Goal: Task Accomplishment & Management: Use online tool/utility

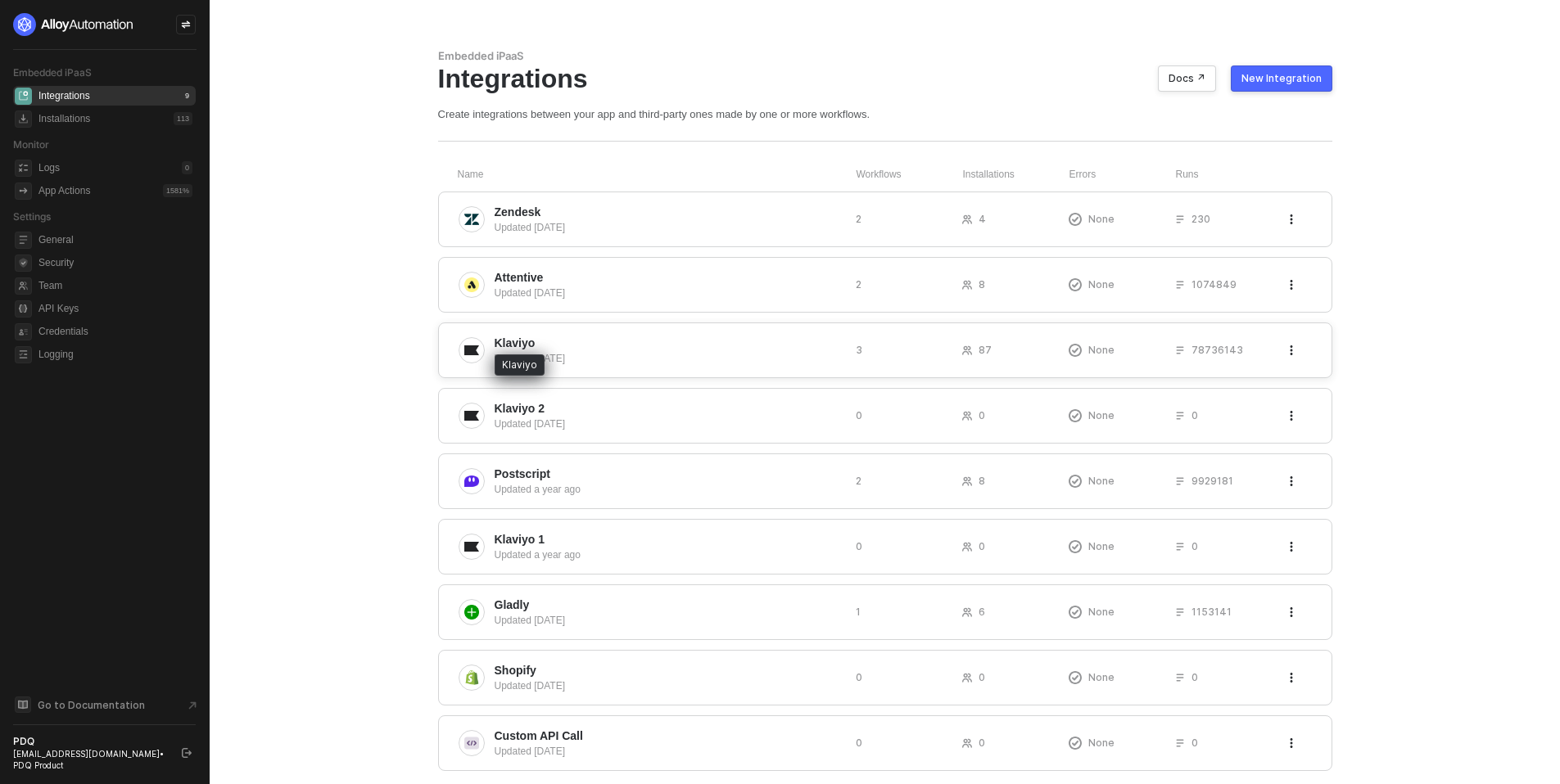
click at [504, 343] on span "Klaviyo" at bounding box center [515, 342] width 41 height 17
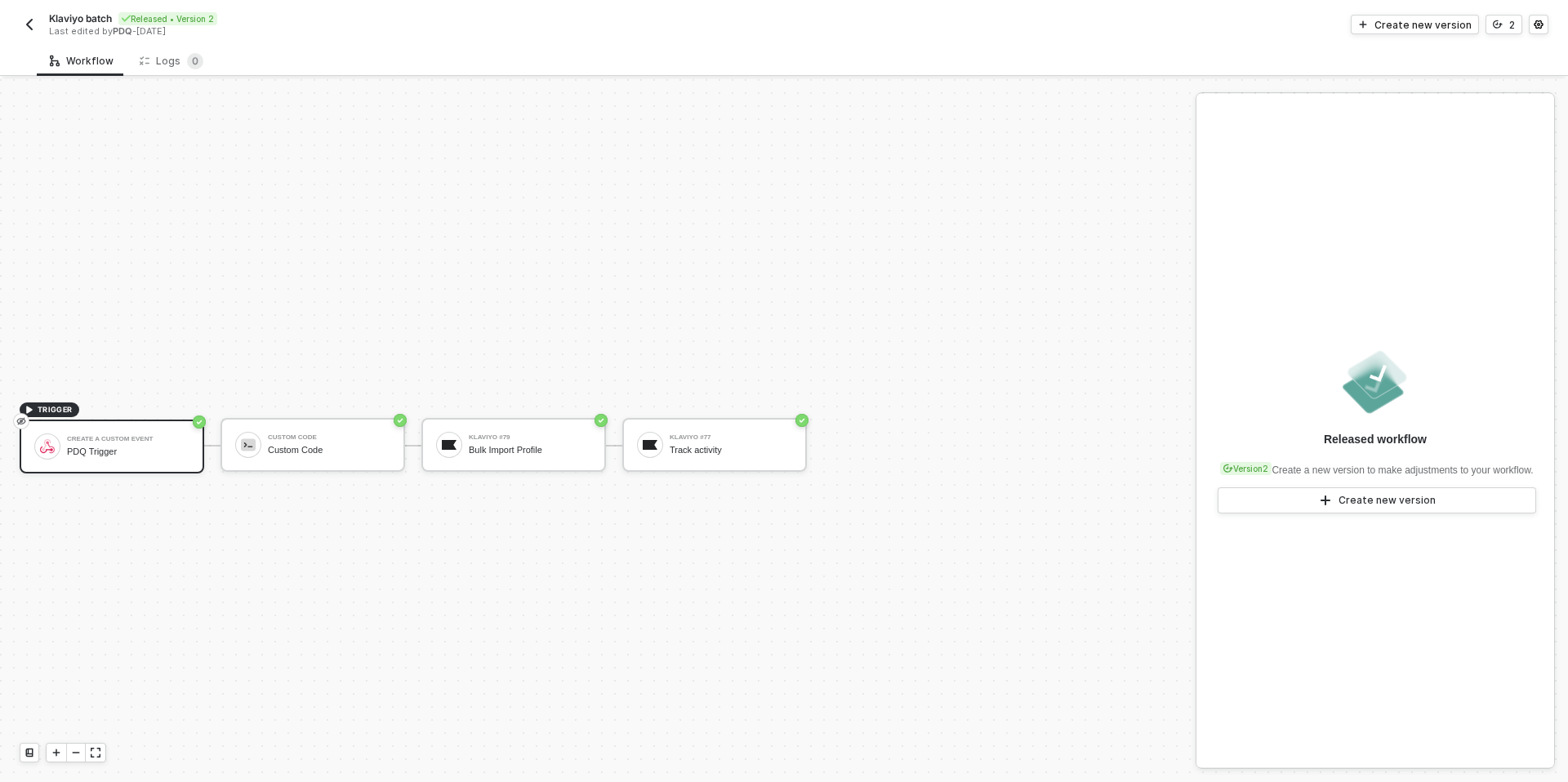
scroll to position [31, 0]
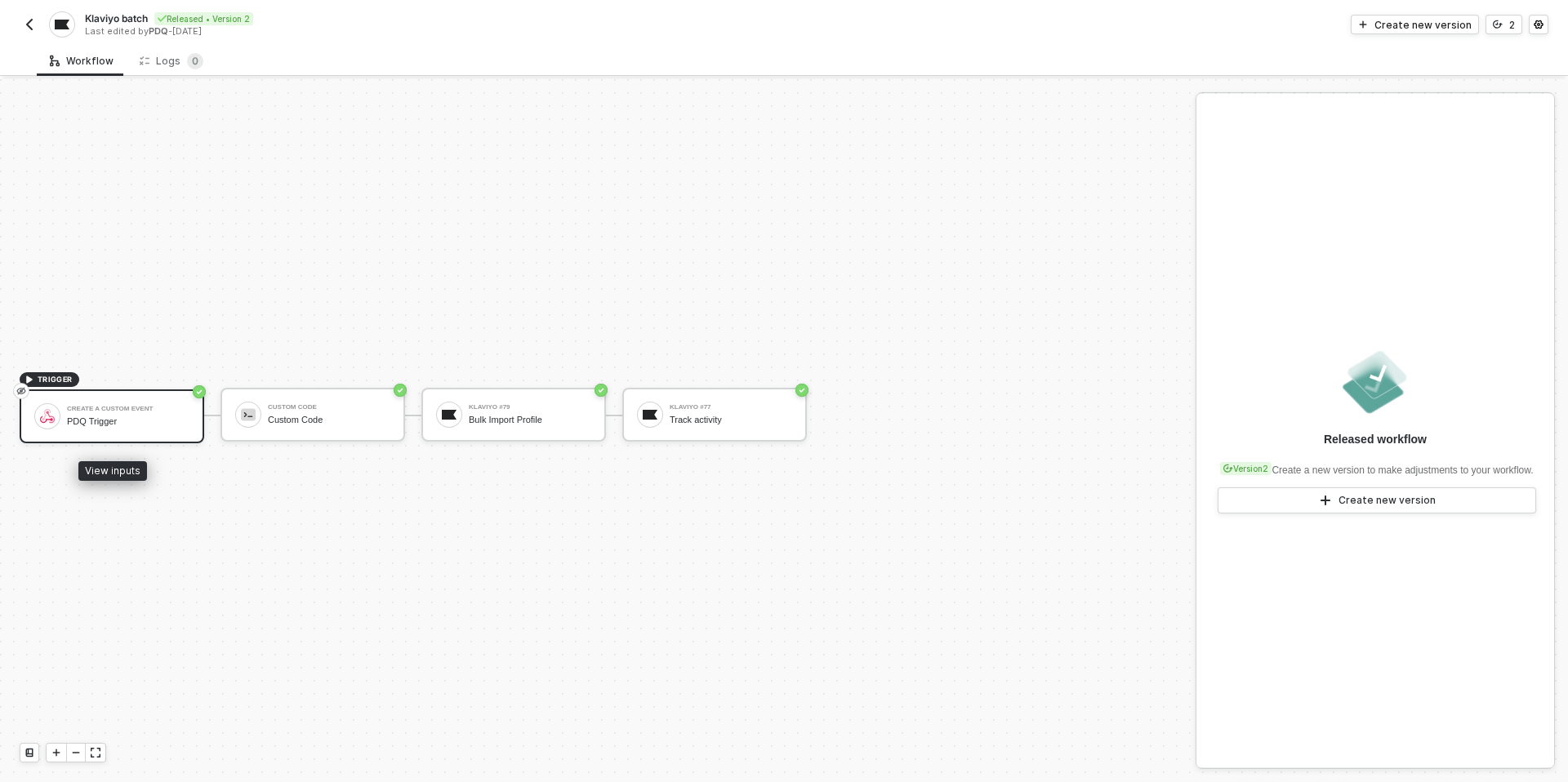
click at [95, 426] on div "PDQ Trigger" at bounding box center [128, 422] width 123 height 11
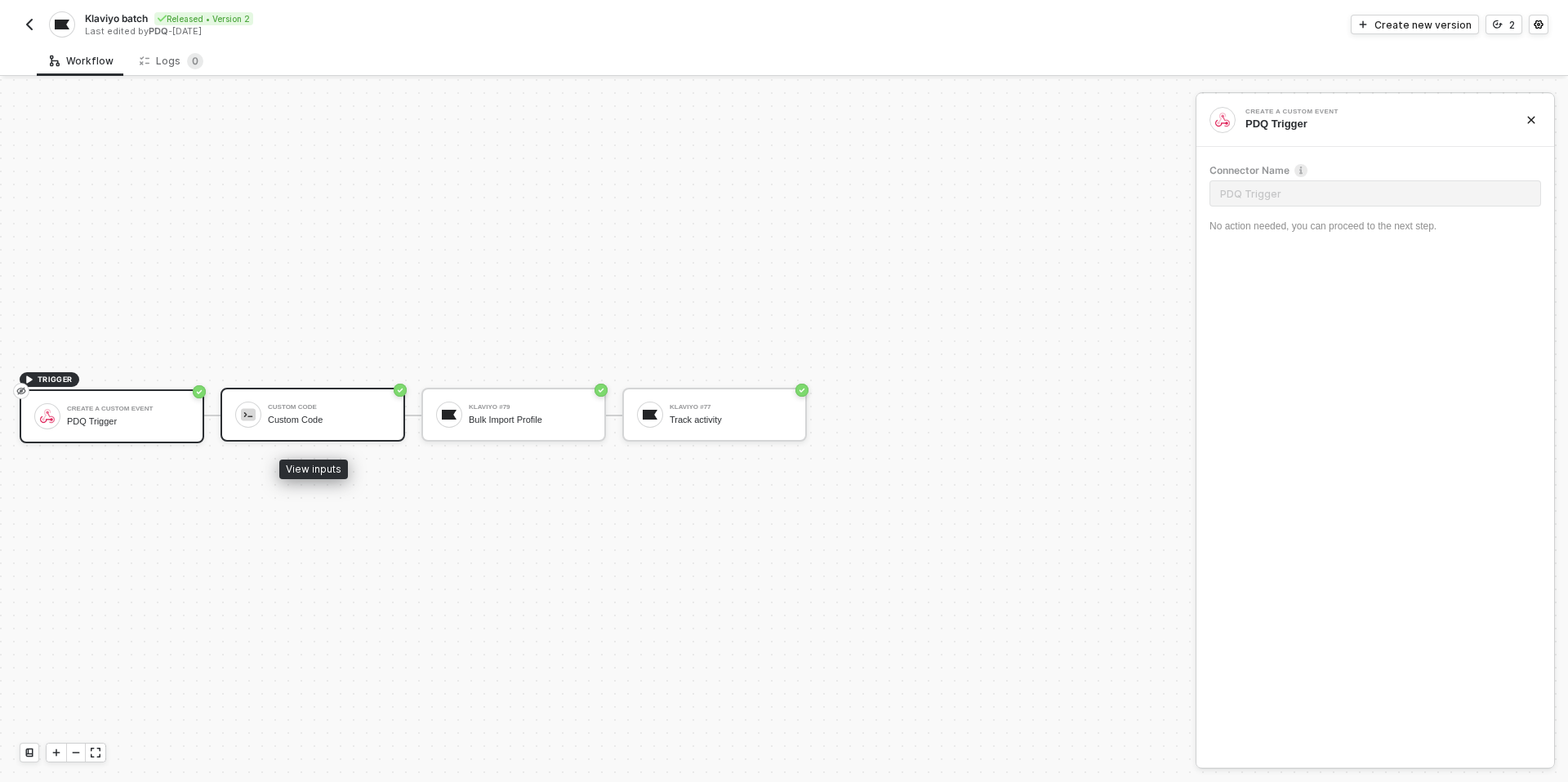
click at [315, 399] on div "Custom Code Custom Code" at bounding box center [329, 414] width 123 height 31
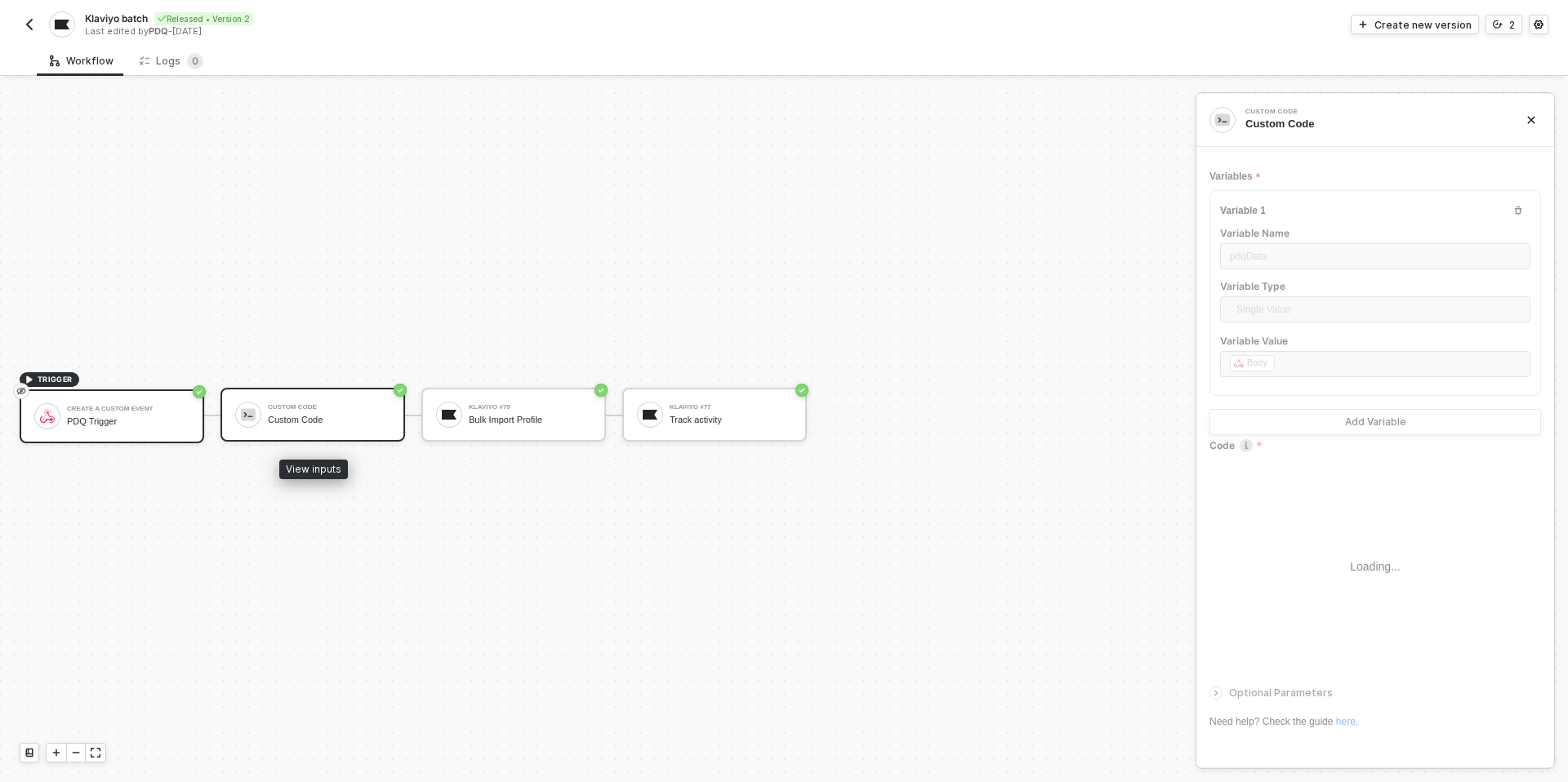
type textarea "/* You can access variables on the inputData object. ex: const myVariable = inp…"
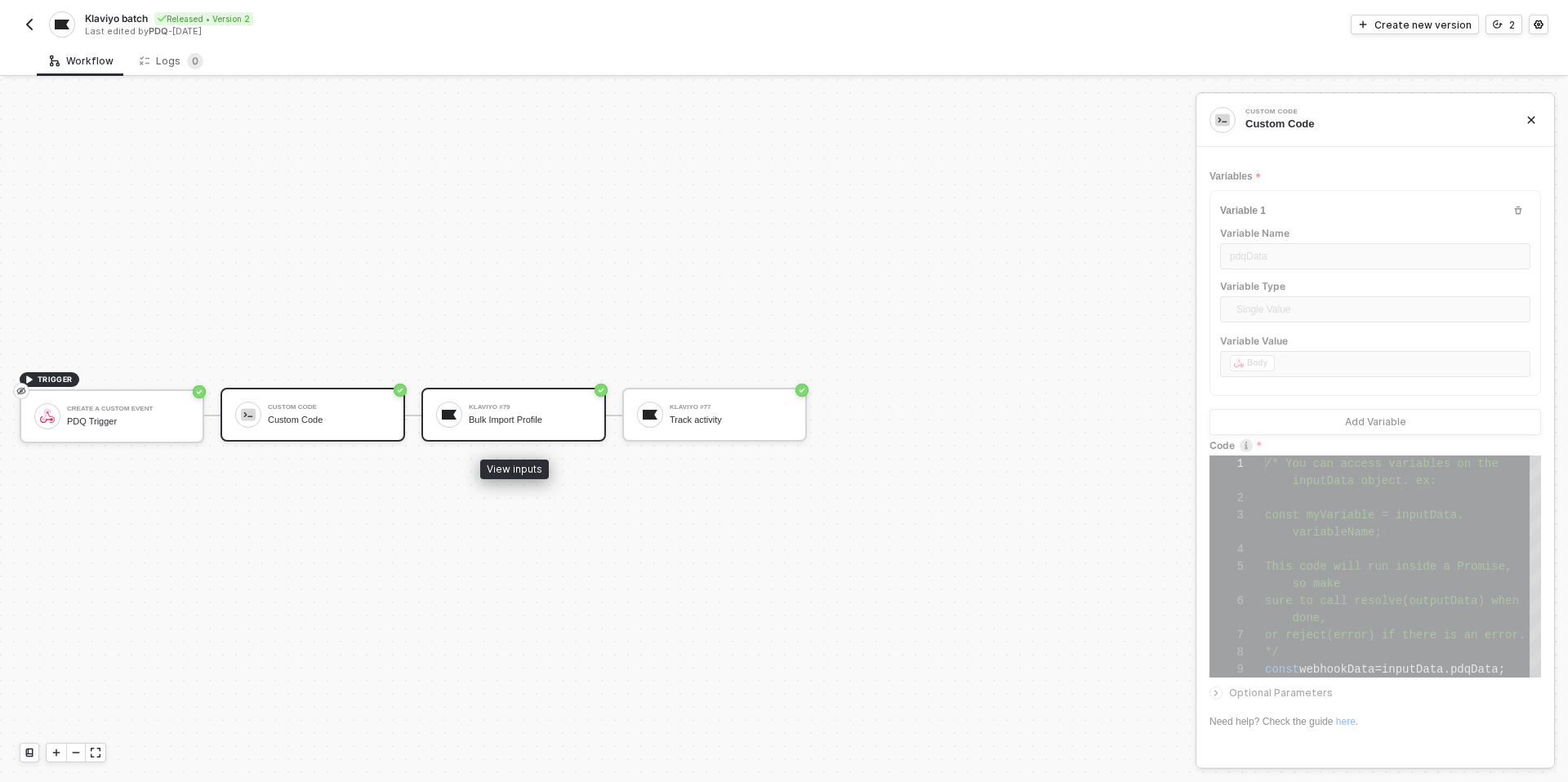
click at [491, 430] on div "Klaviyo #79 Bulk Import Profile" at bounding box center [513, 415] width 185 height 54
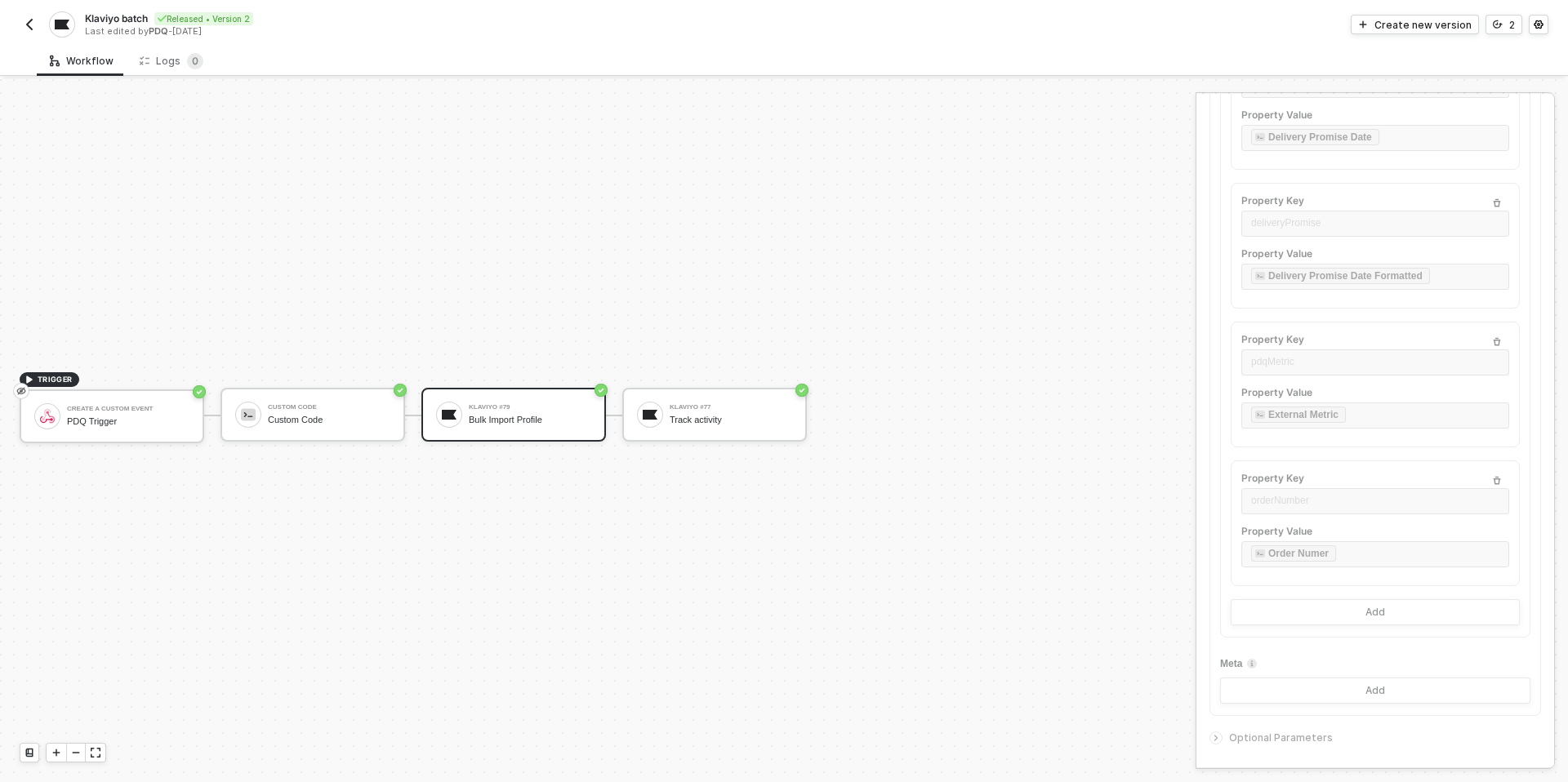
scroll to position [949, 0]
click at [697, 412] on div "Klaviyo #77 Track activity" at bounding box center [731, 414] width 123 height 31
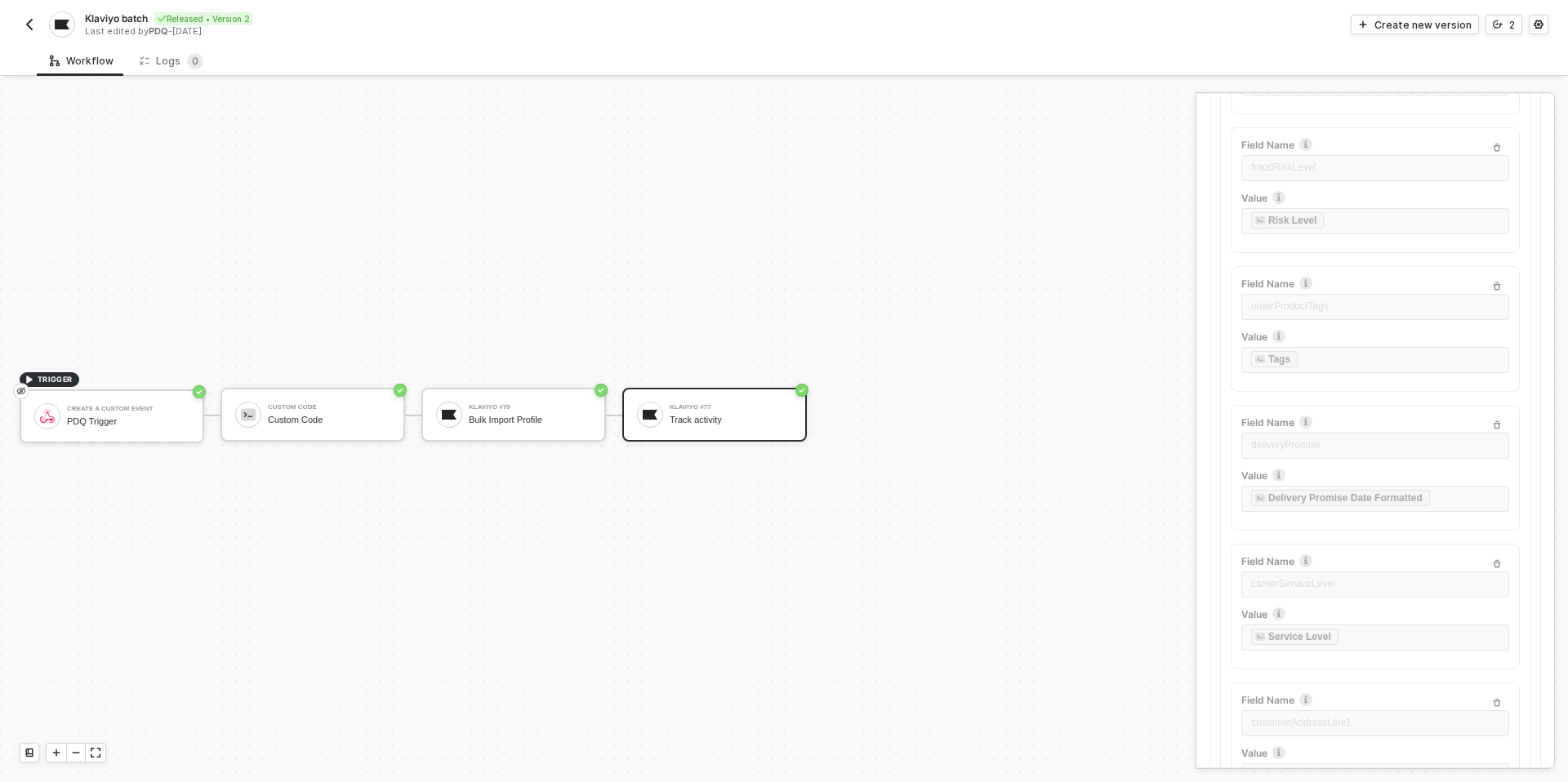
scroll to position [1462, 0]
click at [25, 20] on img "button" at bounding box center [29, 25] width 13 height 13
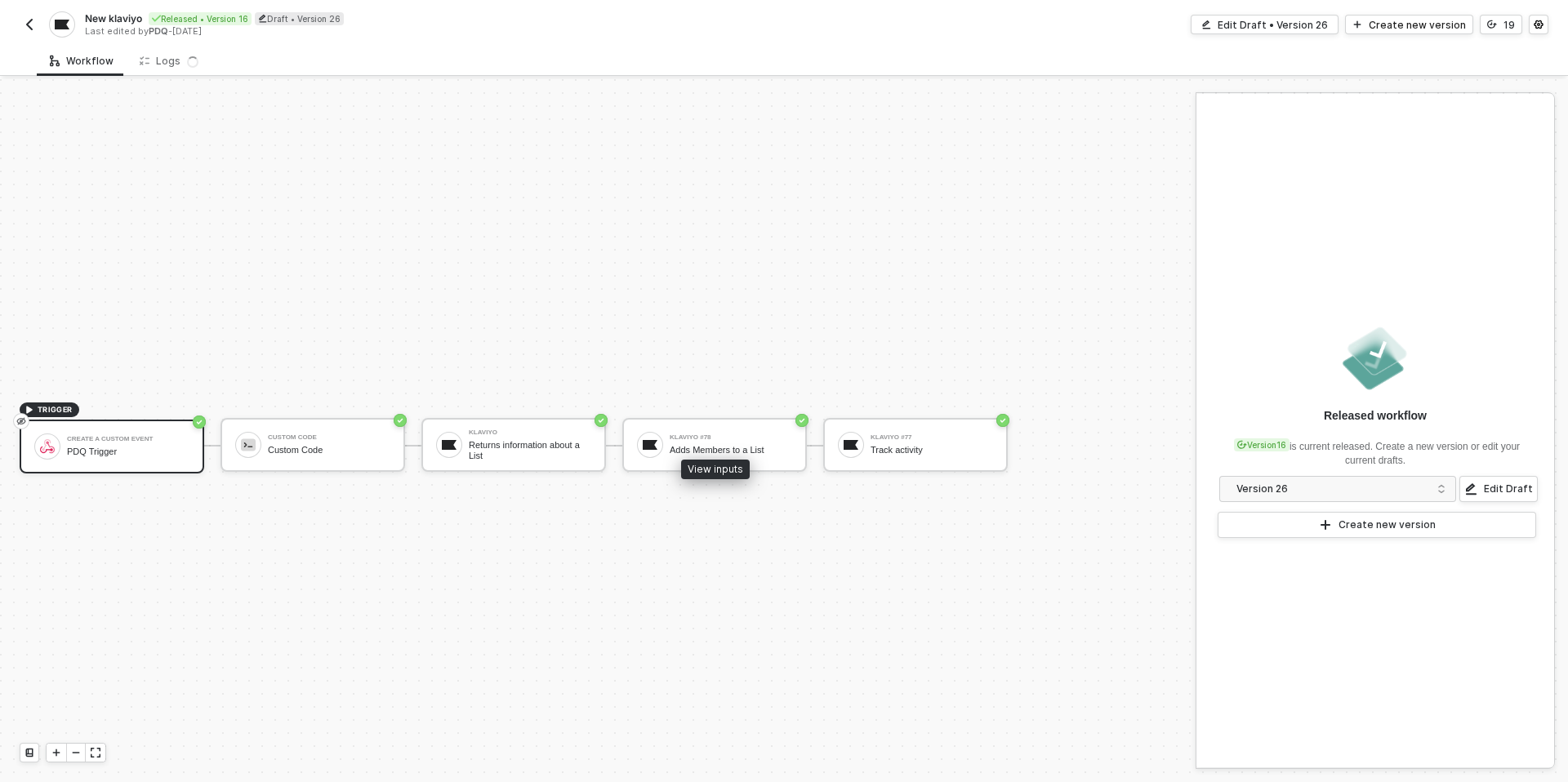
scroll to position [31, 0]
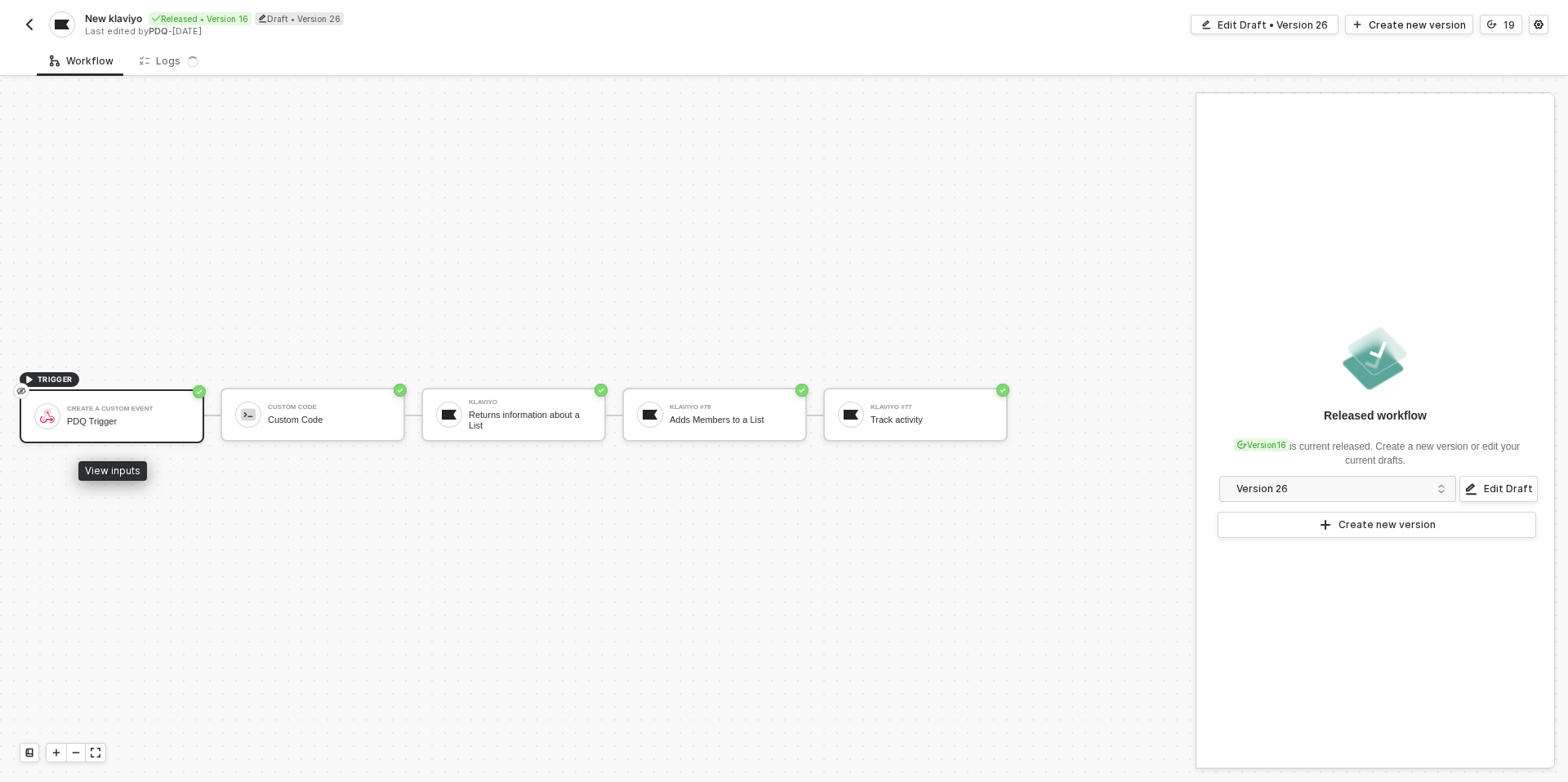
click at [76, 421] on div "PDQ Trigger" at bounding box center [128, 422] width 123 height 11
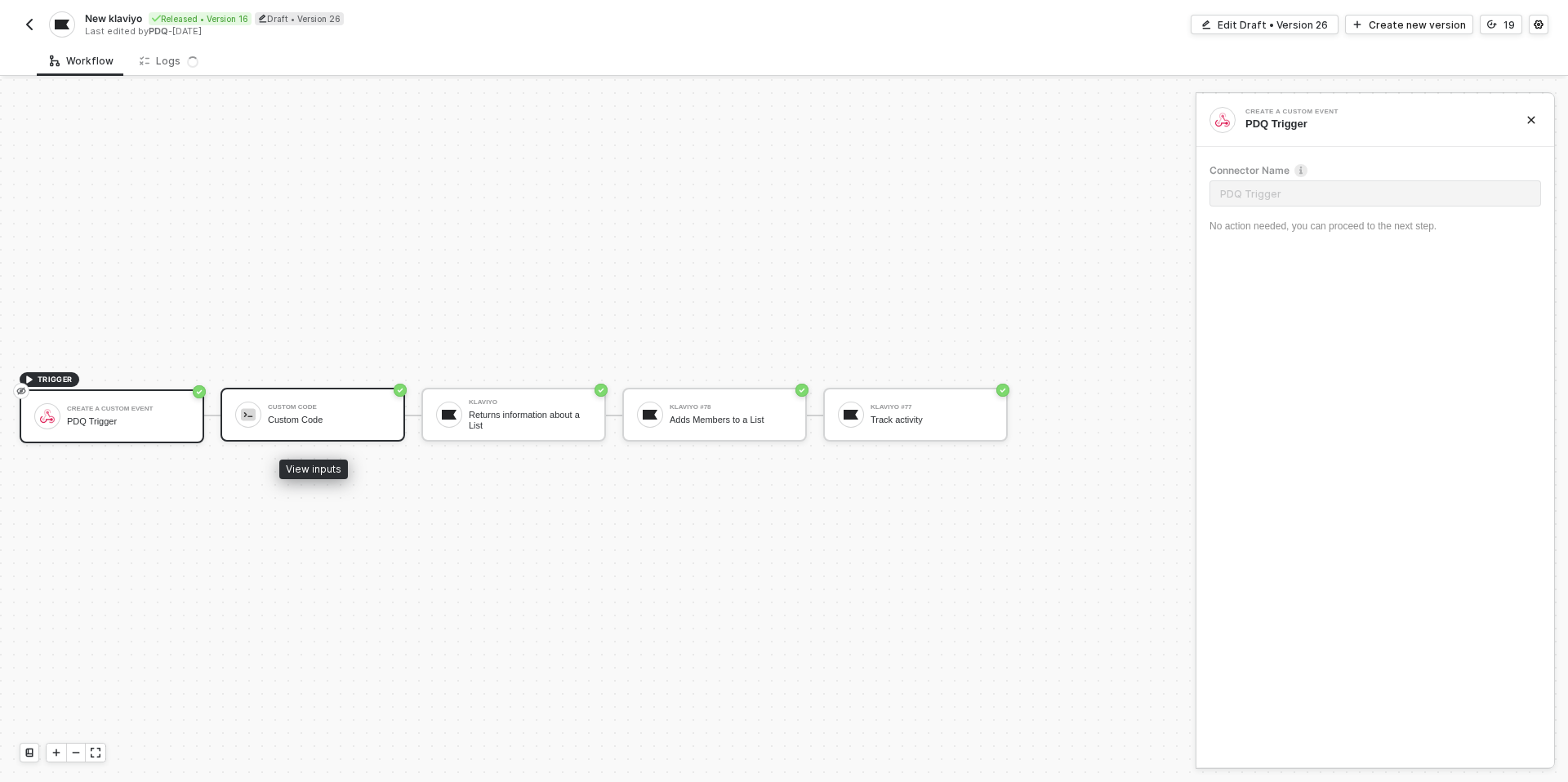
click at [275, 419] on div "Custom Code" at bounding box center [329, 420] width 123 height 11
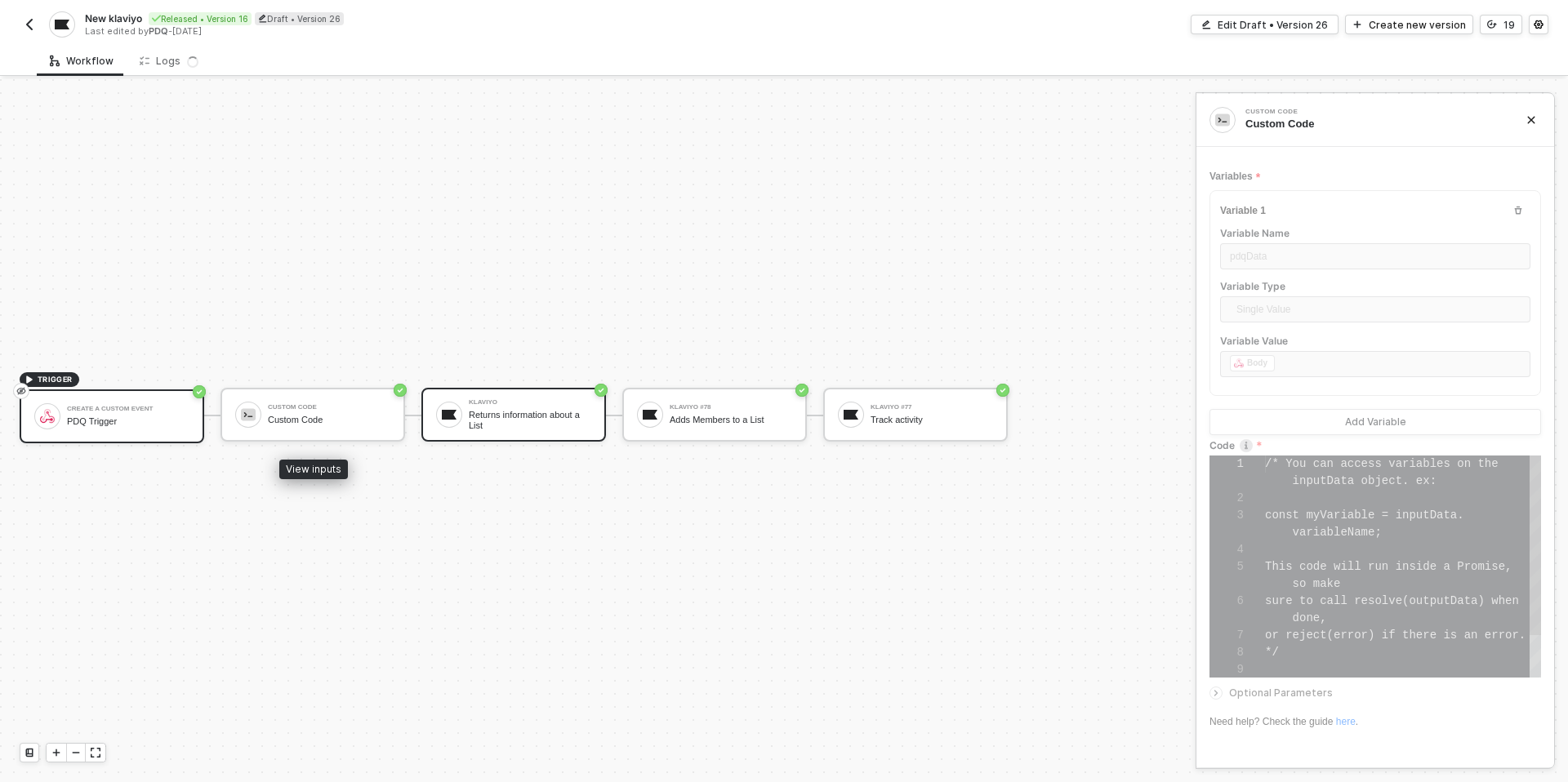
scroll to position [102, 0]
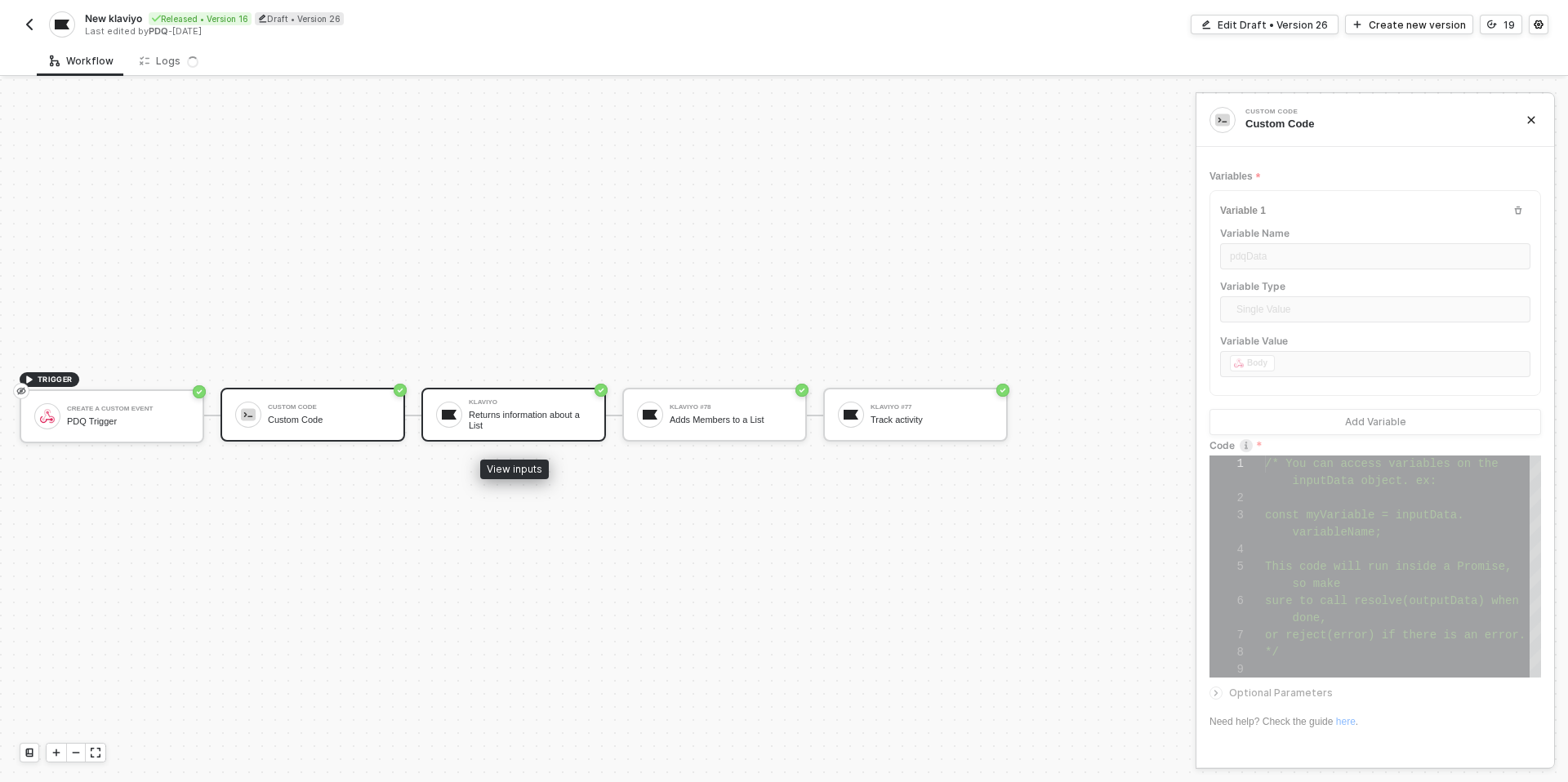
click at [537, 405] on div "Klaviyo" at bounding box center [530, 402] width 123 height 6
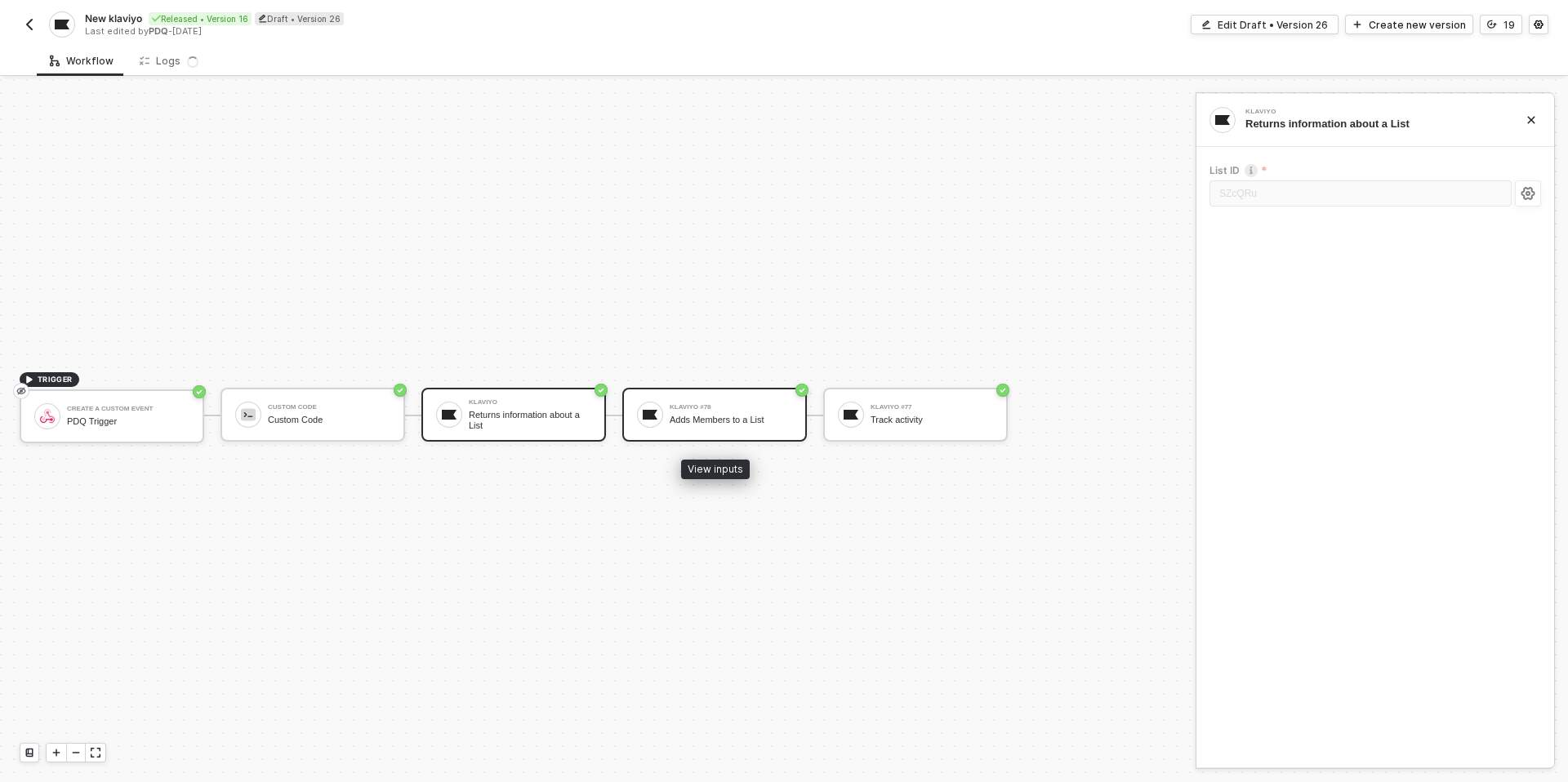
click at [720, 411] on div "Klaviyo #78 Adds Members to a List" at bounding box center [731, 414] width 123 height 31
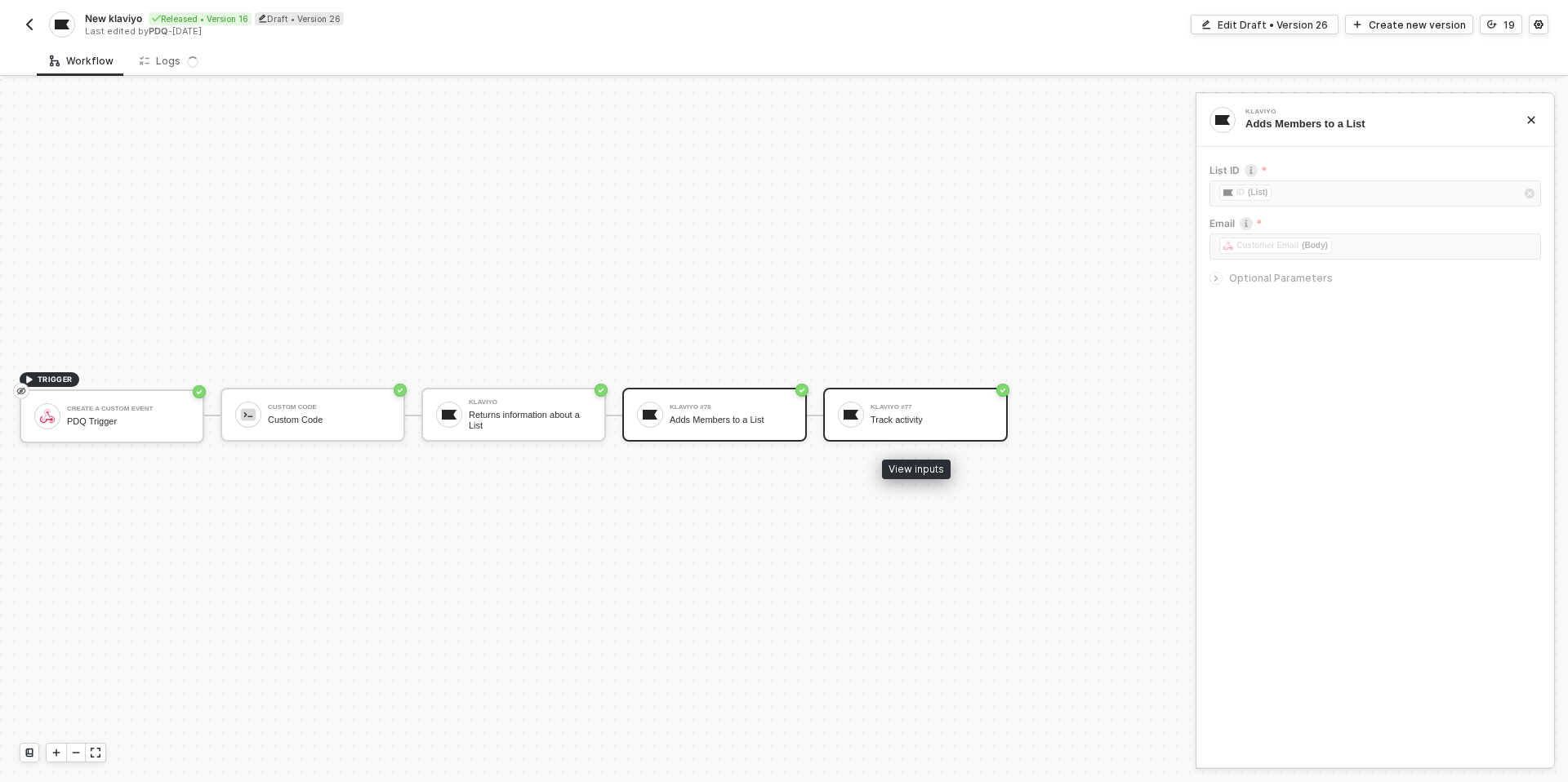
click at [917, 416] on div "Track activity" at bounding box center [932, 420] width 123 height 11
click at [576, 292] on div "TRIGGER create a custom event PDQ Trigger Custom Code Custom Code Klaviyo Retur…" at bounding box center [594, 415] width 1188 height 733
click at [153, 64] on div "Logs" at bounding box center [168, 60] width 59 height 13
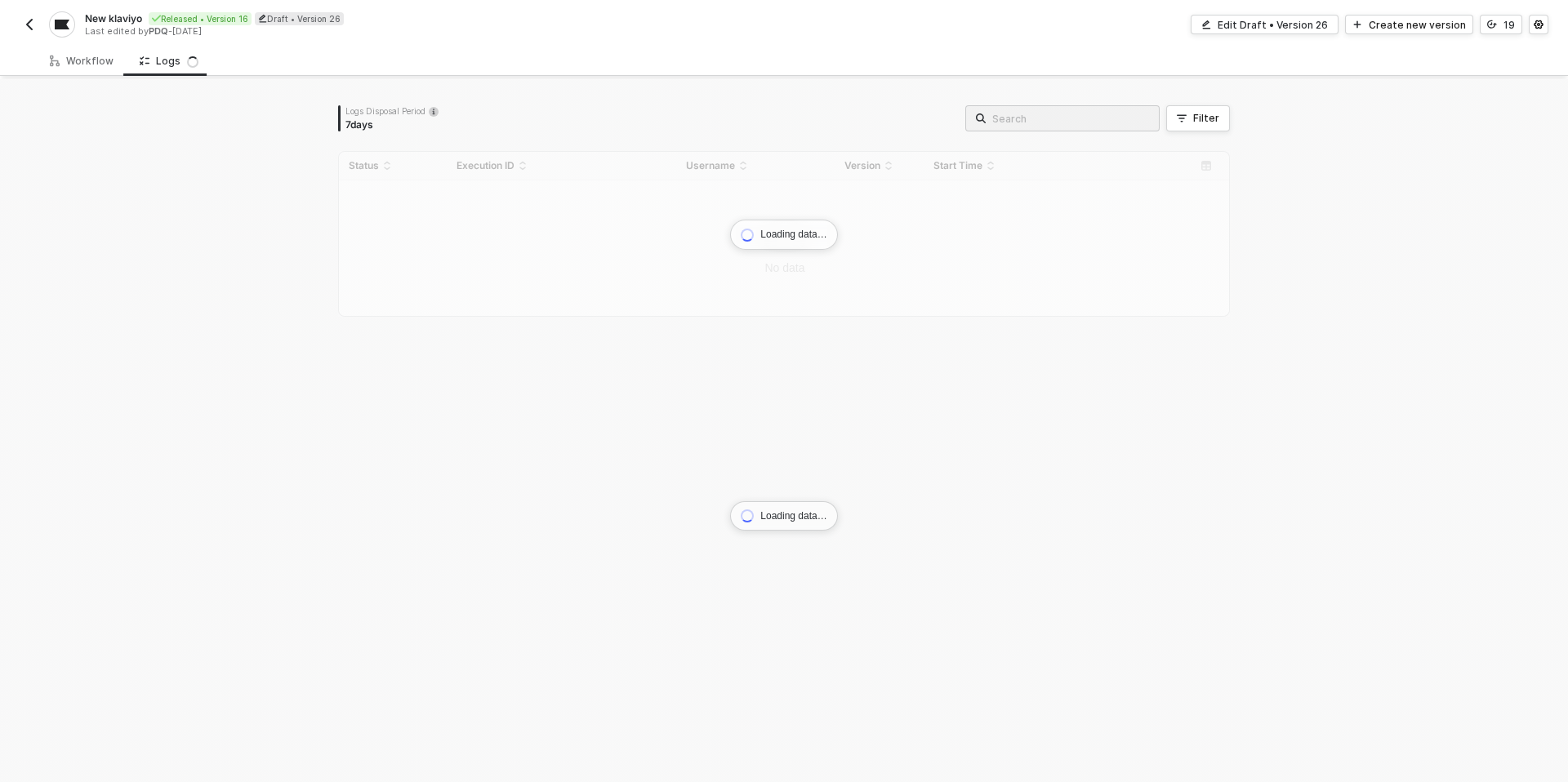
click at [39, 25] on div "New klaviyo Released • Version 16 Draft • Version 26 Last edited by PDQ - 6 mon…" at bounding box center [401, 25] width 765 height 26
click at [26, 25] on img "button" at bounding box center [29, 25] width 13 height 13
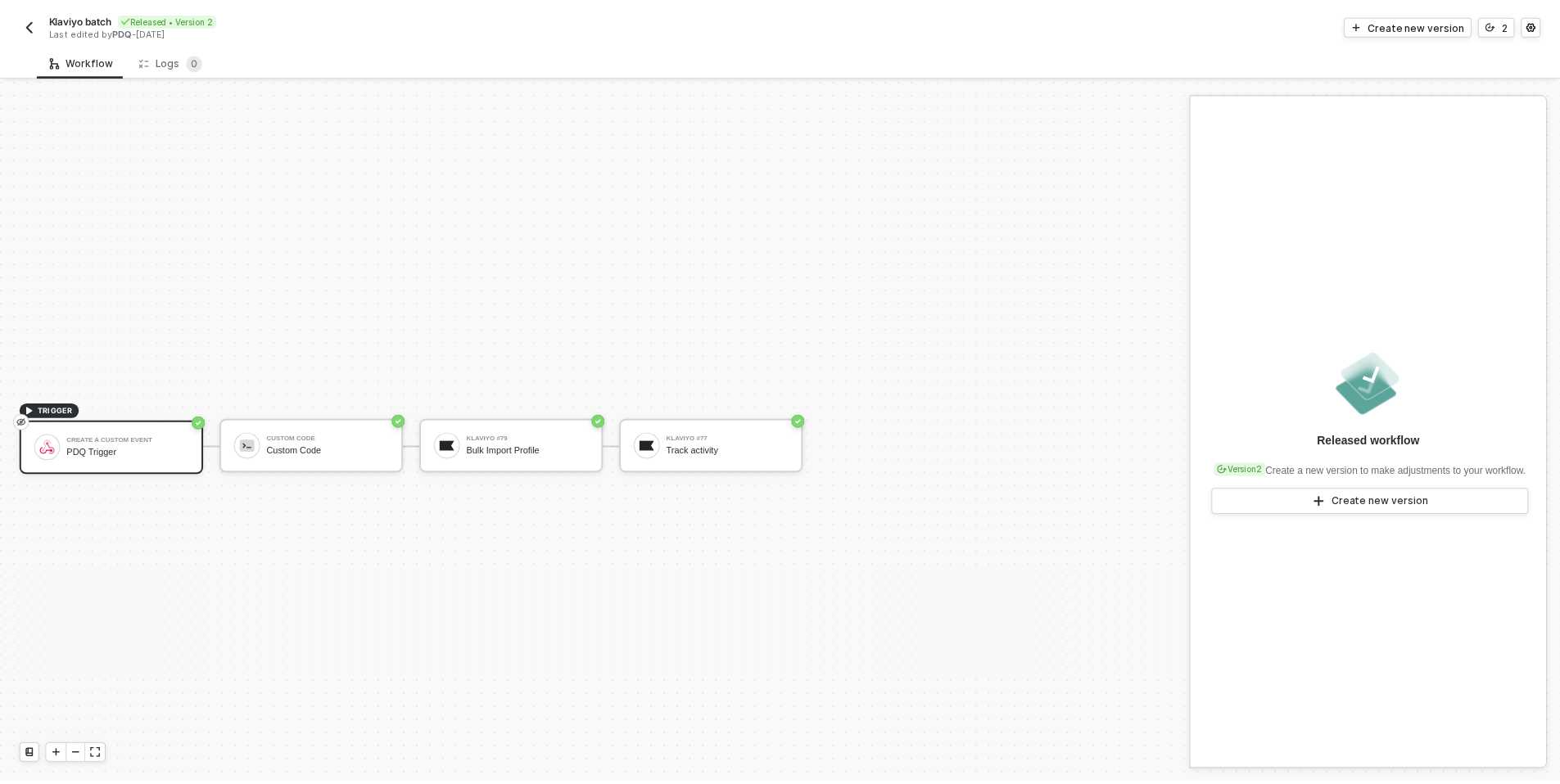
scroll to position [31, 0]
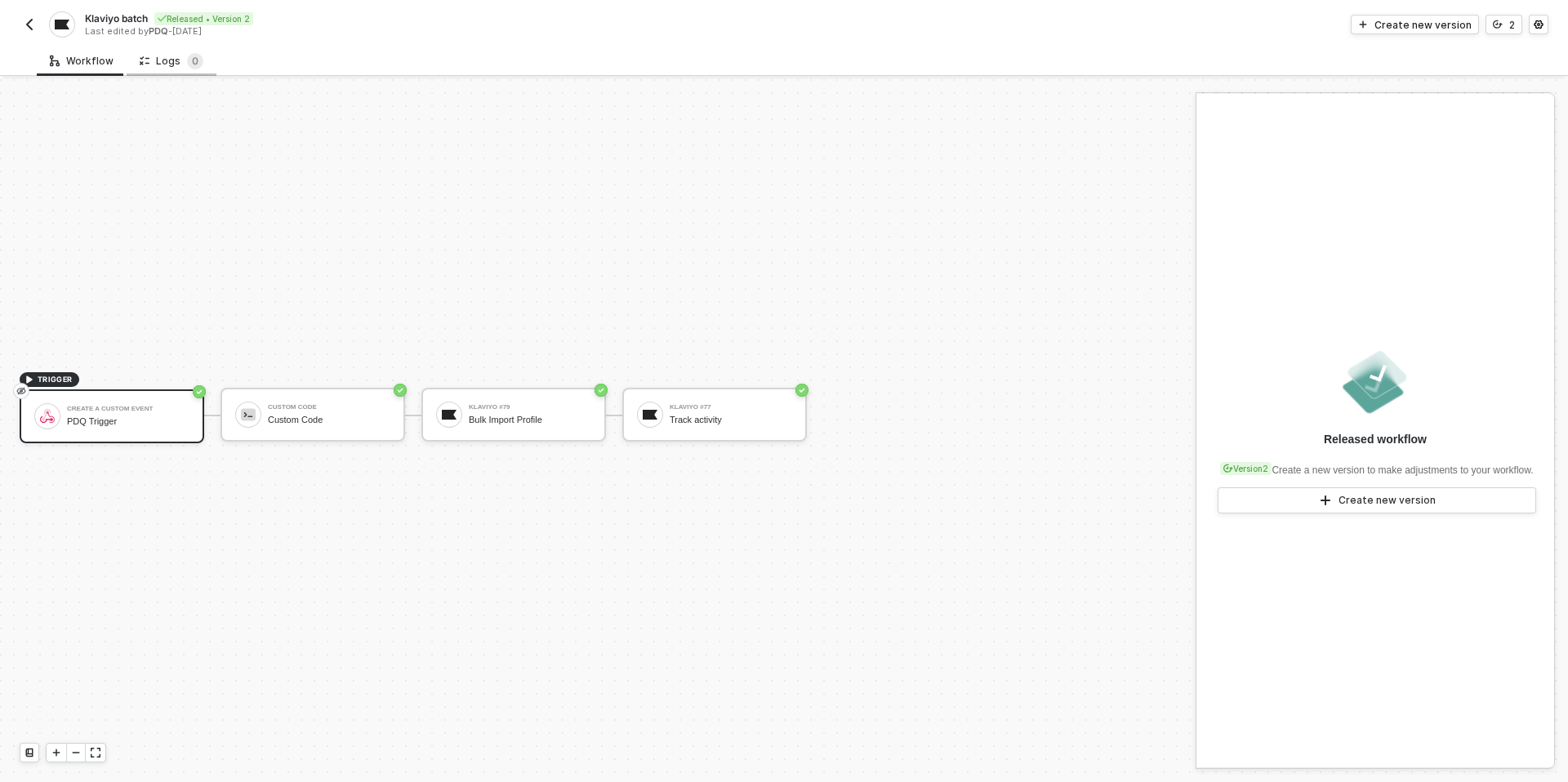
click at [165, 63] on div "Logs 0" at bounding box center [171, 61] width 64 height 17
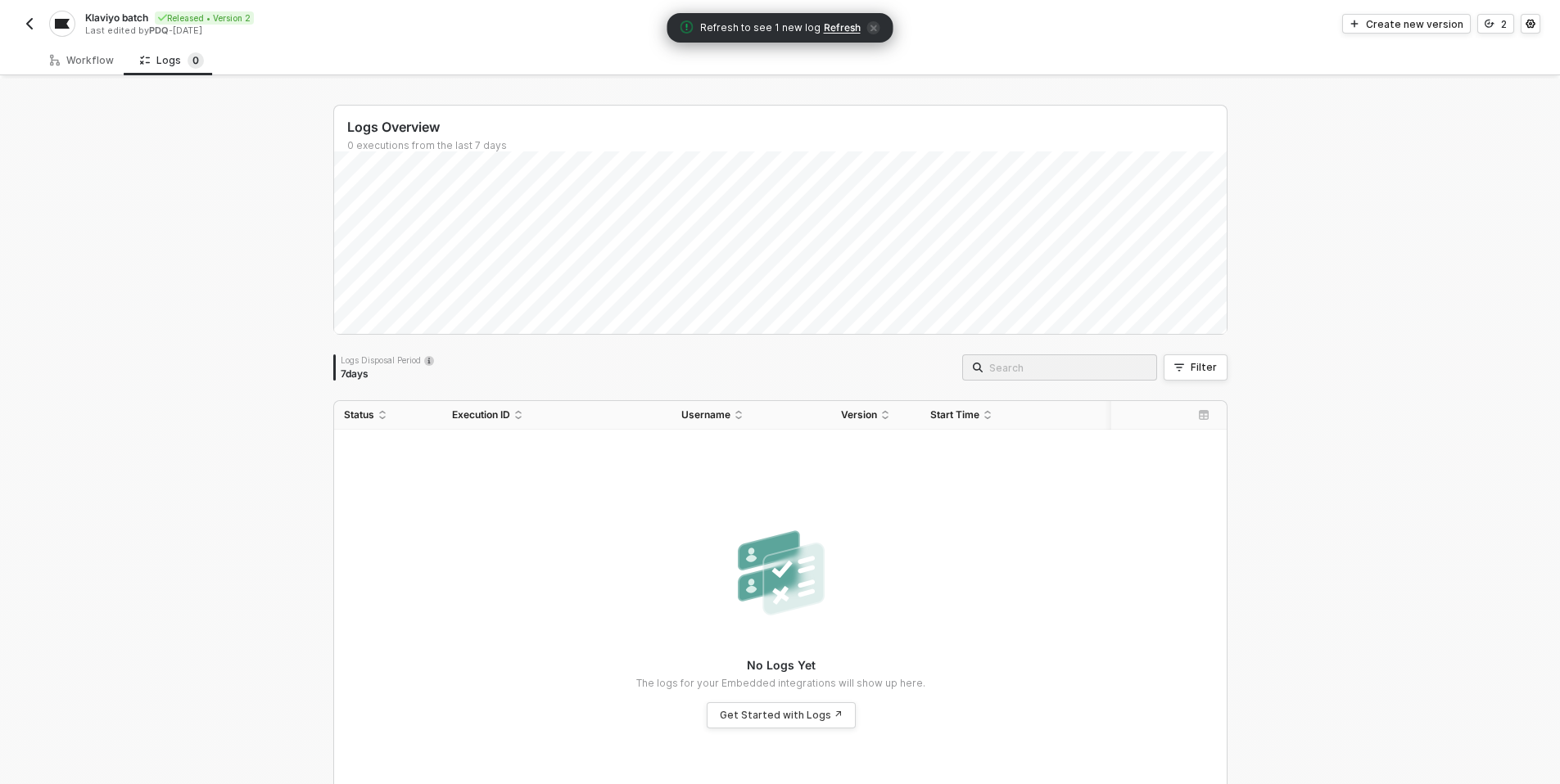
scroll to position [0, 0]
click at [37, 31] on button "button" at bounding box center [29, 25] width 19 height 19
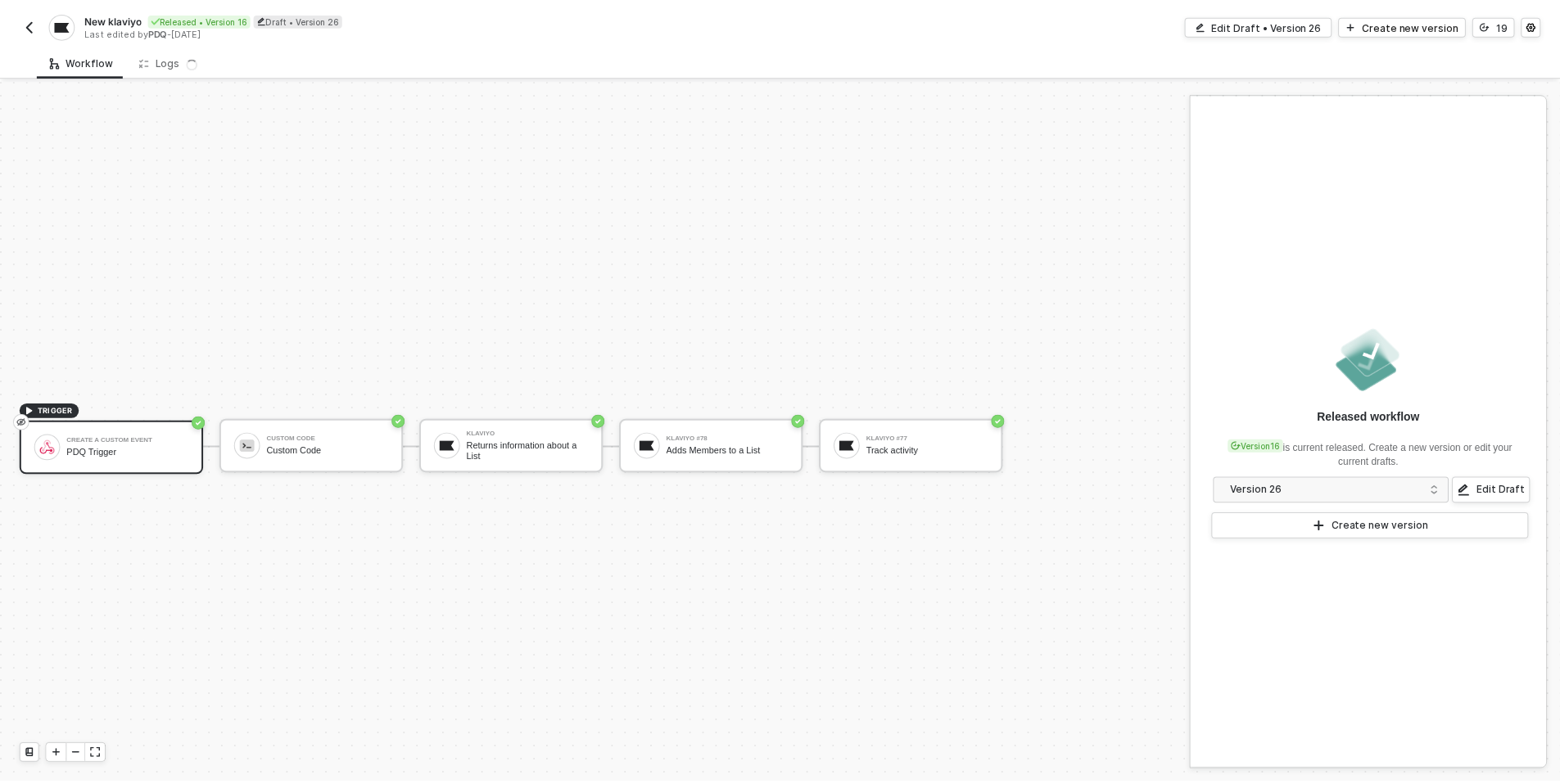
scroll to position [31, 0]
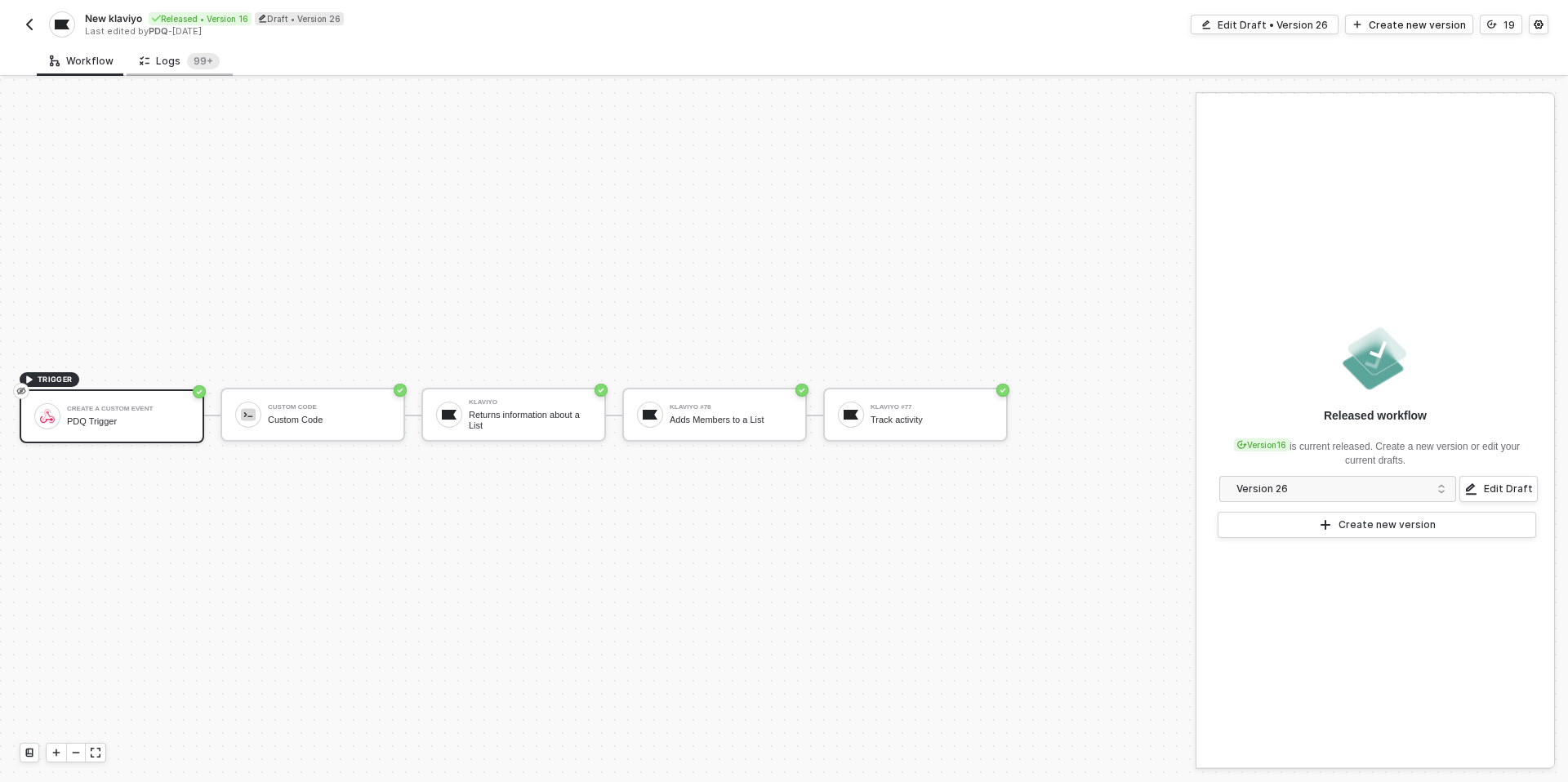
click at [168, 67] on div "Logs 99+" at bounding box center [179, 61] width 80 height 17
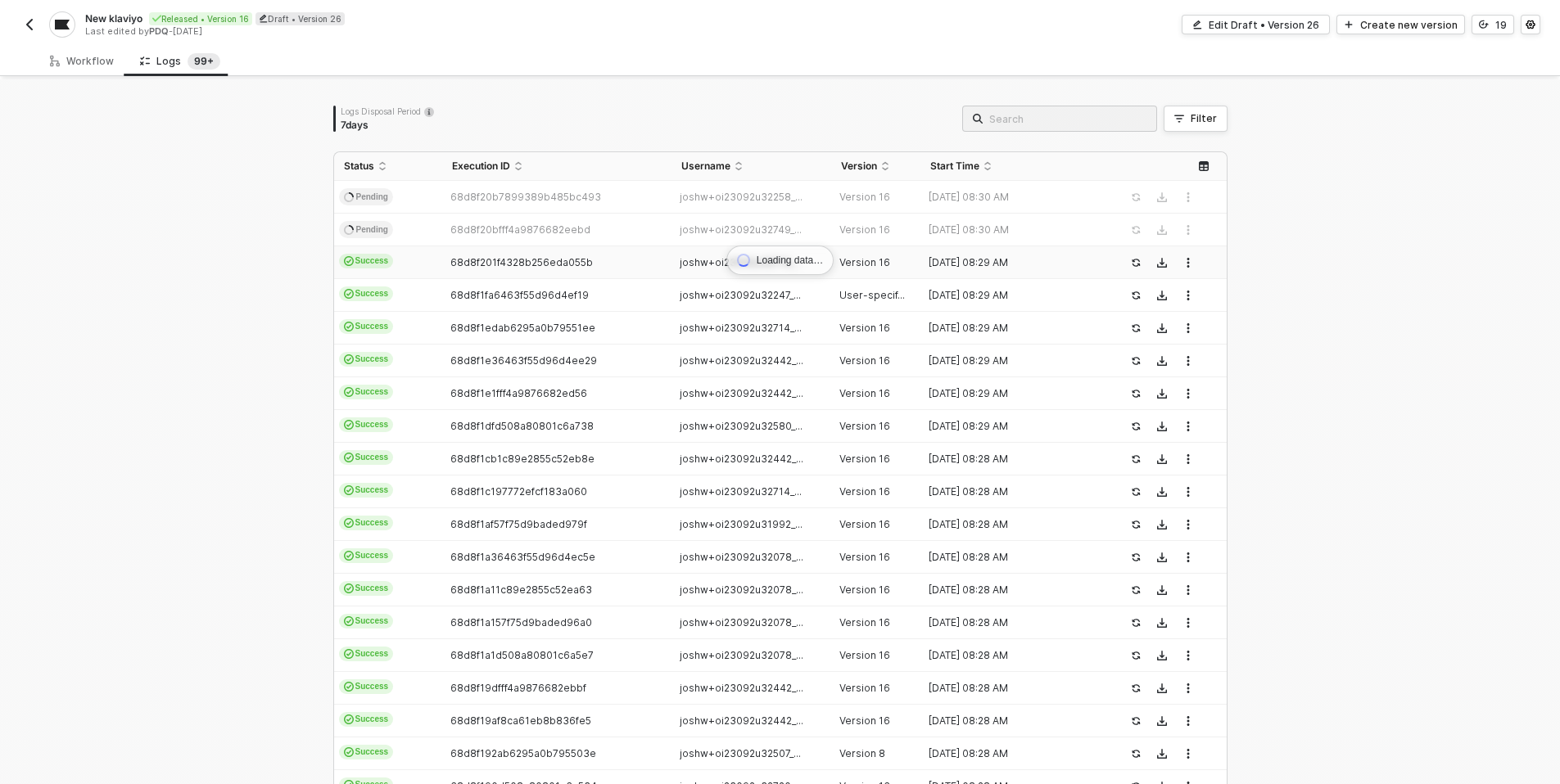
click at [427, 269] on td "Success" at bounding box center [387, 263] width 108 height 32
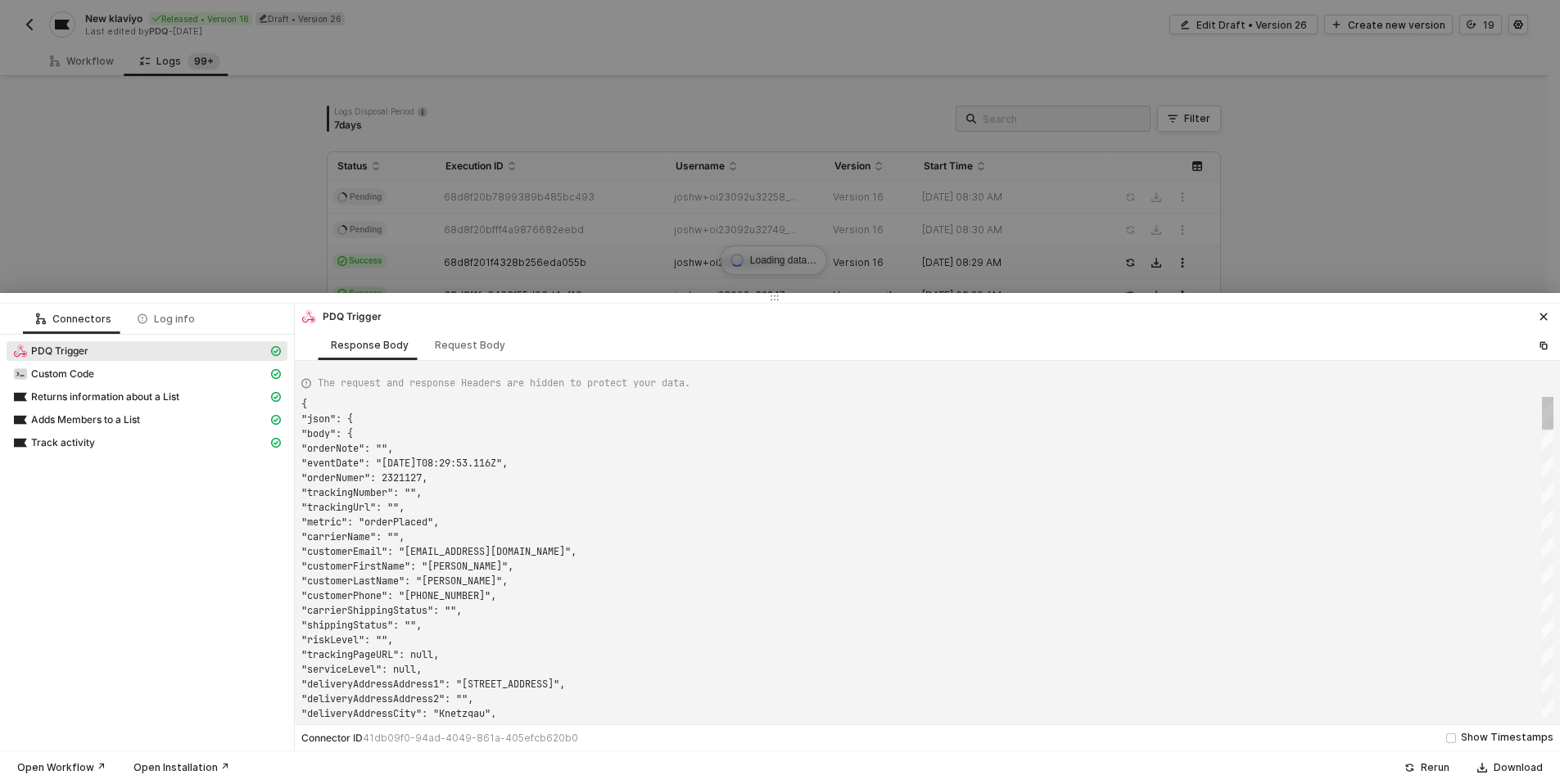
scroll to position [147, 0]
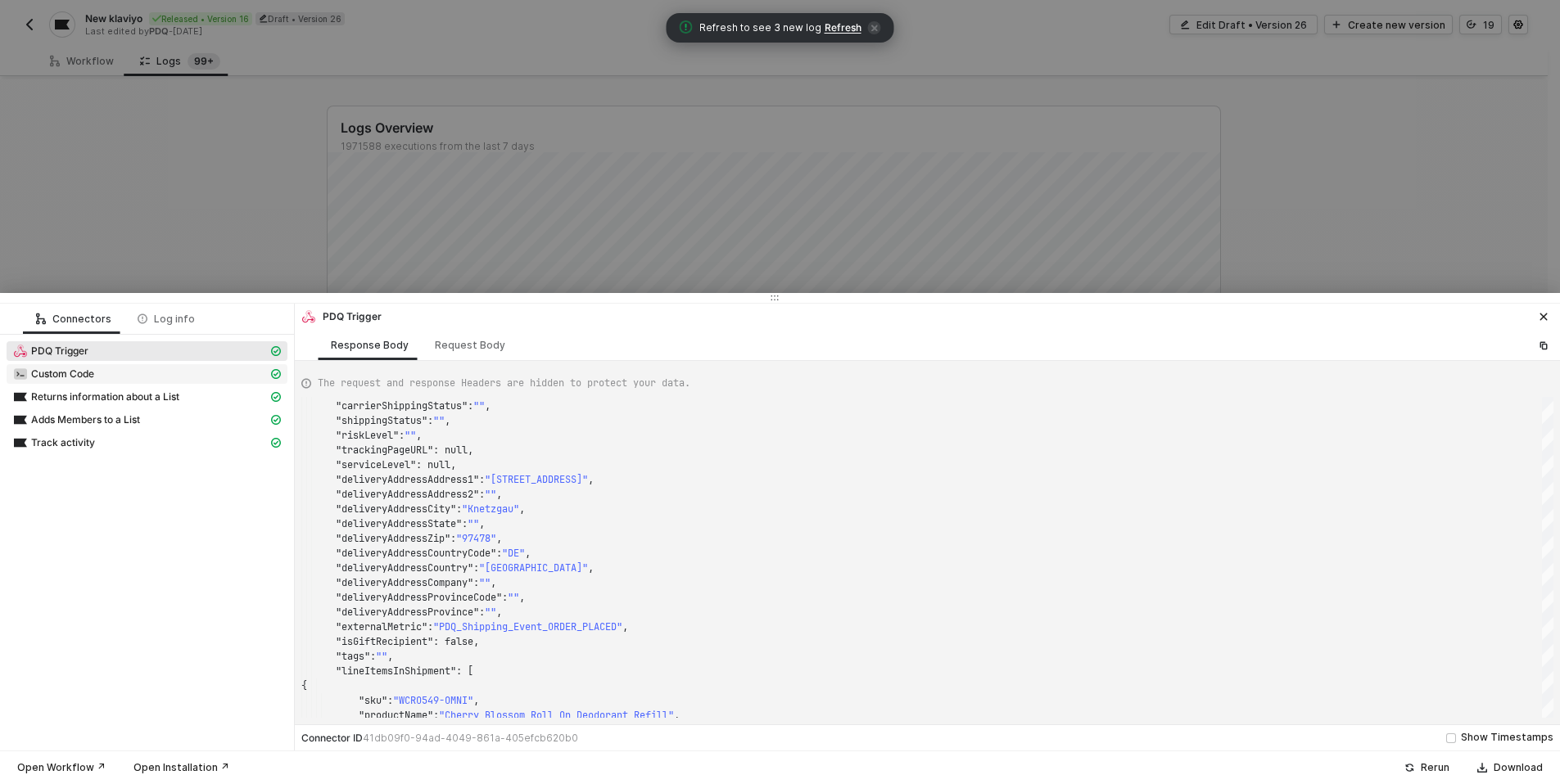
click at [109, 375] on div "Custom Code" at bounding box center [141, 374] width 255 height 15
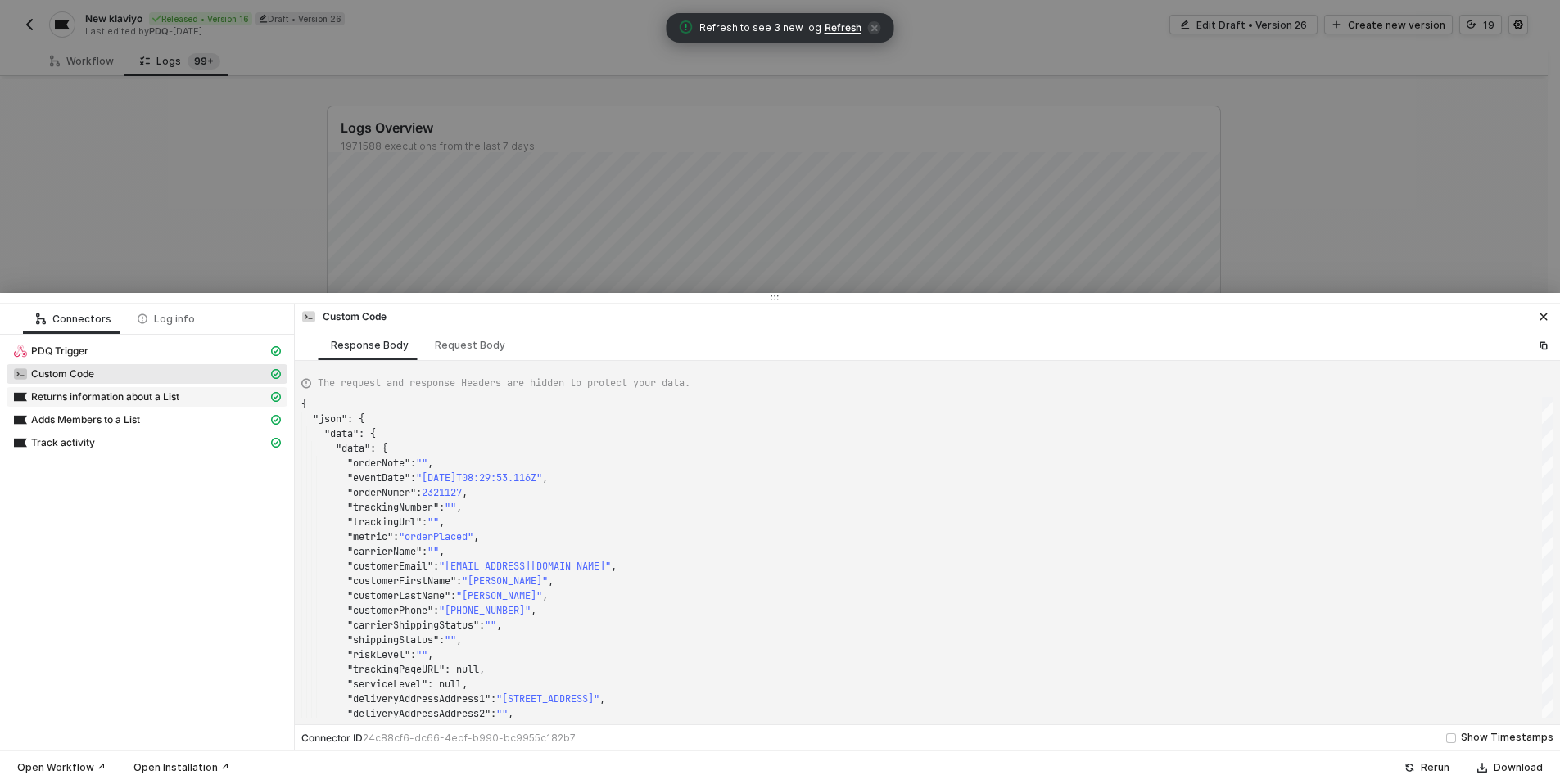
click at [128, 404] on div "Returns information about a List" at bounding box center [141, 397] width 255 height 15
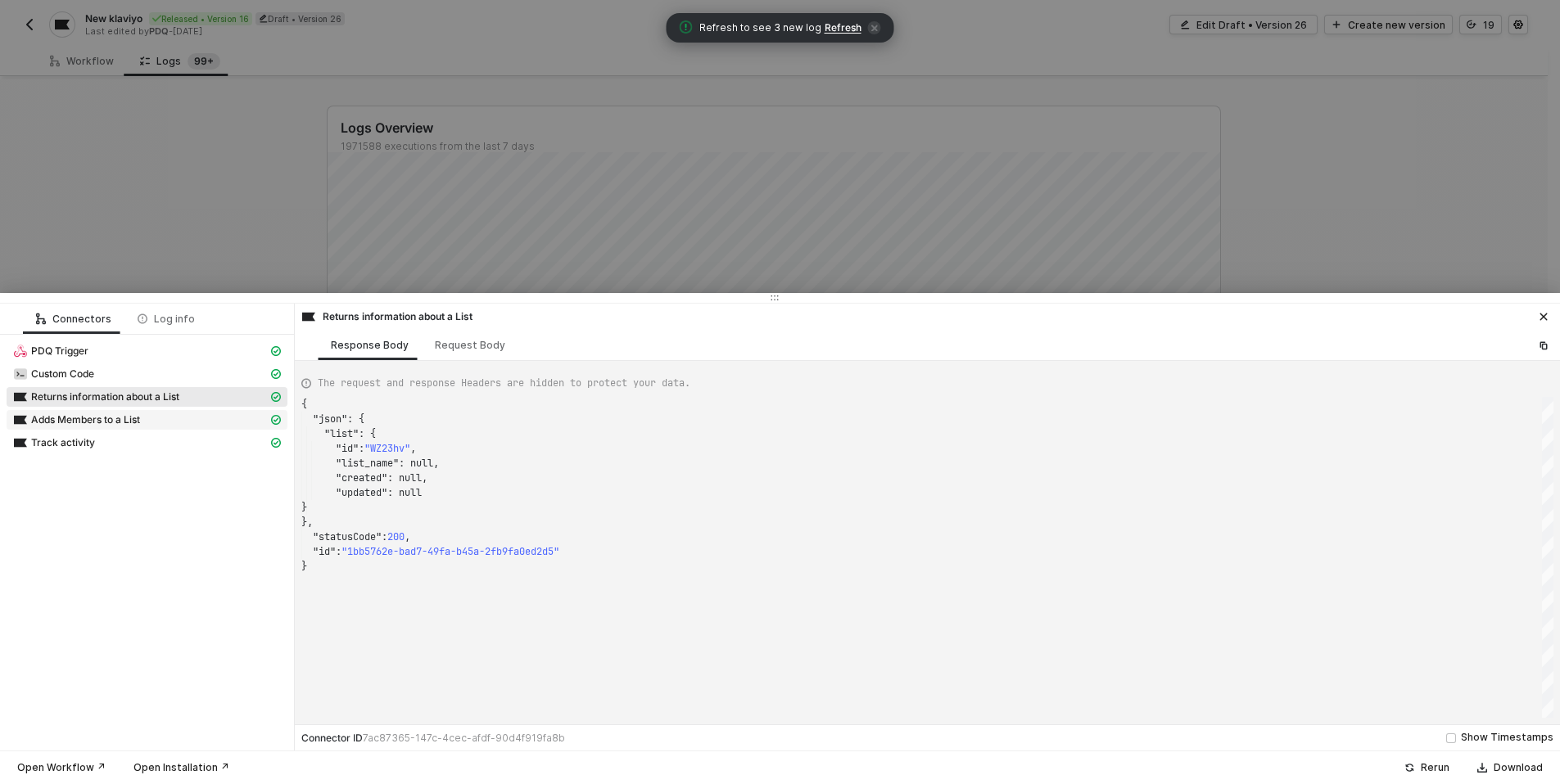
click at [114, 419] on span "Adds Members to a List" at bounding box center [85, 420] width 109 height 13
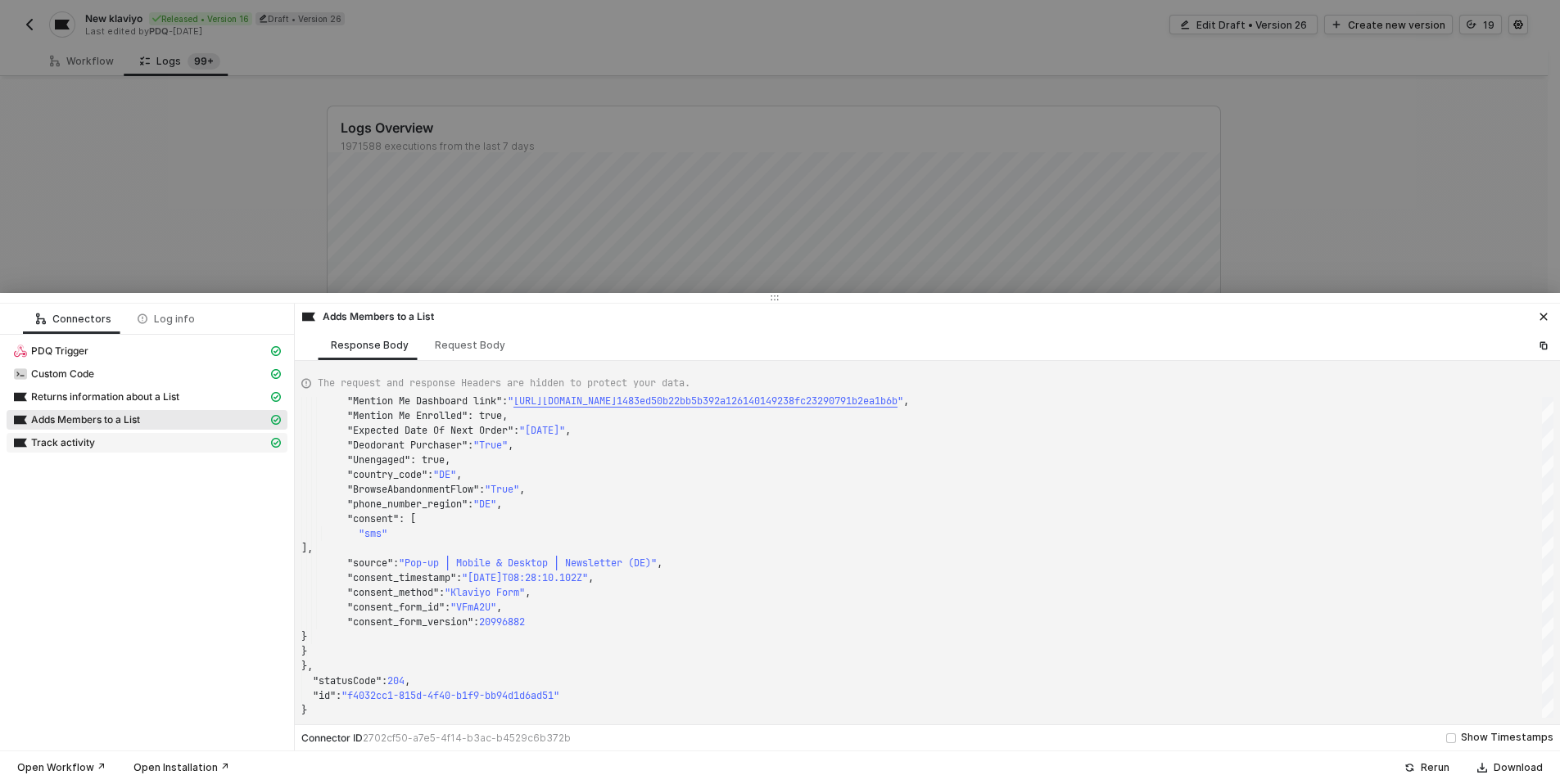
click at [47, 439] on span "Track activity" at bounding box center [62, 442] width 64 height 13
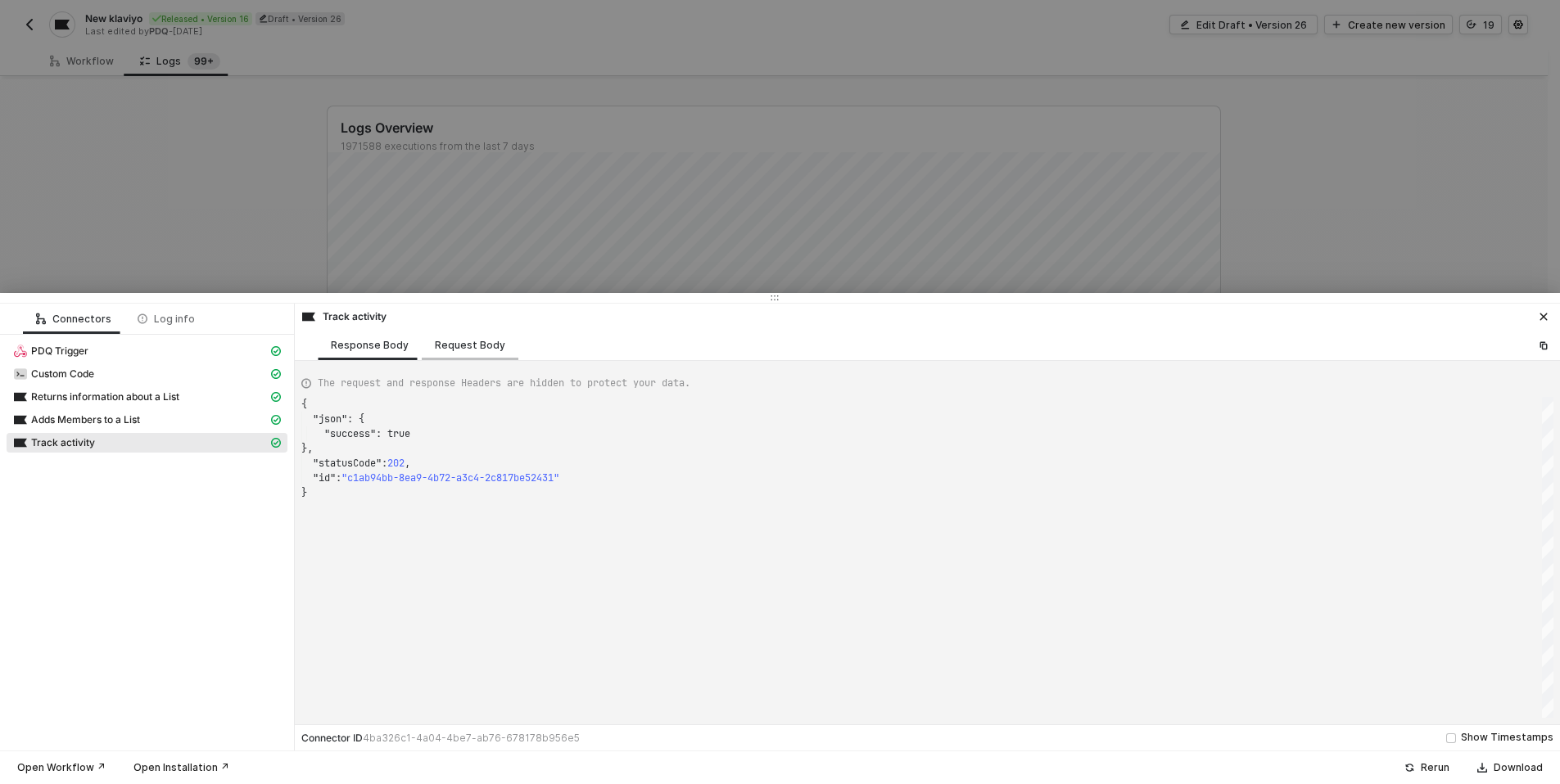
click at [465, 346] on div "Request Body" at bounding box center [470, 345] width 70 height 13
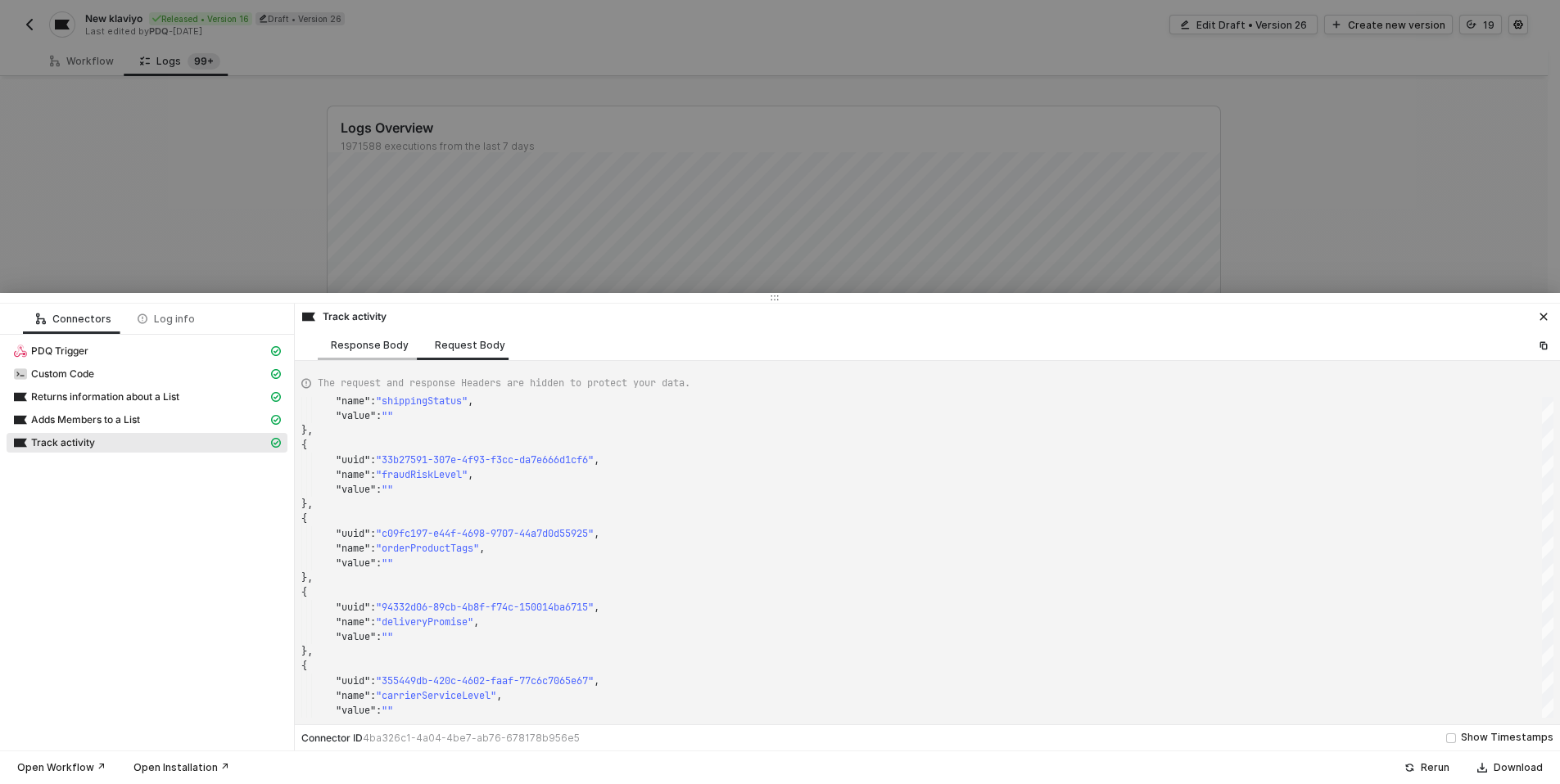
click at [369, 349] on div "Response Body" at bounding box center [370, 345] width 78 height 13
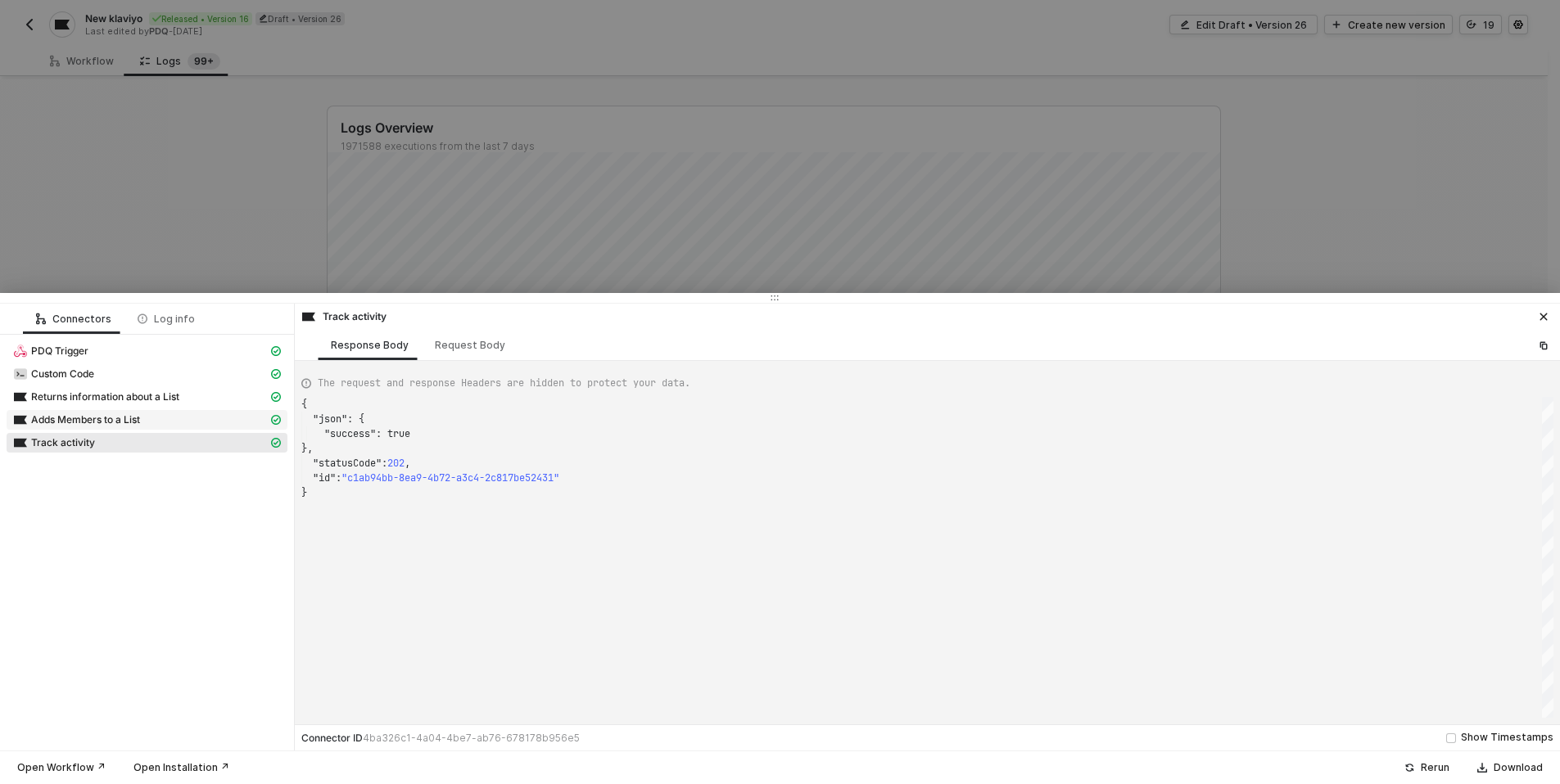
click at [130, 418] on span "Adds Members to a List" at bounding box center [85, 420] width 109 height 13
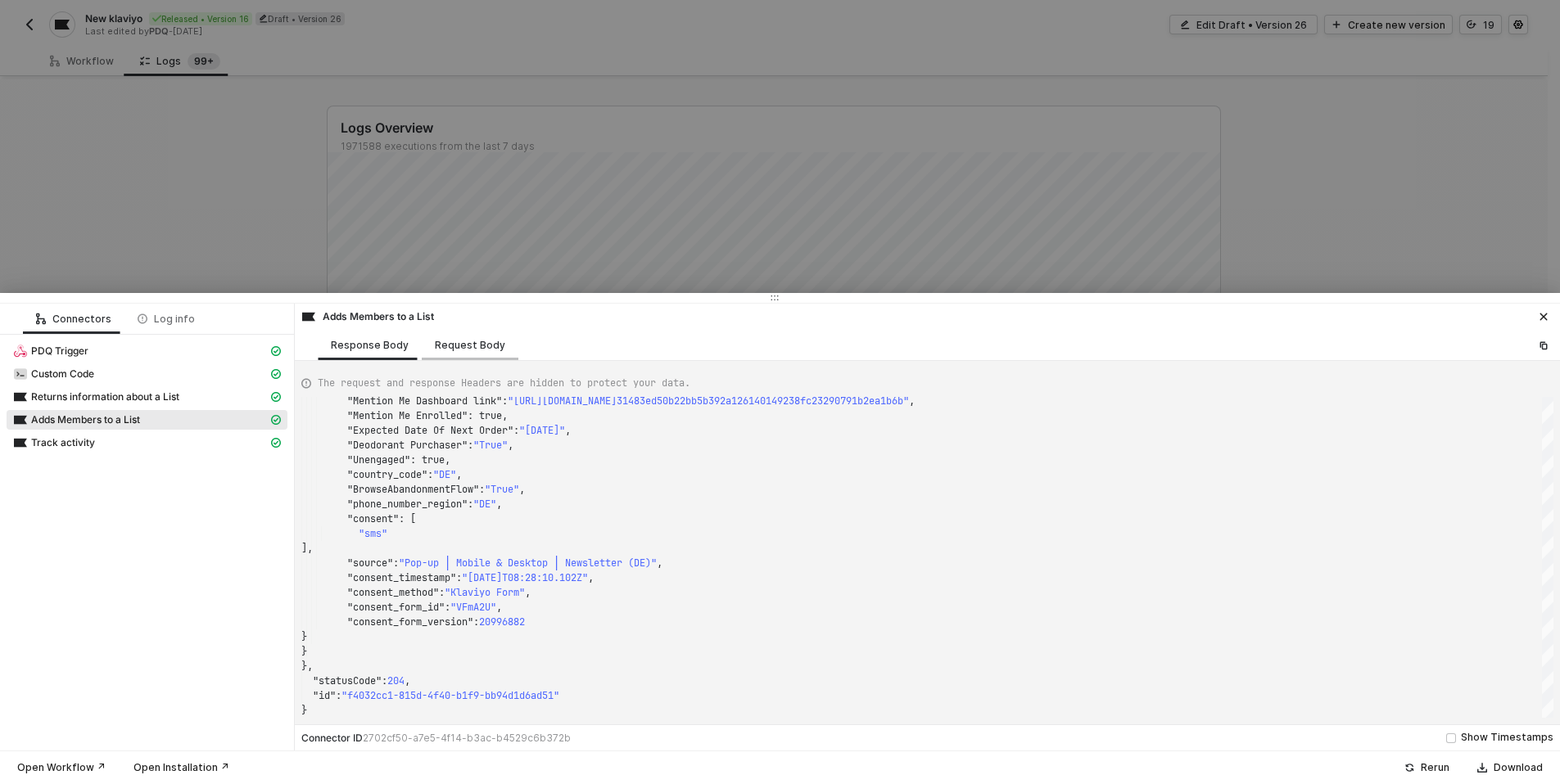
click at [442, 335] on div "Request Body" at bounding box center [470, 345] width 97 height 31
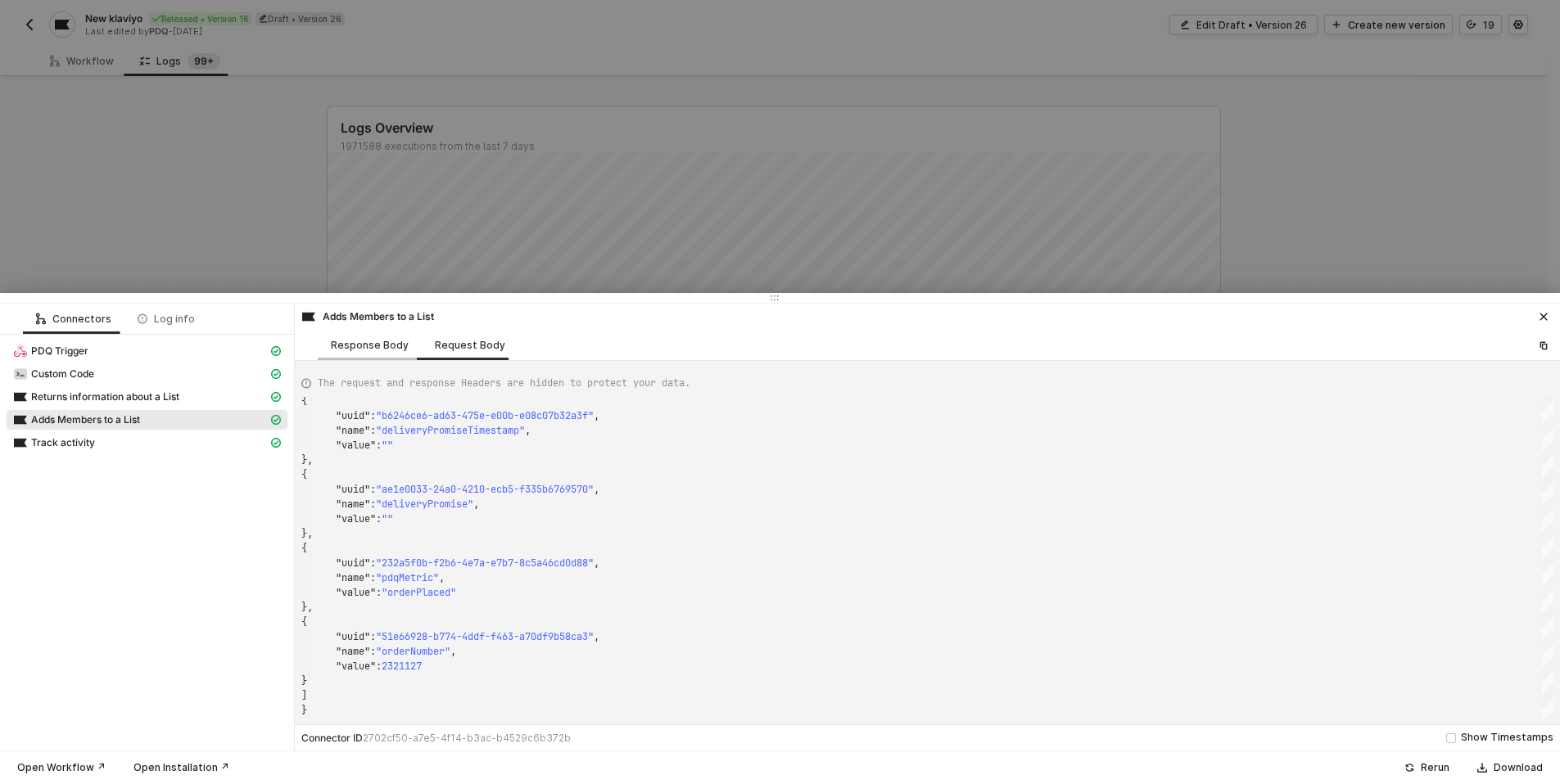
click at [340, 351] on div "Response Body" at bounding box center [370, 345] width 104 height 31
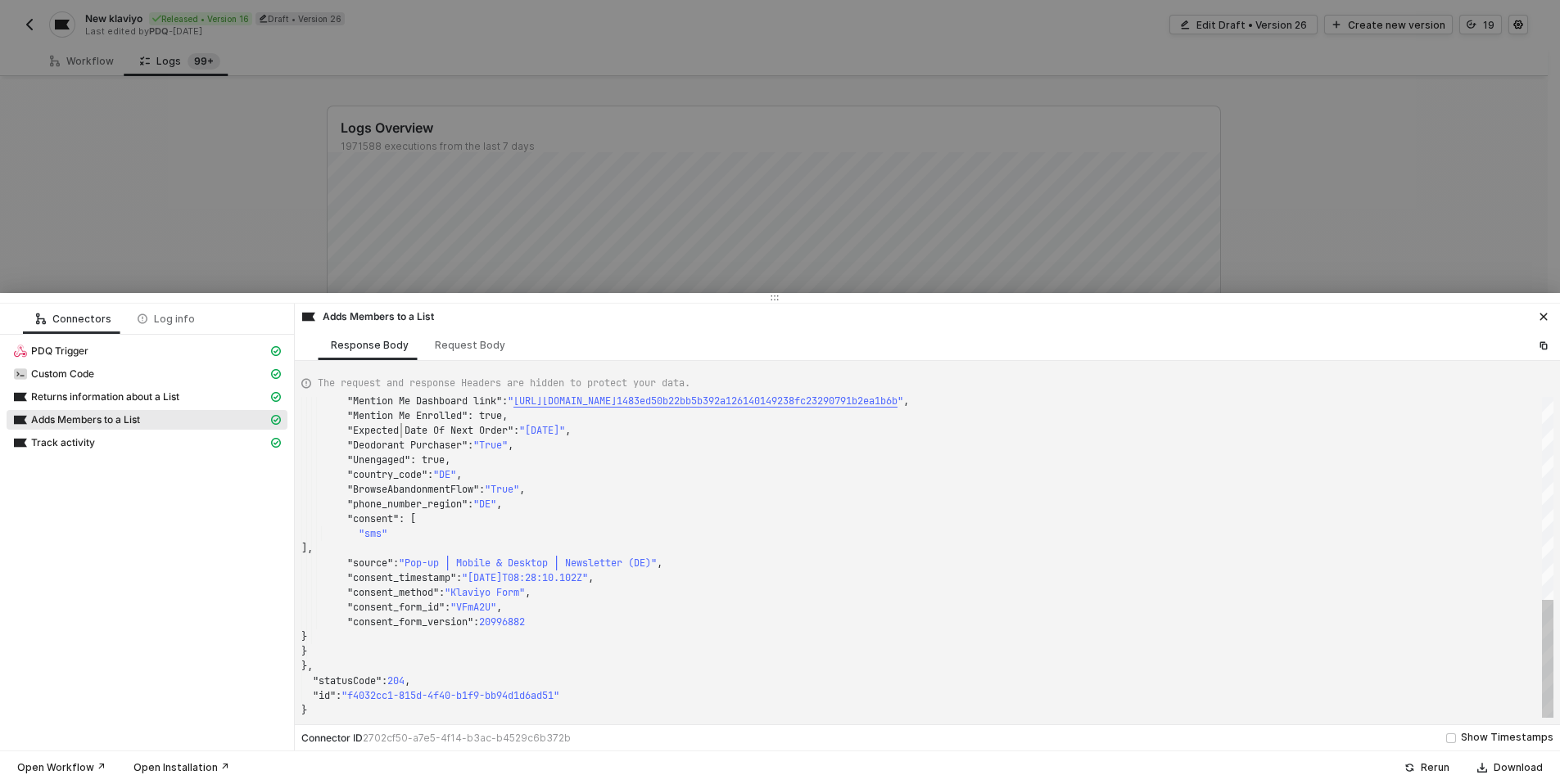
scroll to position [133, 100]
click at [401, 430] on div ""Mention Me Dashboard link" : " https://mention-me.com/d/476275276/3ee5d343cf90…" at bounding box center [928, 557] width 1253 height 321
click at [401, 430] on textarea ""Accepts Marketing": true, "Shopify Tags": [], "deliveryPromiseTimestamp": "", …" at bounding box center [401, 430] width 1 height 15
click at [401, 430] on div ""Mention Me Dashboard link" : " https://mention-me.com/d/476275276/3ee5d343cf90…" at bounding box center [928, 557] width 1253 height 321
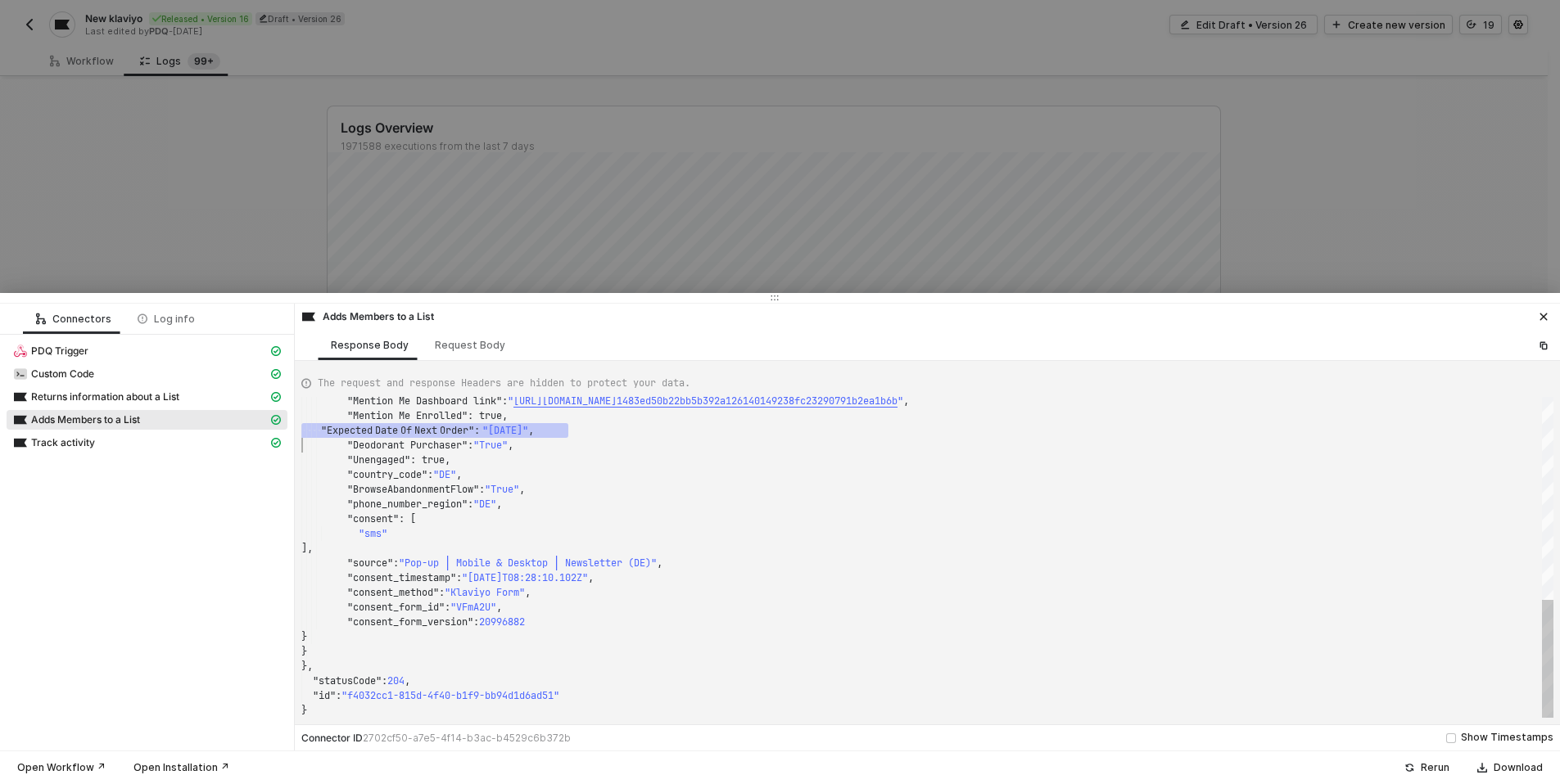
click at [408, 495] on div ""Mention Me Dashboard link" : " https://mention-me.com/d/476275276/3ee5d343cf90…" at bounding box center [928, 557] width 1253 height 321
drag, startPoint x: 506, startPoint y: 427, endPoint x: 418, endPoint y: 428, distance: 88.0
drag, startPoint x: 364, startPoint y: 431, endPoint x: 483, endPoint y: 427, distance: 119.1
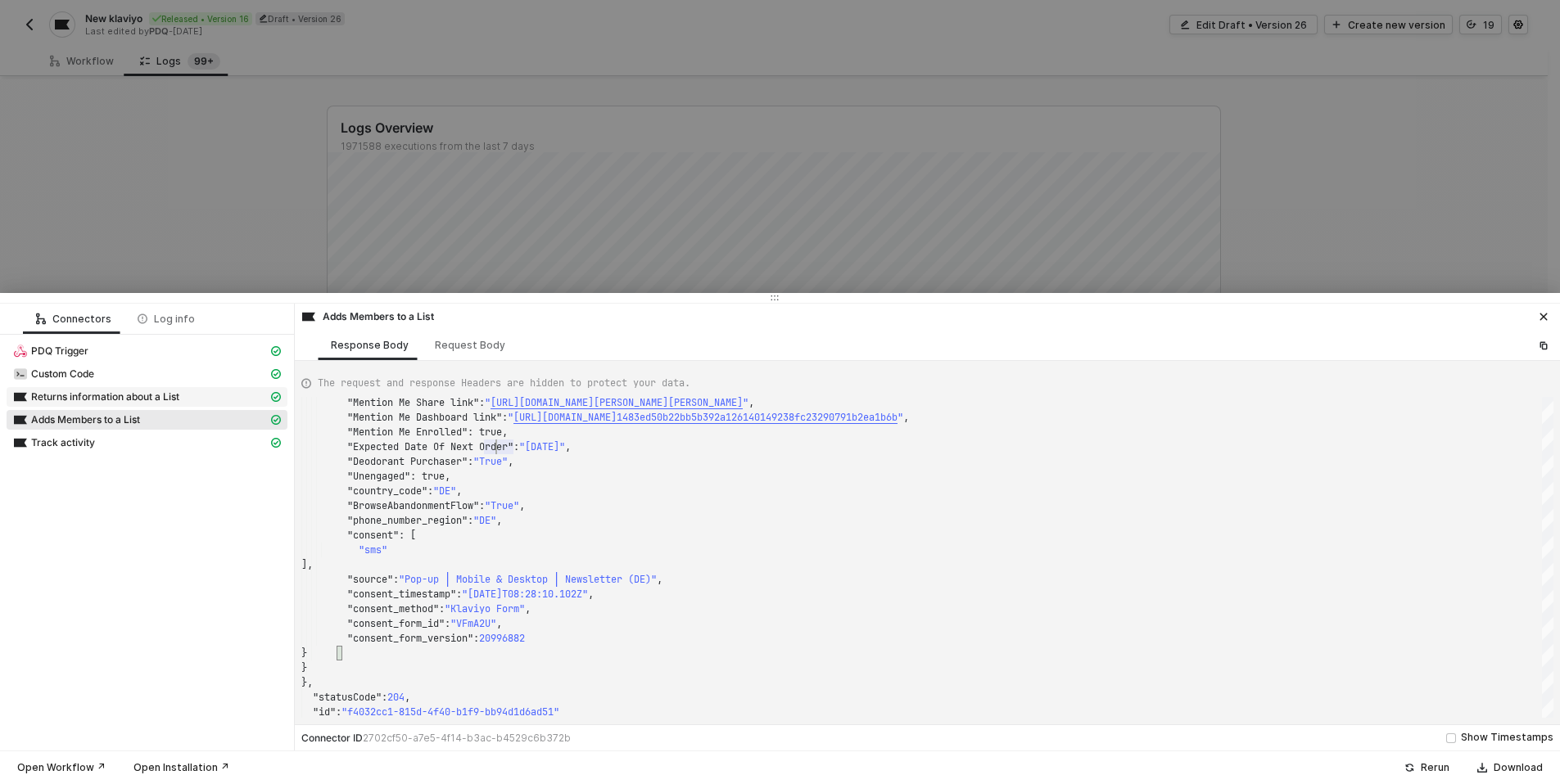
click at [111, 399] on span "Returns information about a List" at bounding box center [105, 397] width 148 height 13
type textarea "{ "json": { "list": { "id": "WZ23hv", "list_name": null, "created": null, "upda…"
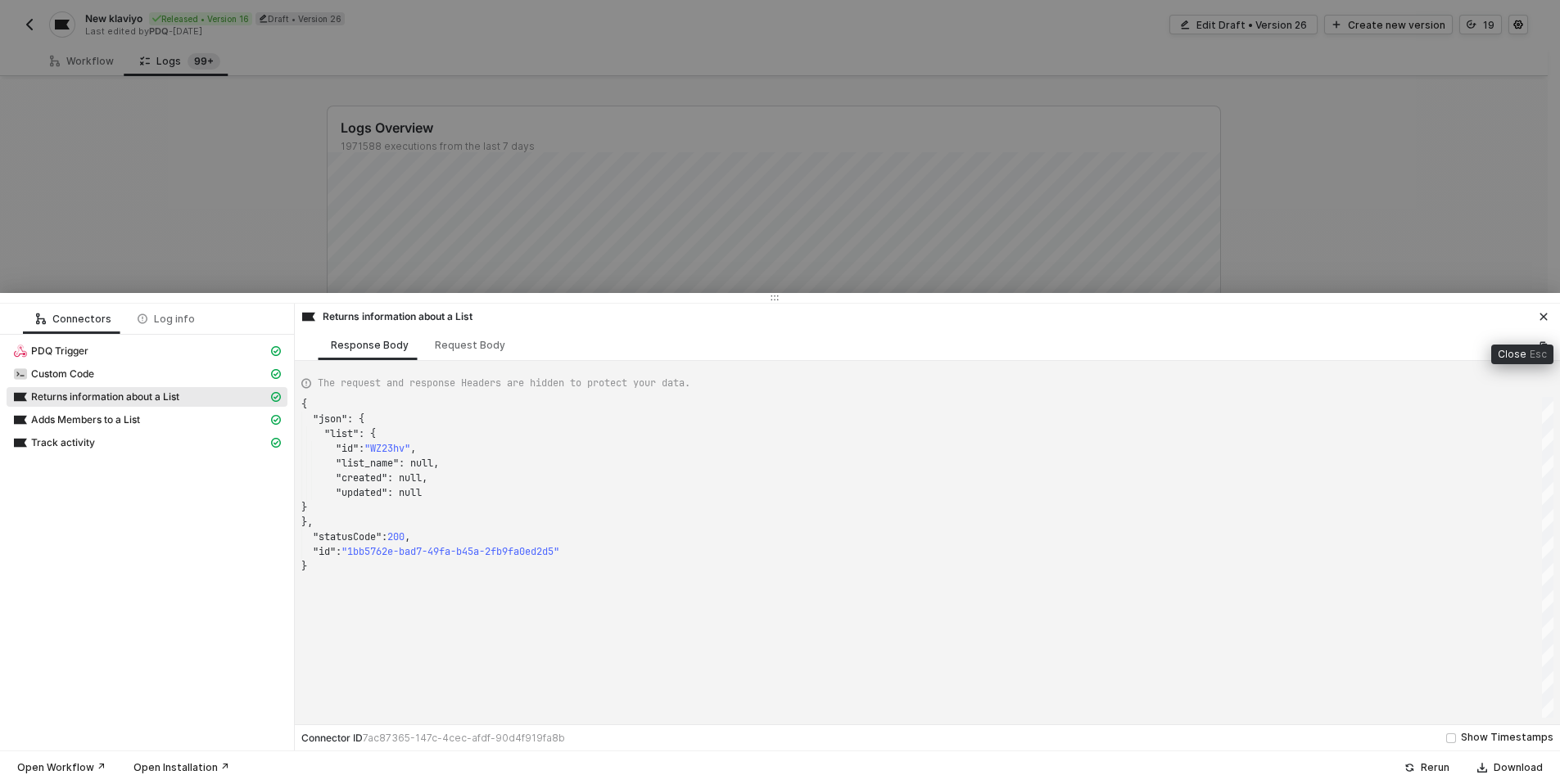
click at [1546, 320] on icon "icon-close" at bounding box center [1543, 316] width 10 height 10
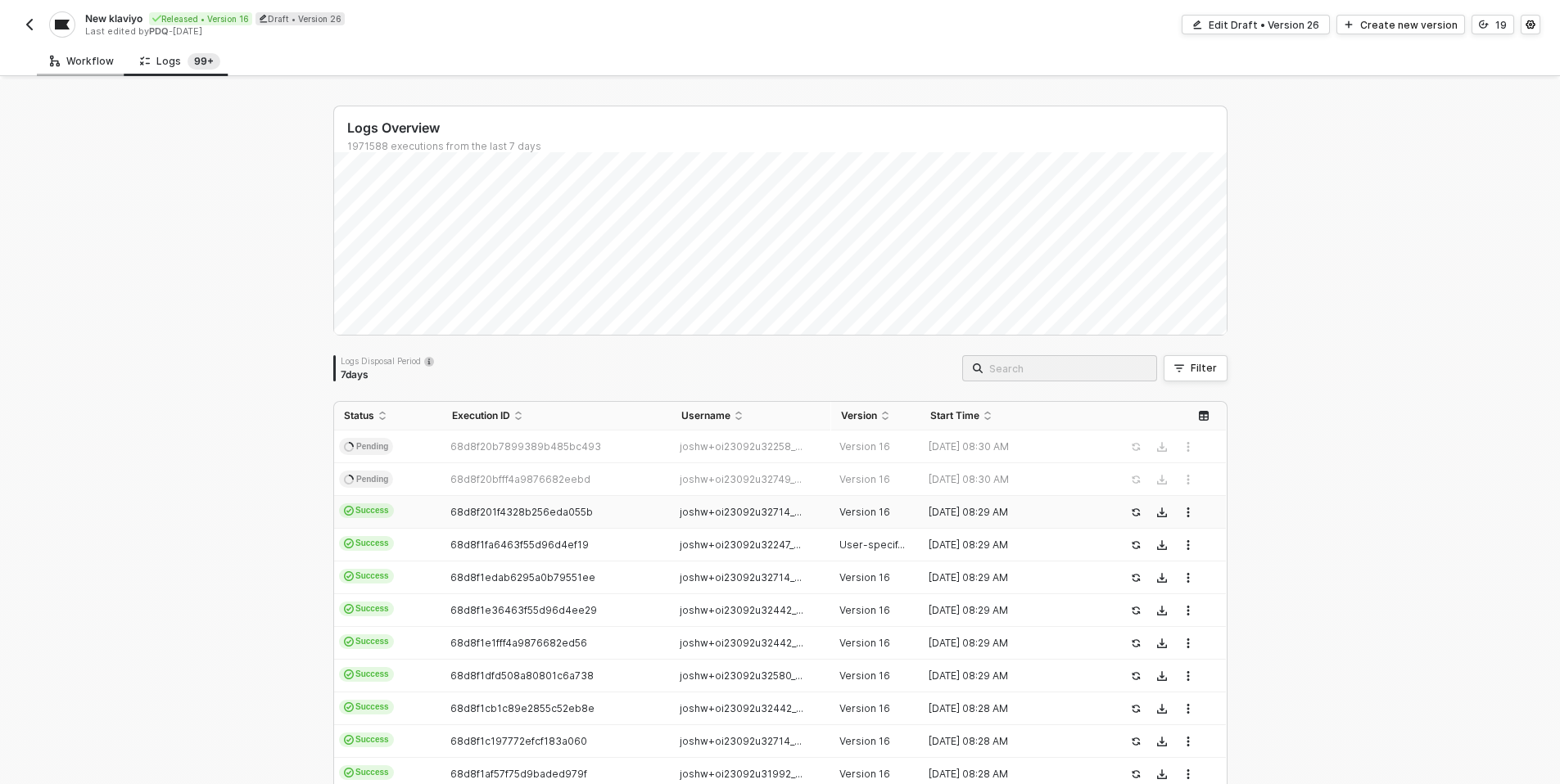
click at [94, 63] on div "Workflow" at bounding box center [82, 61] width 64 height 13
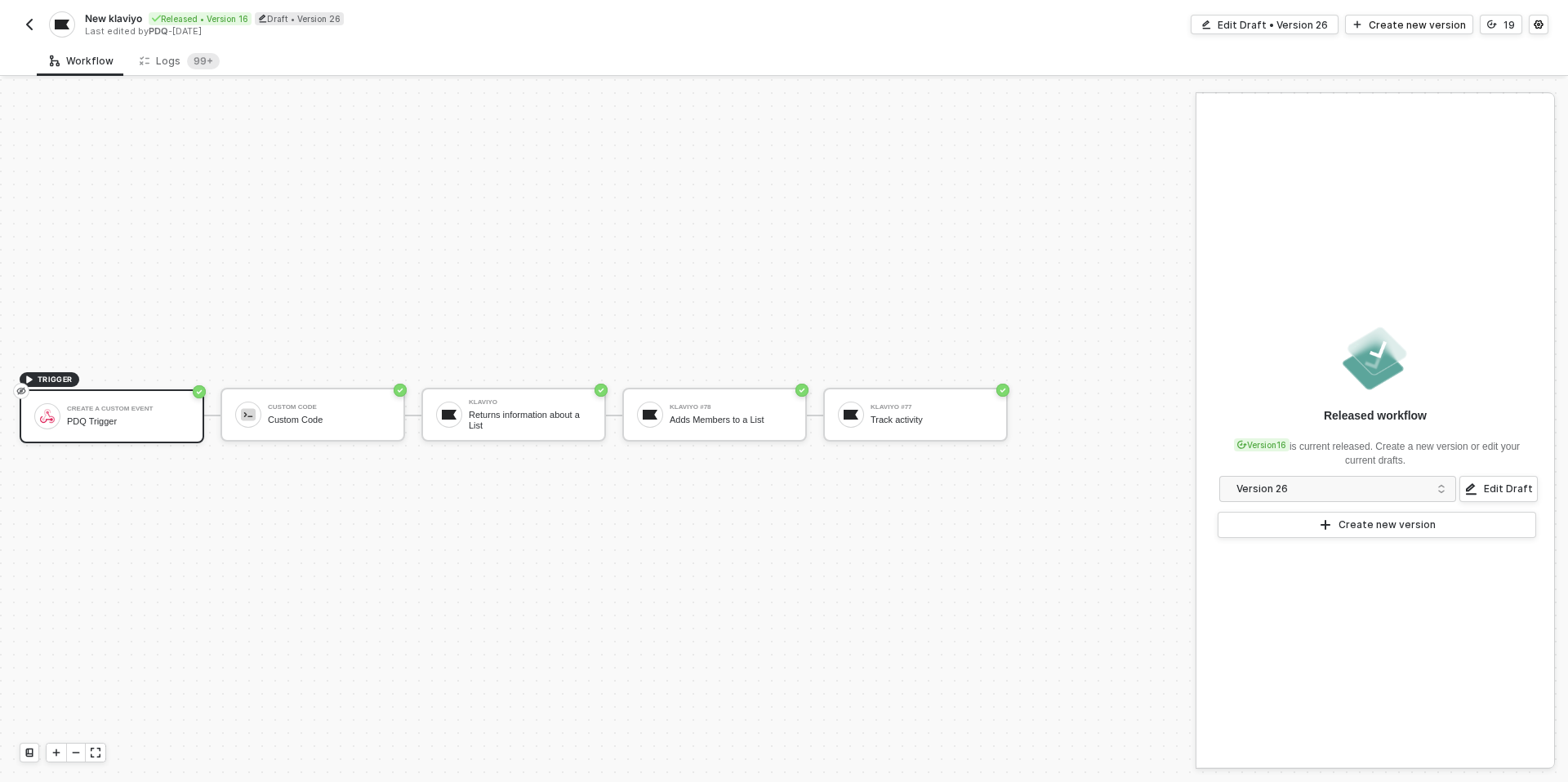
click at [295, 517] on div "TRIGGER create a custom event PDQ Trigger Custom Code Custom Code Klaviyo Retur…" at bounding box center [594, 415] width 1188 height 733
click at [91, 417] on div "PDQ Trigger" at bounding box center [128, 422] width 123 height 11
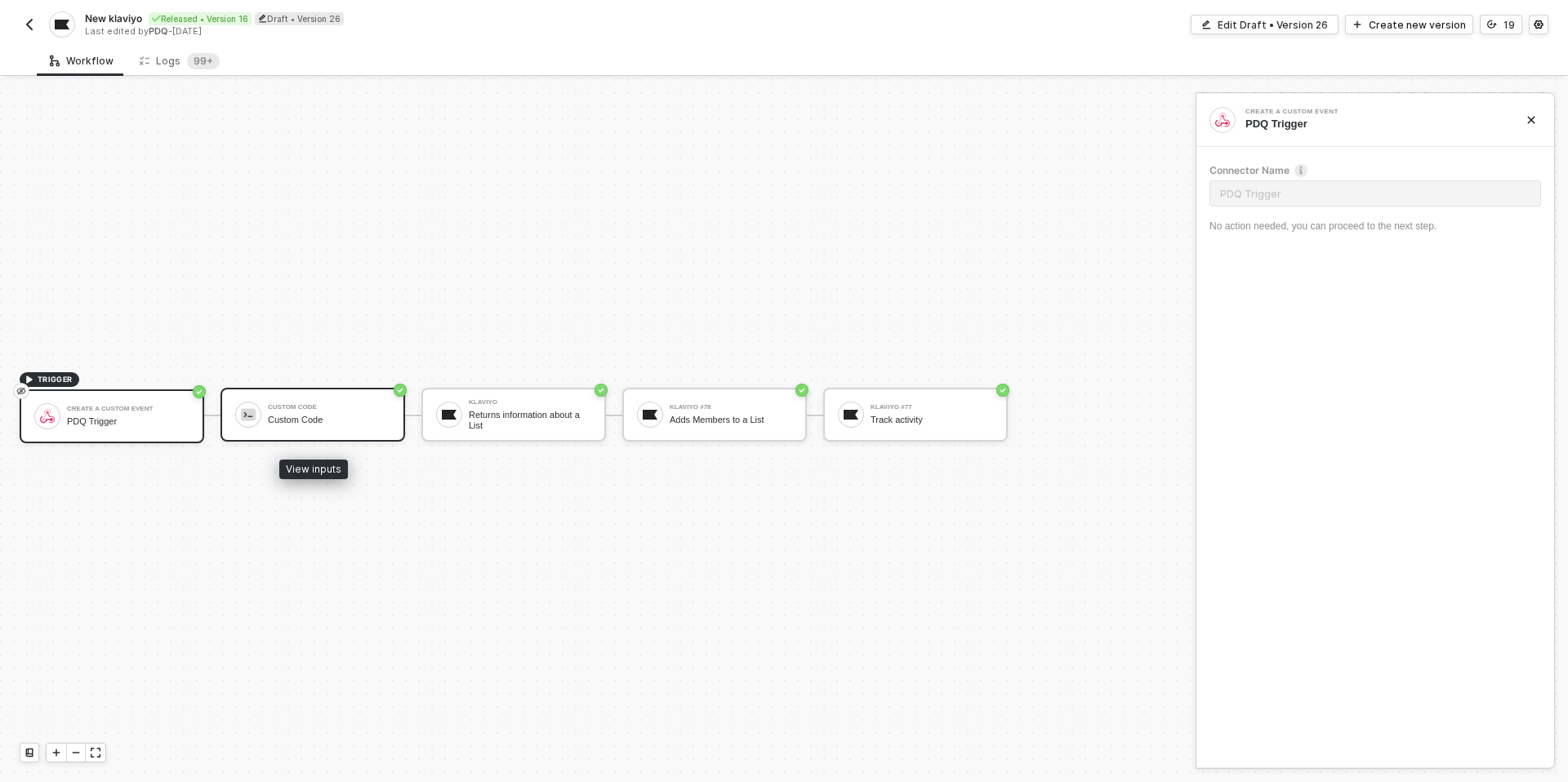
click at [305, 422] on div "Custom Code" at bounding box center [329, 420] width 123 height 11
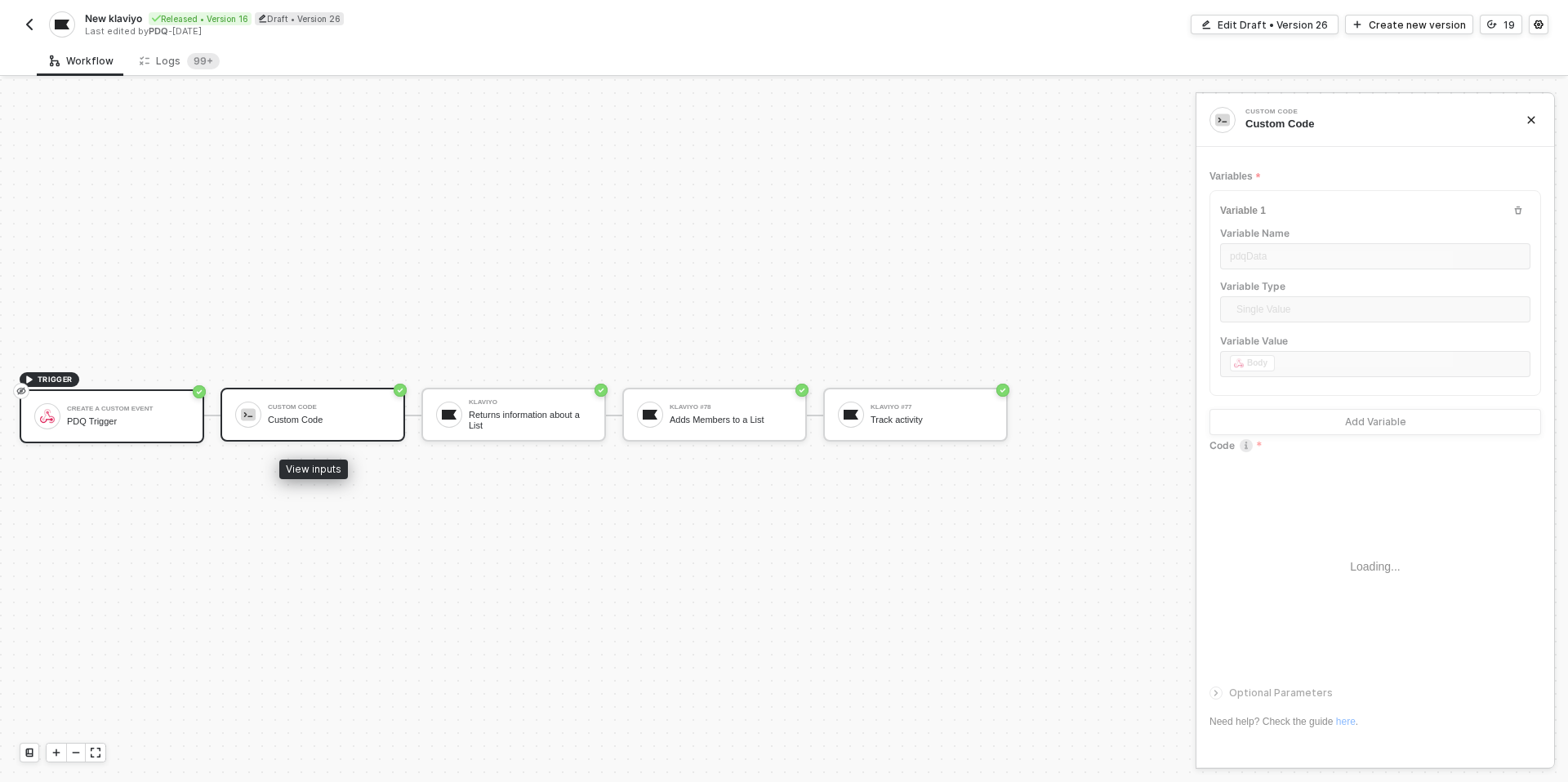
type textarea "/* You can access variables on the inputData object. ex: const myVariable = inp…"
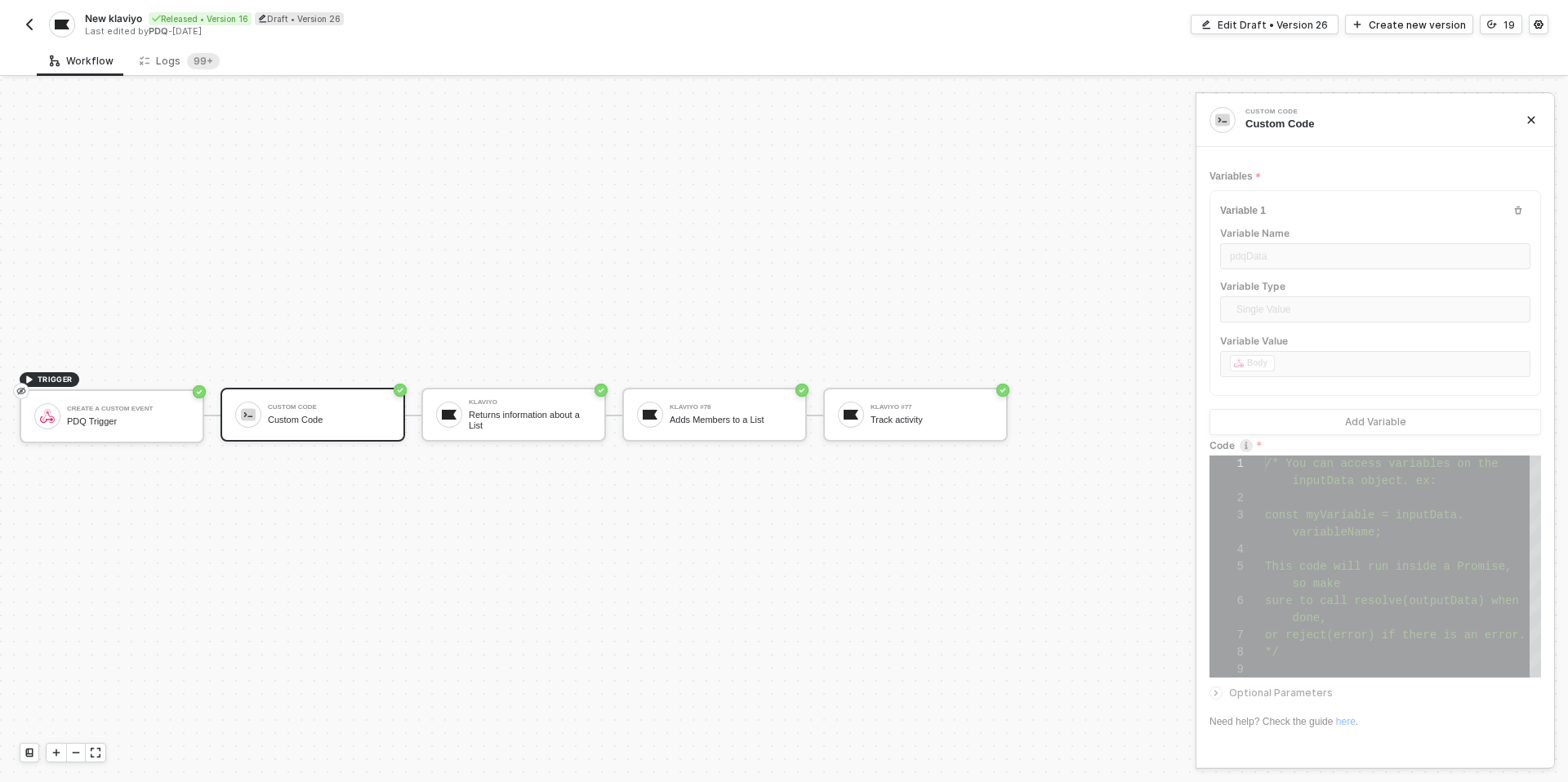
click at [679, 513] on div "TRIGGER create a custom event PDQ Trigger Custom Code Custom Code Klaviyo Retur…" at bounding box center [594, 415] width 1188 height 733
click at [562, 428] on div "Returns information about a List" at bounding box center [530, 419] width 123 height 20
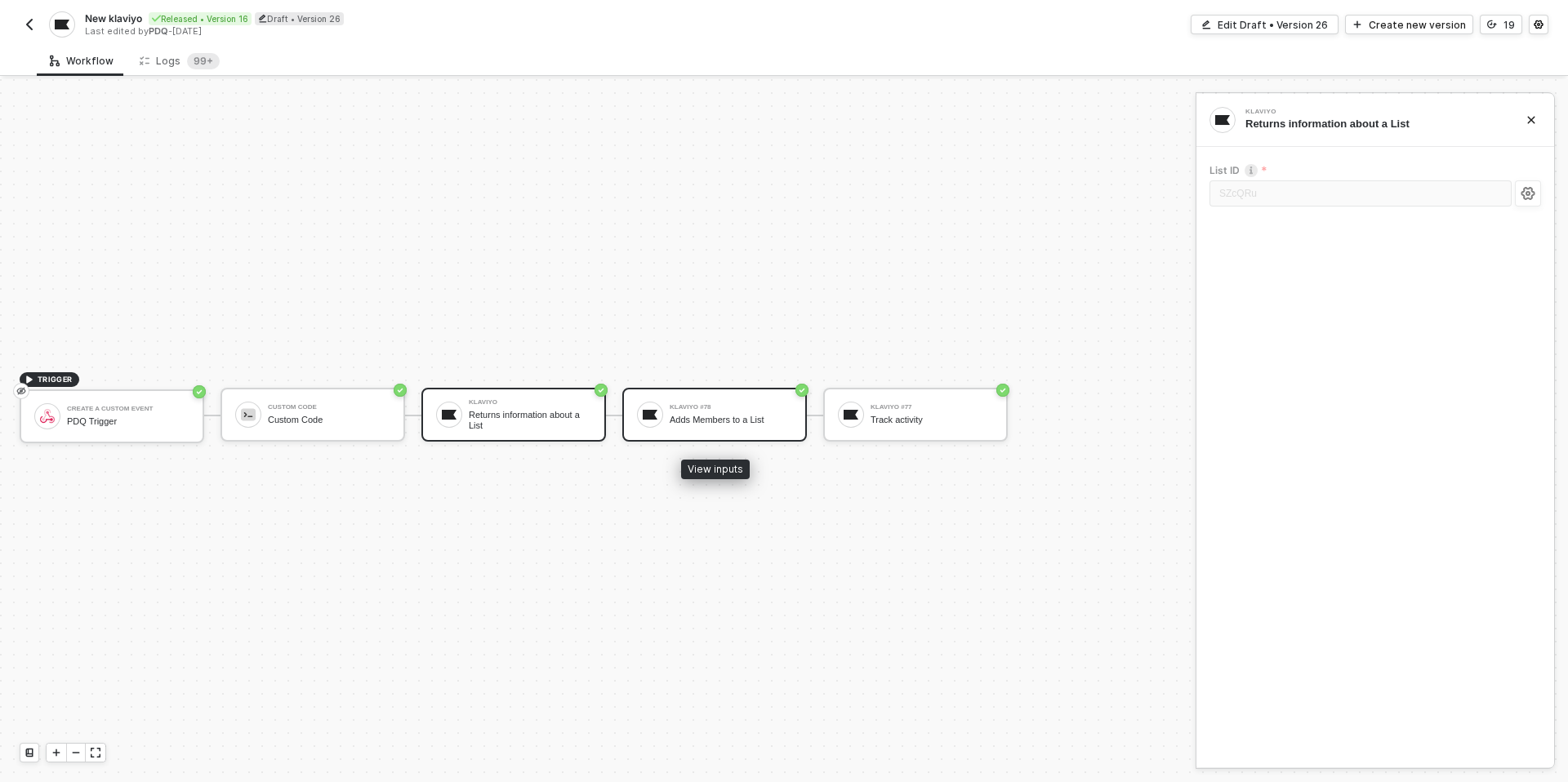
click at [753, 421] on div "Adds Members to a List" at bounding box center [731, 420] width 123 height 11
click at [1226, 278] on div at bounding box center [1219, 278] width 19 height 18
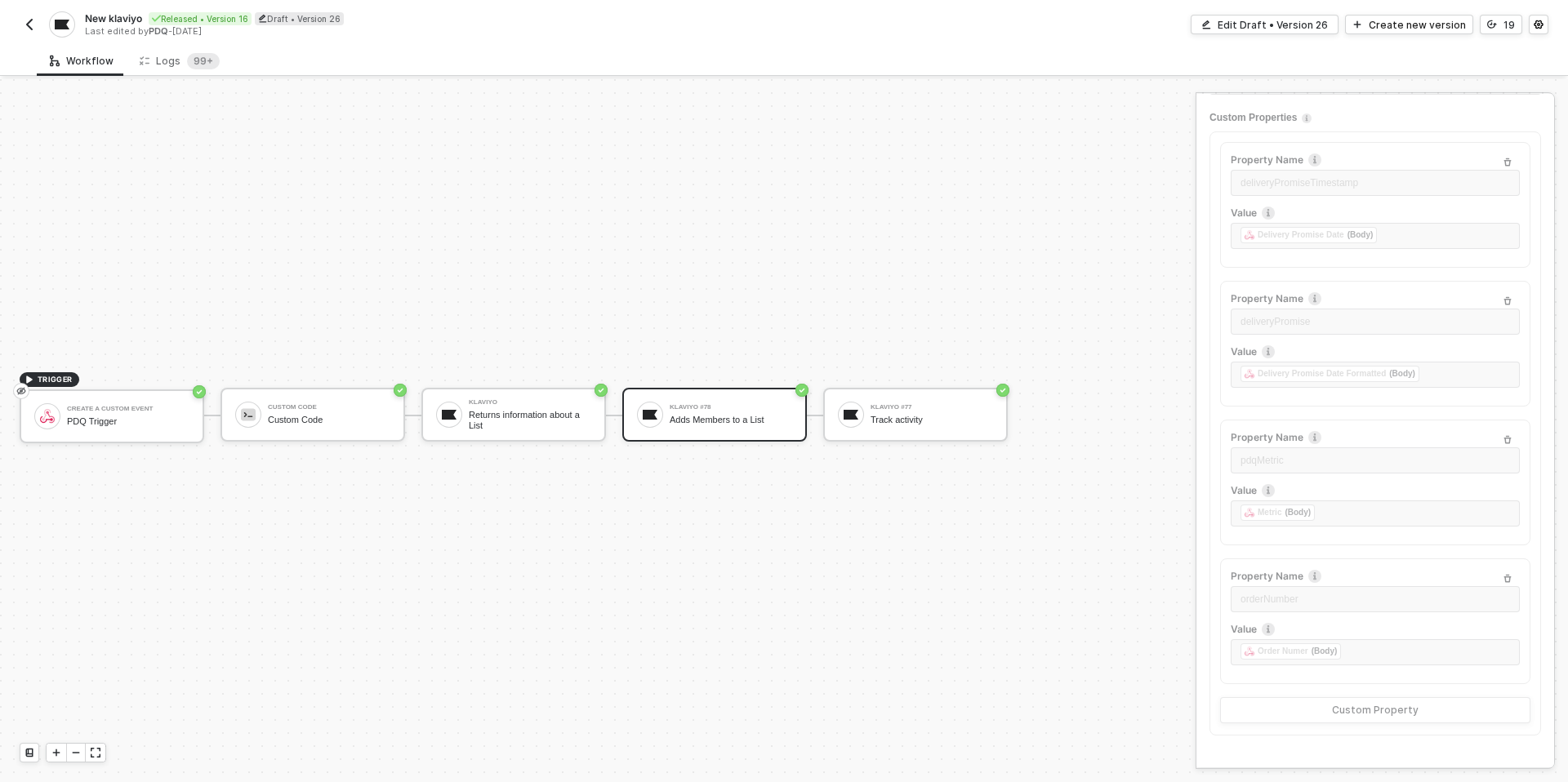
scroll to position [251, 0]
click at [881, 565] on div "TRIGGER create a custom event PDQ Trigger Custom Code Custom Code Klaviyo Retur…" at bounding box center [594, 415] width 1188 height 733
click at [893, 429] on div "Klaviyo #77 Track activity" at bounding box center [932, 414] width 123 height 31
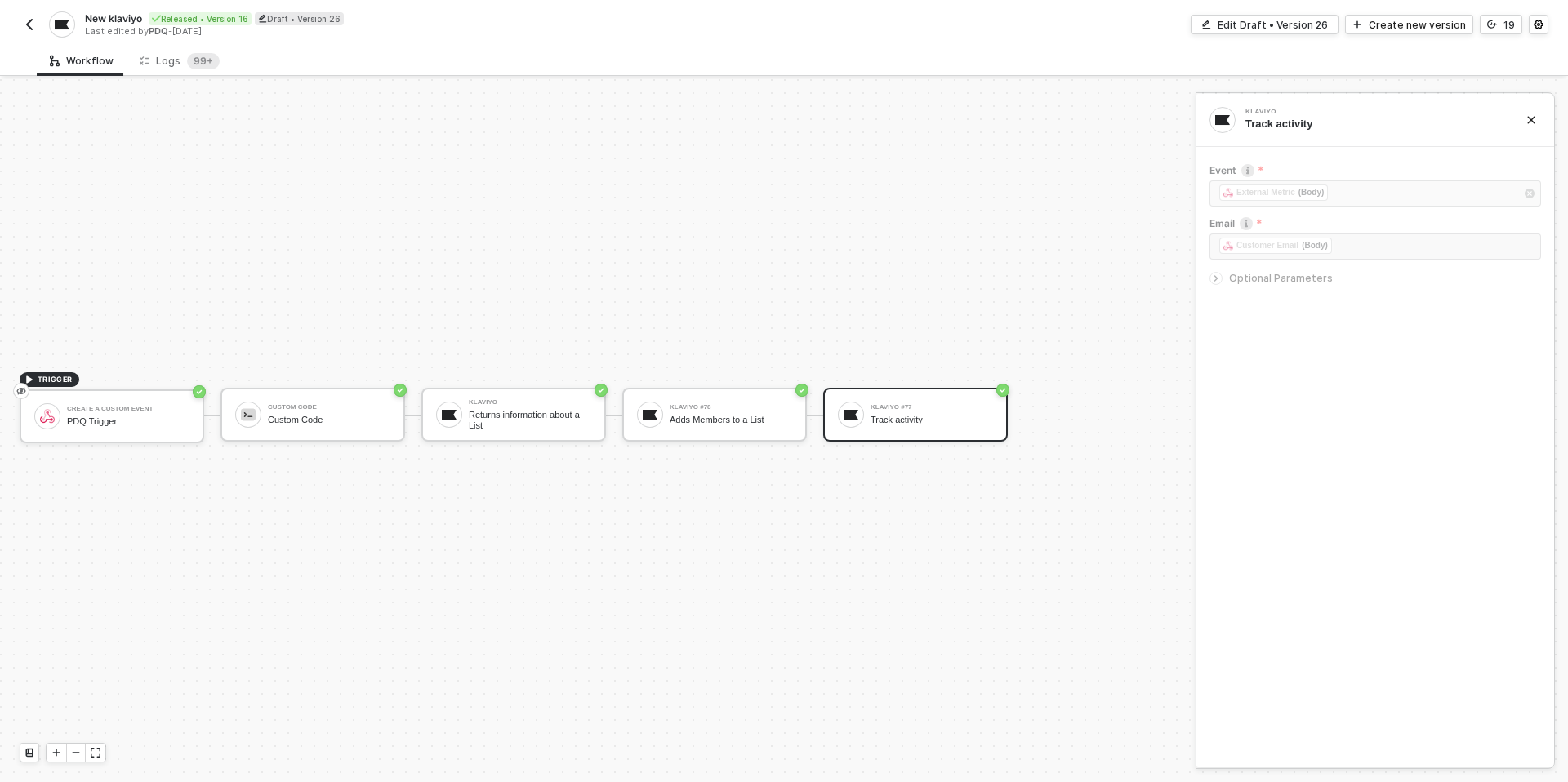
click at [1317, 281] on span "Optional Parameters" at bounding box center [1281, 278] width 103 height 12
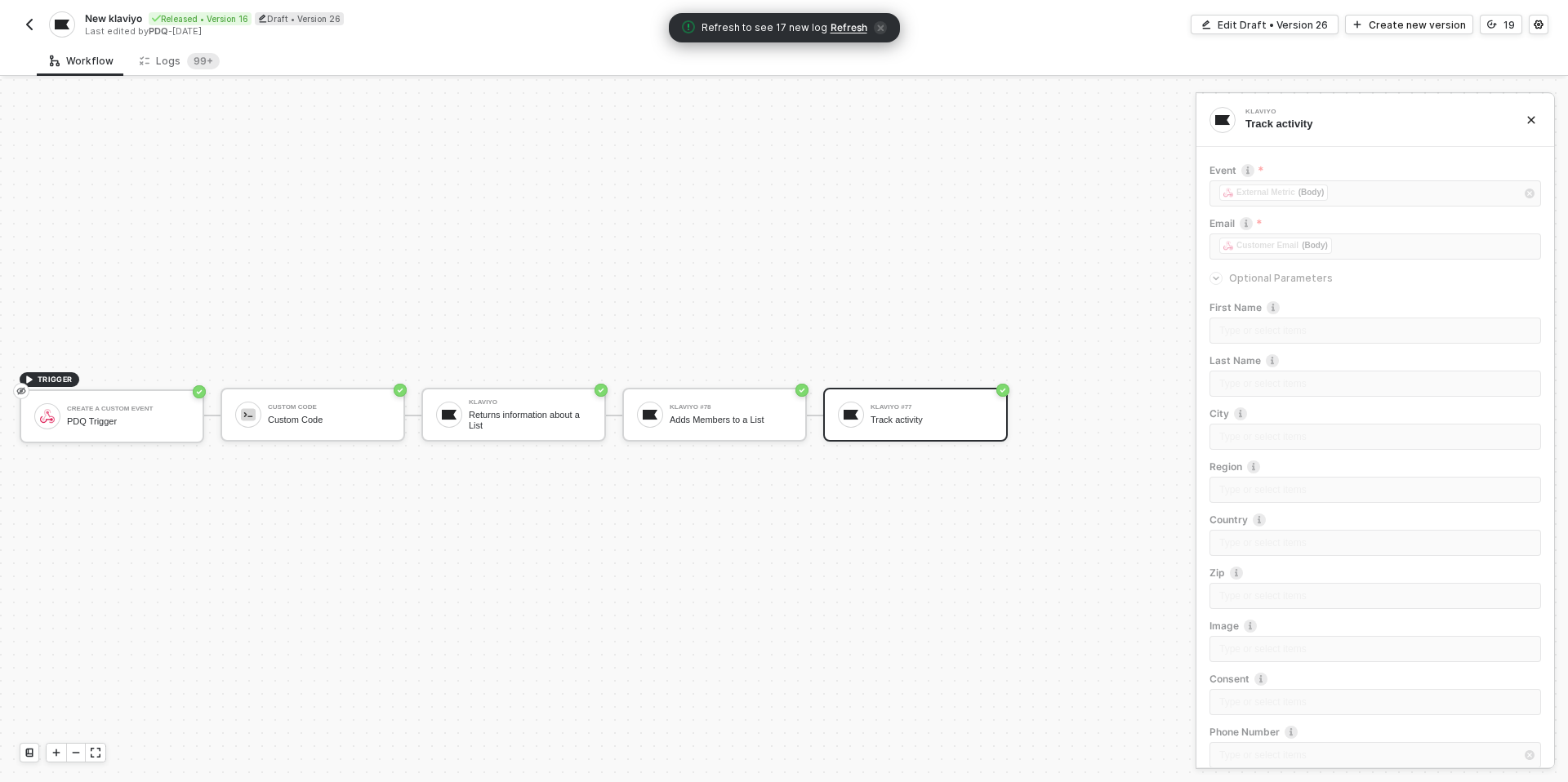
click at [1031, 236] on div "TRIGGER create a custom event PDQ Trigger Custom Code Custom Code Klaviyo Retur…" at bounding box center [594, 415] width 1188 height 733
click at [1245, 25] on div "Edit Draft • Version 26" at bounding box center [1273, 25] width 110 height 14
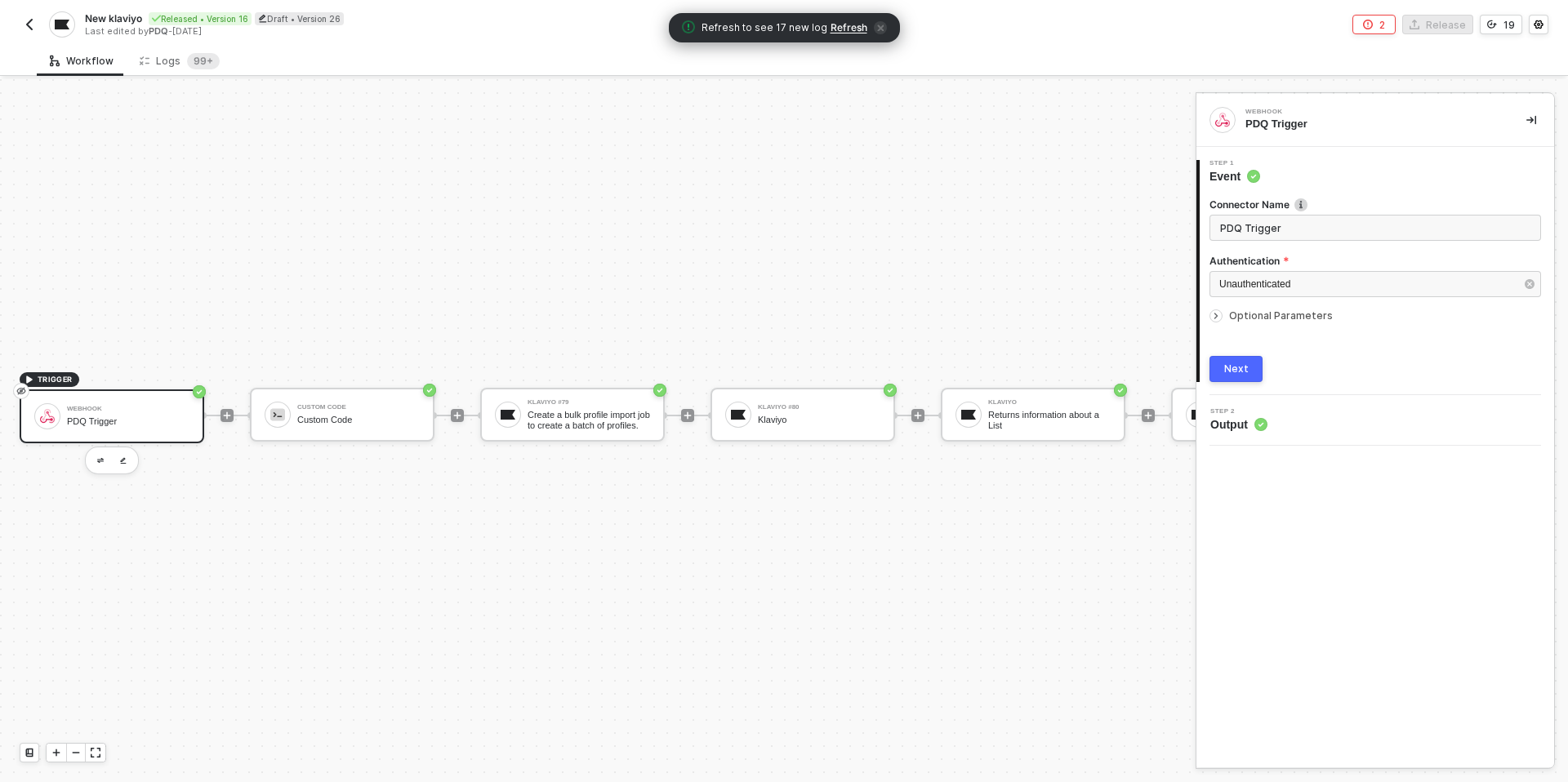
click at [796, 781] on div "TRIGGER Webhook PDQ Trigger Custom Code Custom Code Klaviyo #79 Create a bulk p…" at bounding box center [597, 430] width 1196 height 703
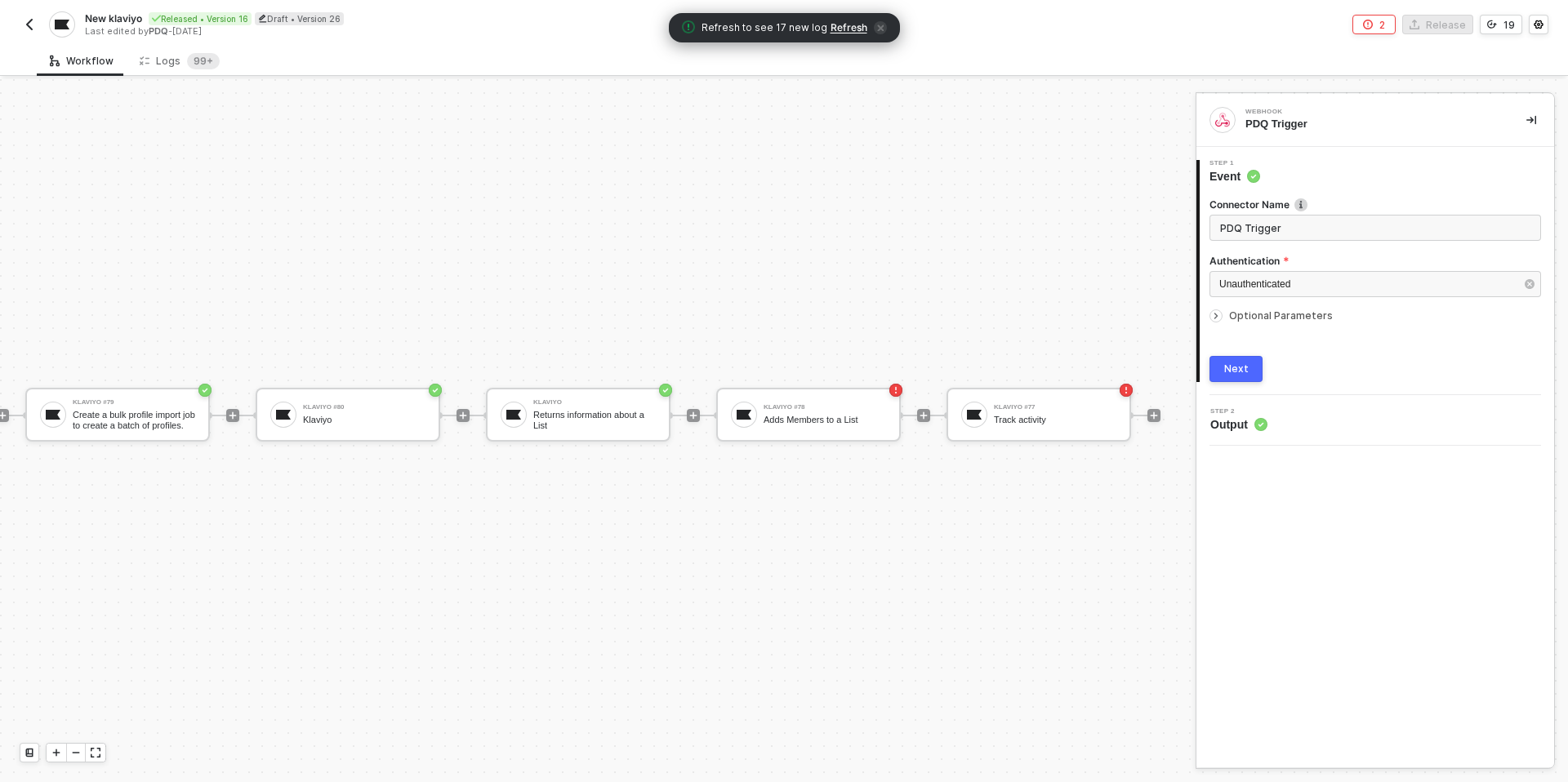
scroll to position [31, 458]
click at [550, 397] on div "Klaviyo Returns information about a List" at bounding box center [575, 415] width 185 height 54
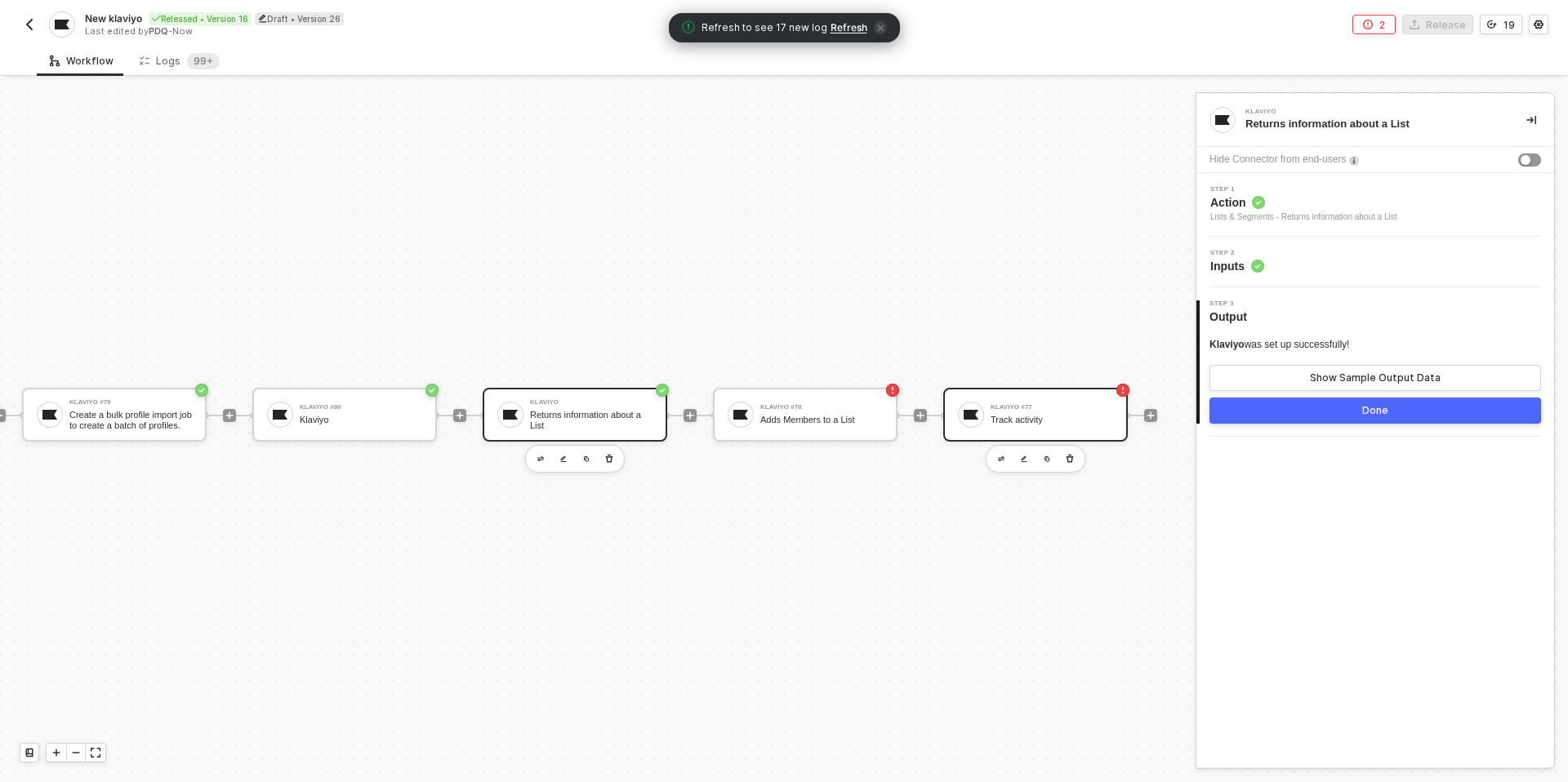
click at [1000, 411] on div "Klaviyo #77" at bounding box center [1052, 407] width 123 height 6
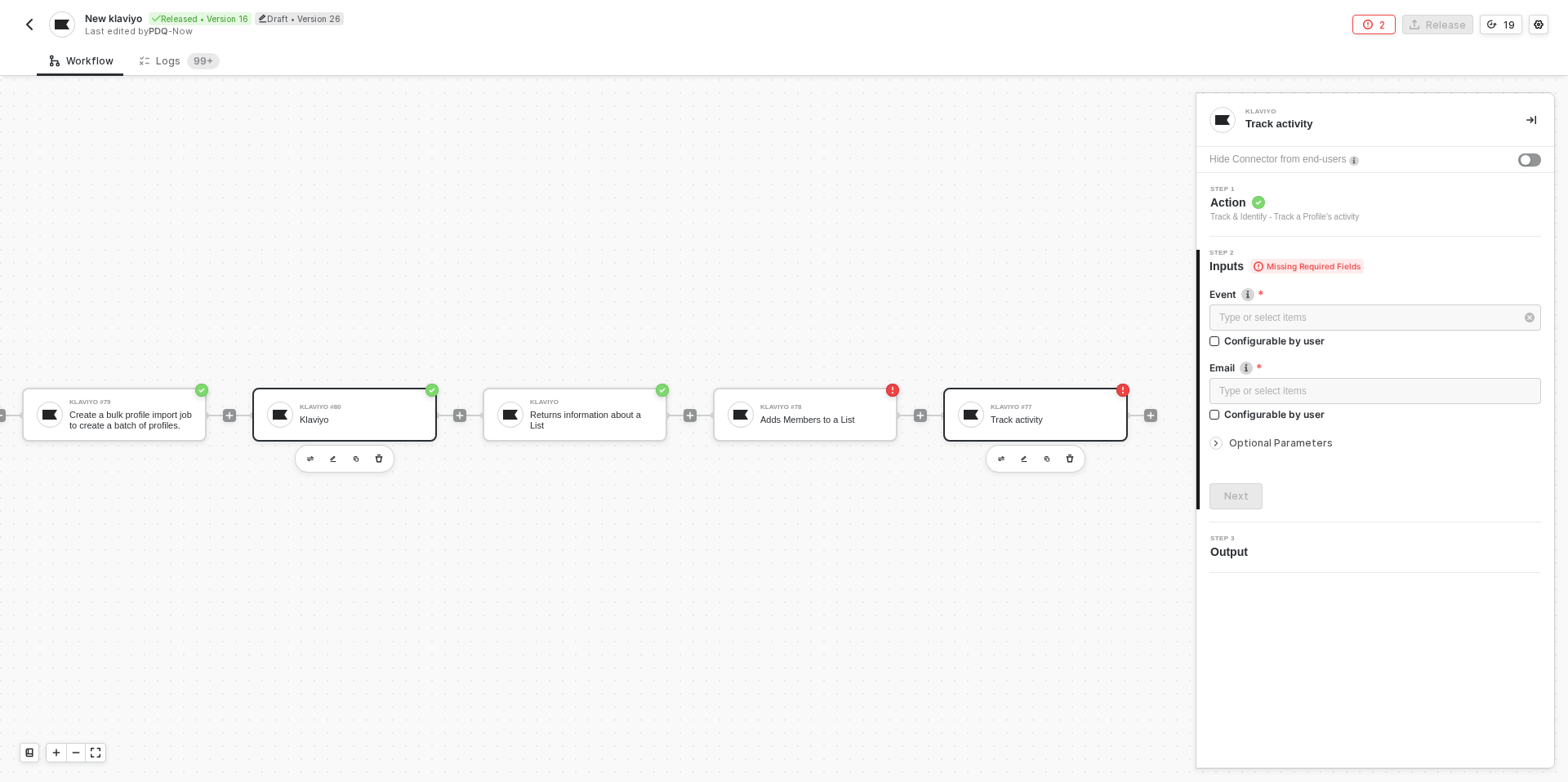
click at [303, 420] on div "Klaviyo" at bounding box center [361, 420] width 123 height 11
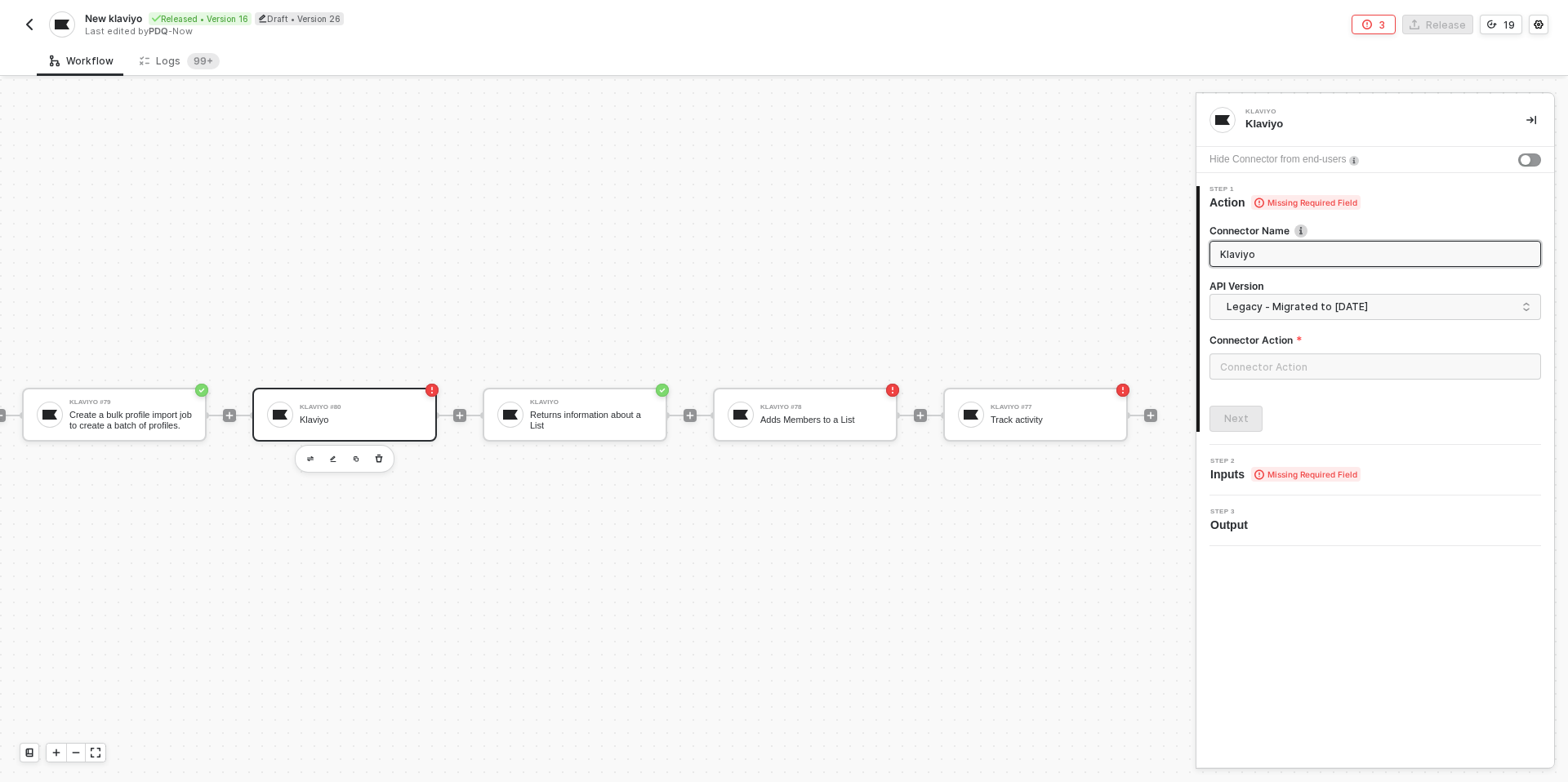
click at [38, 22] on button "button" at bounding box center [29, 25] width 19 height 19
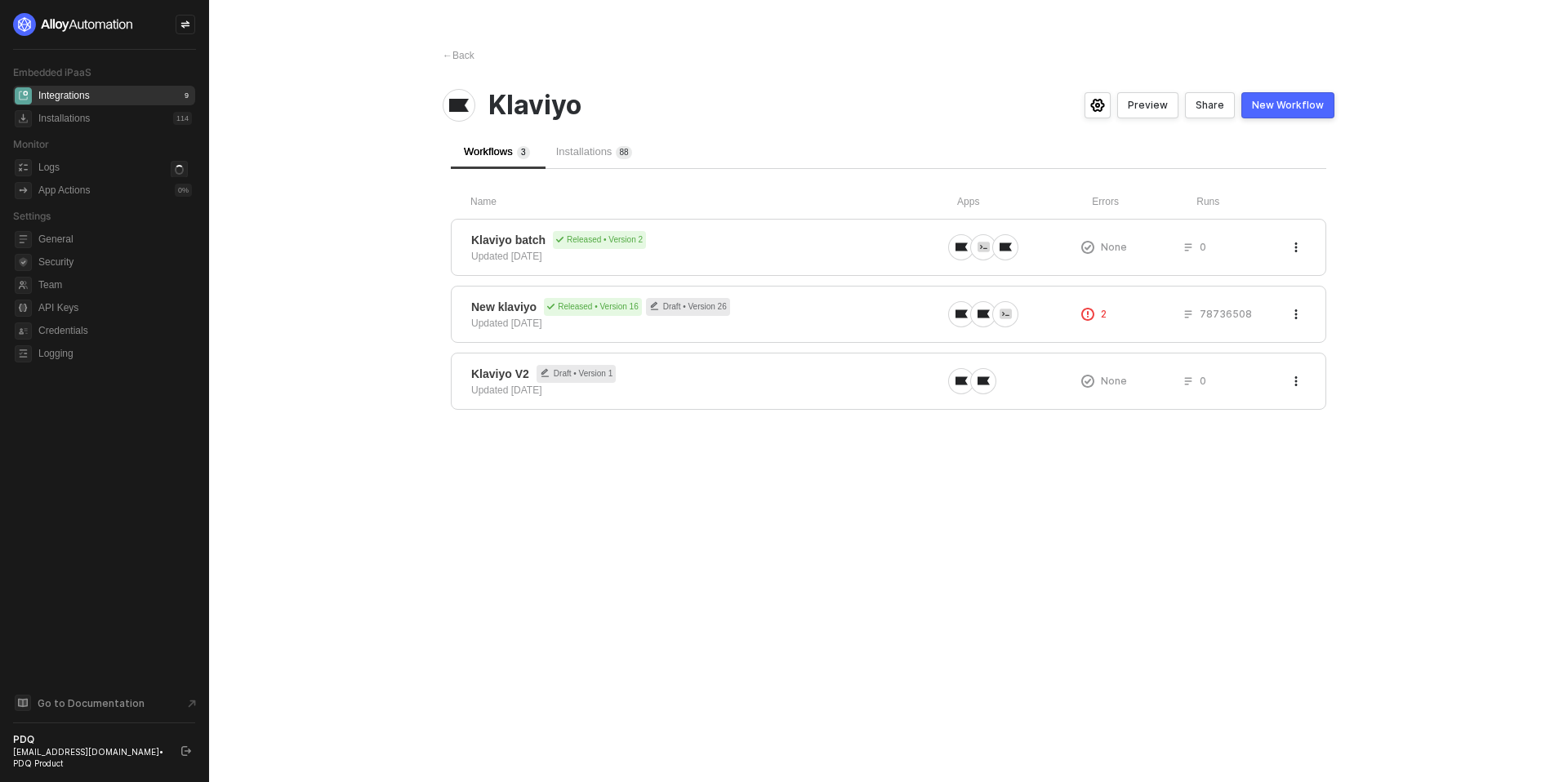
click at [593, 149] on span "Installations 8 8" at bounding box center [594, 151] width 76 height 12
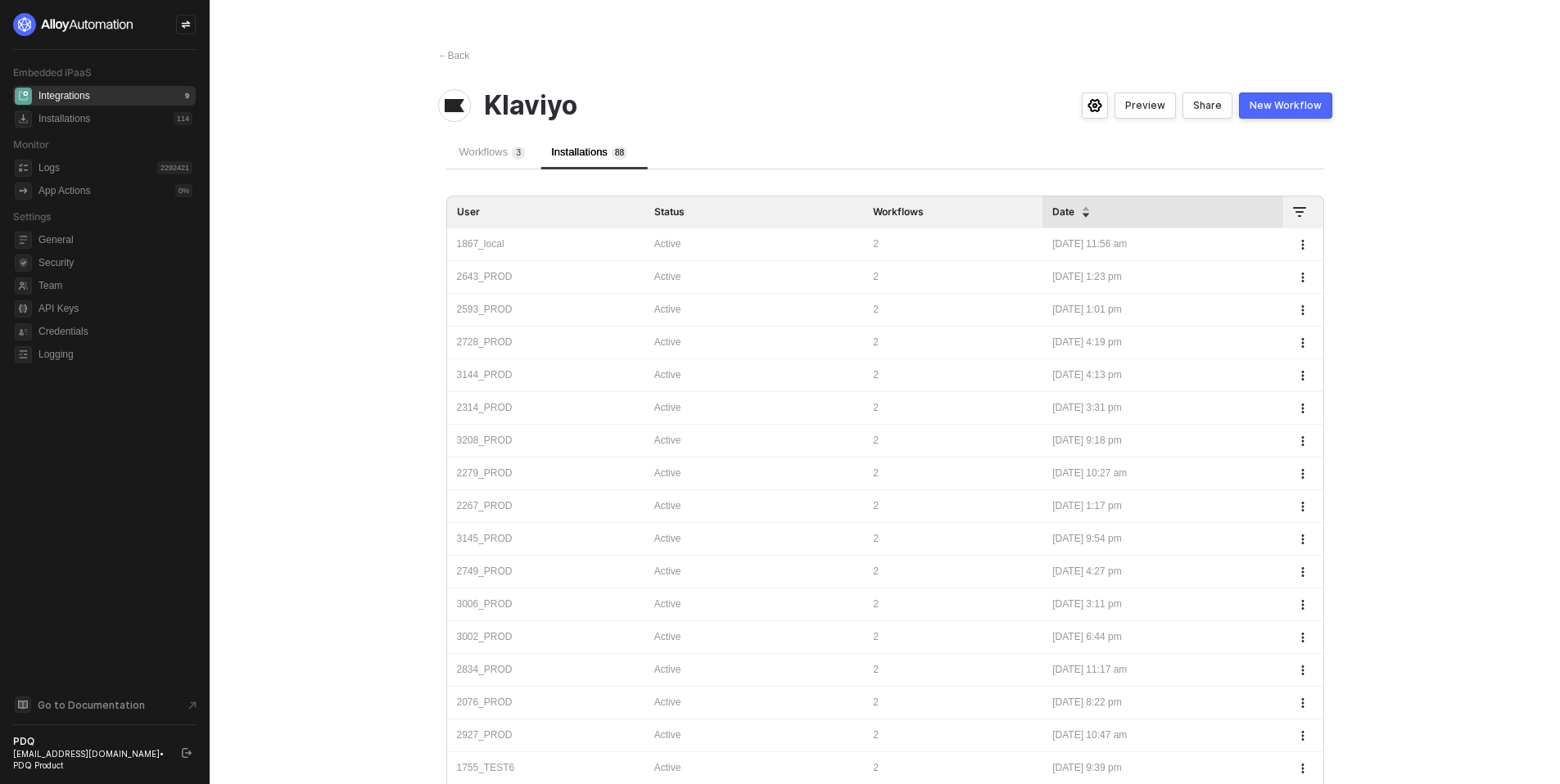
click at [504, 162] on div "Workflows 3" at bounding box center [492, 152] width 92 height 34
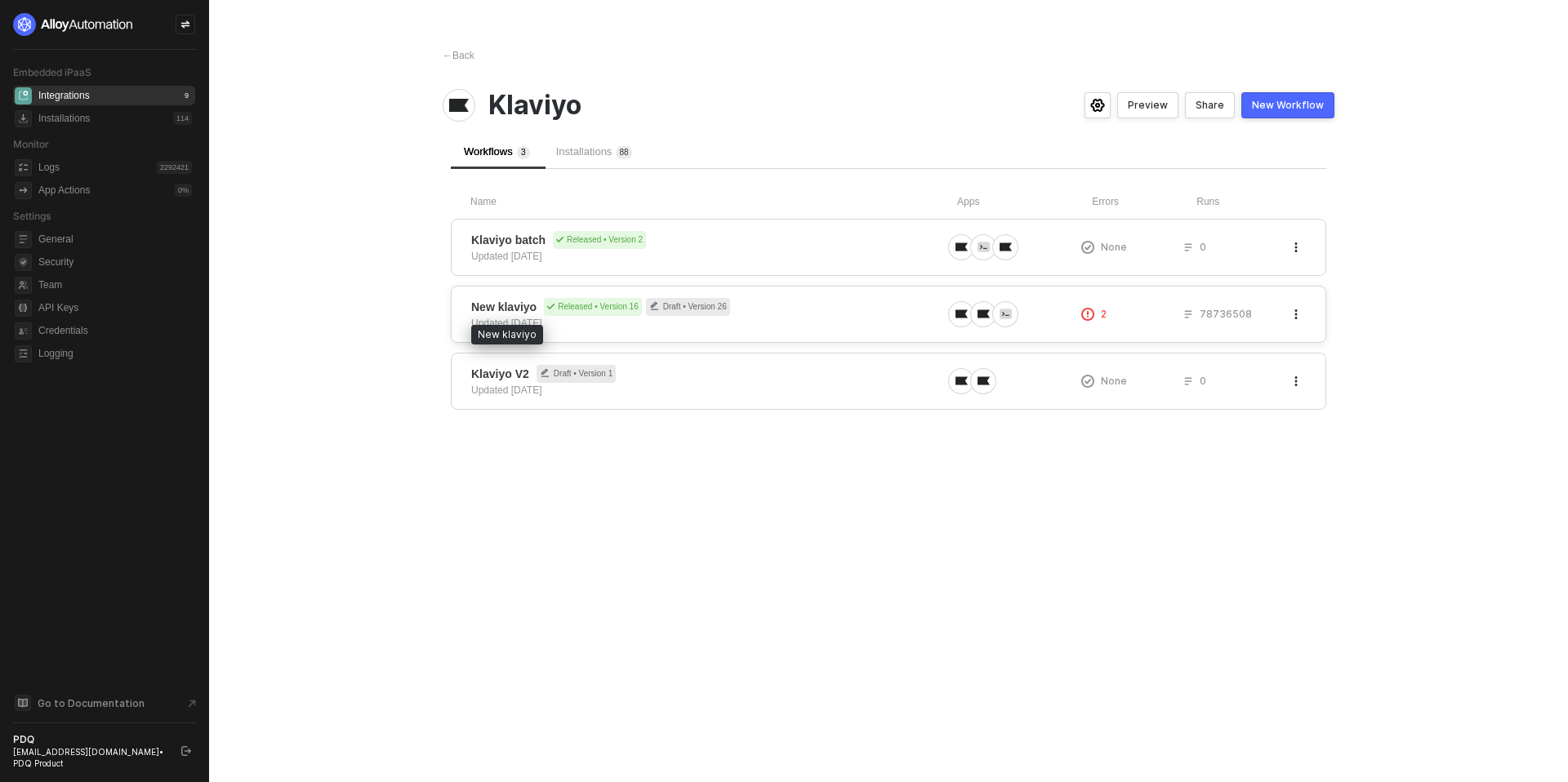
click at [525, 309] on span "New klaviyo" at bounding box center [504, 306] width 66 height 17
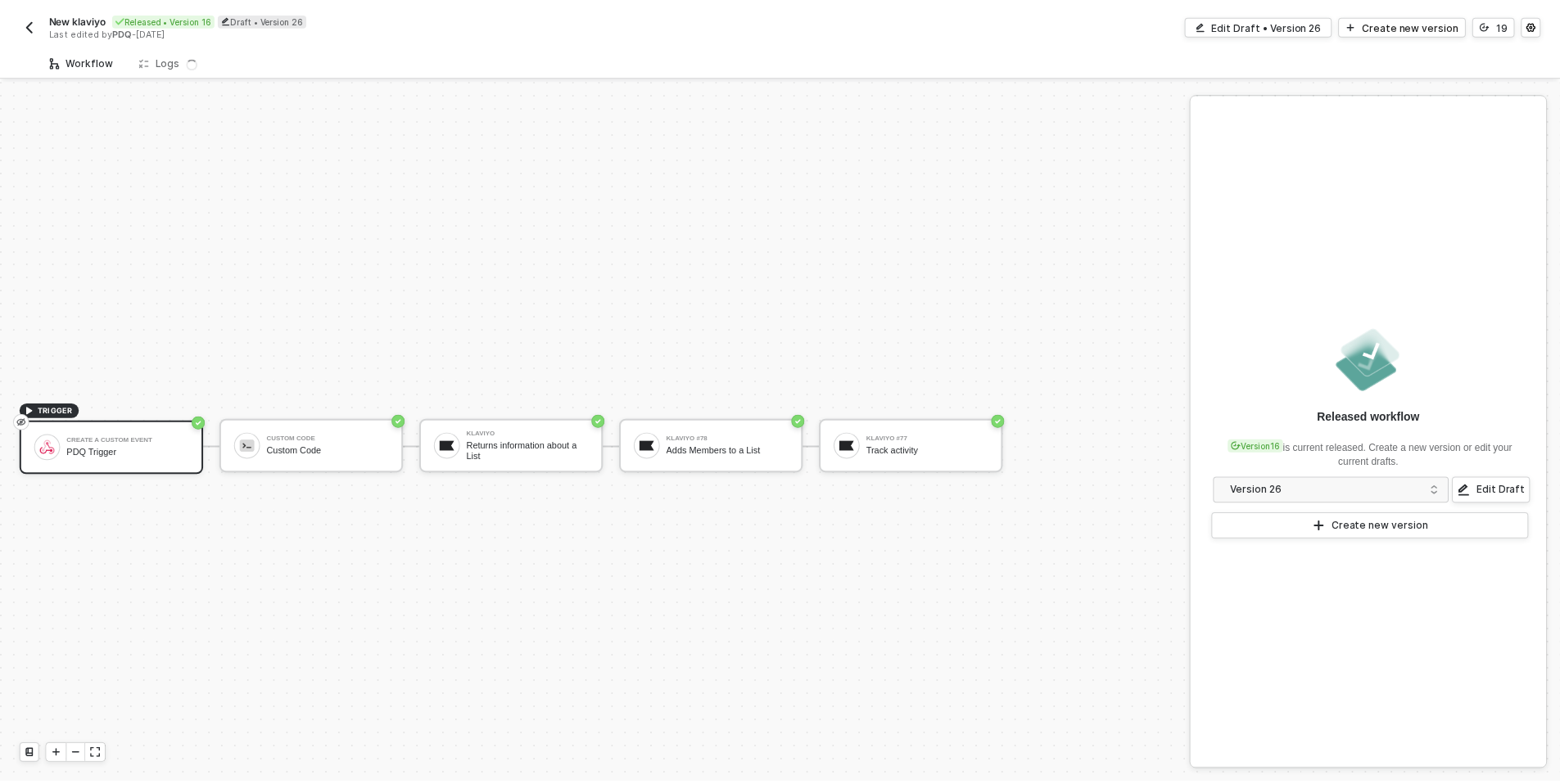
scroll to position [31, 0]
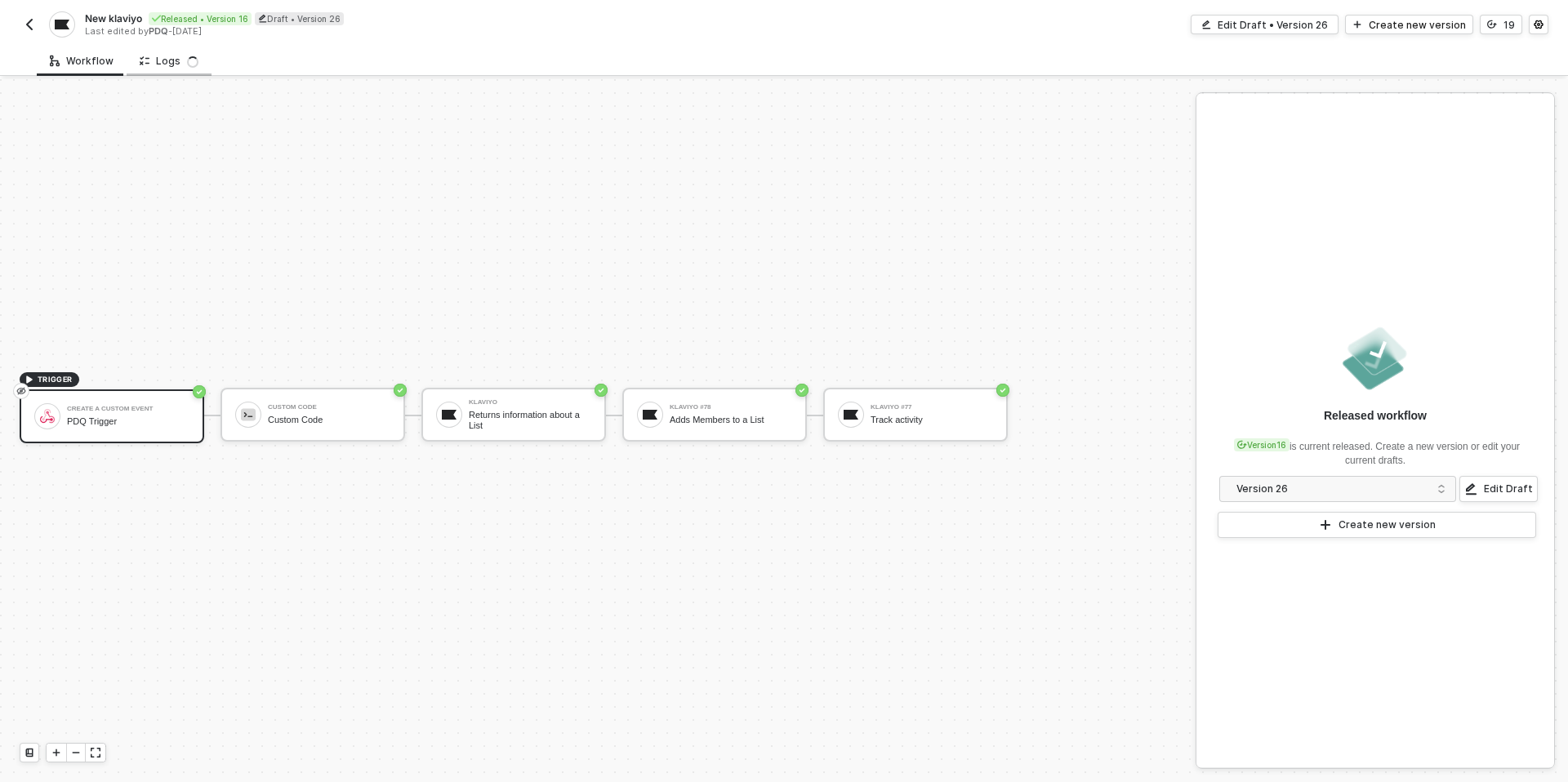
click at [159, 61] on div "Logs" at bounding box center [168, 60] width 59 height 13
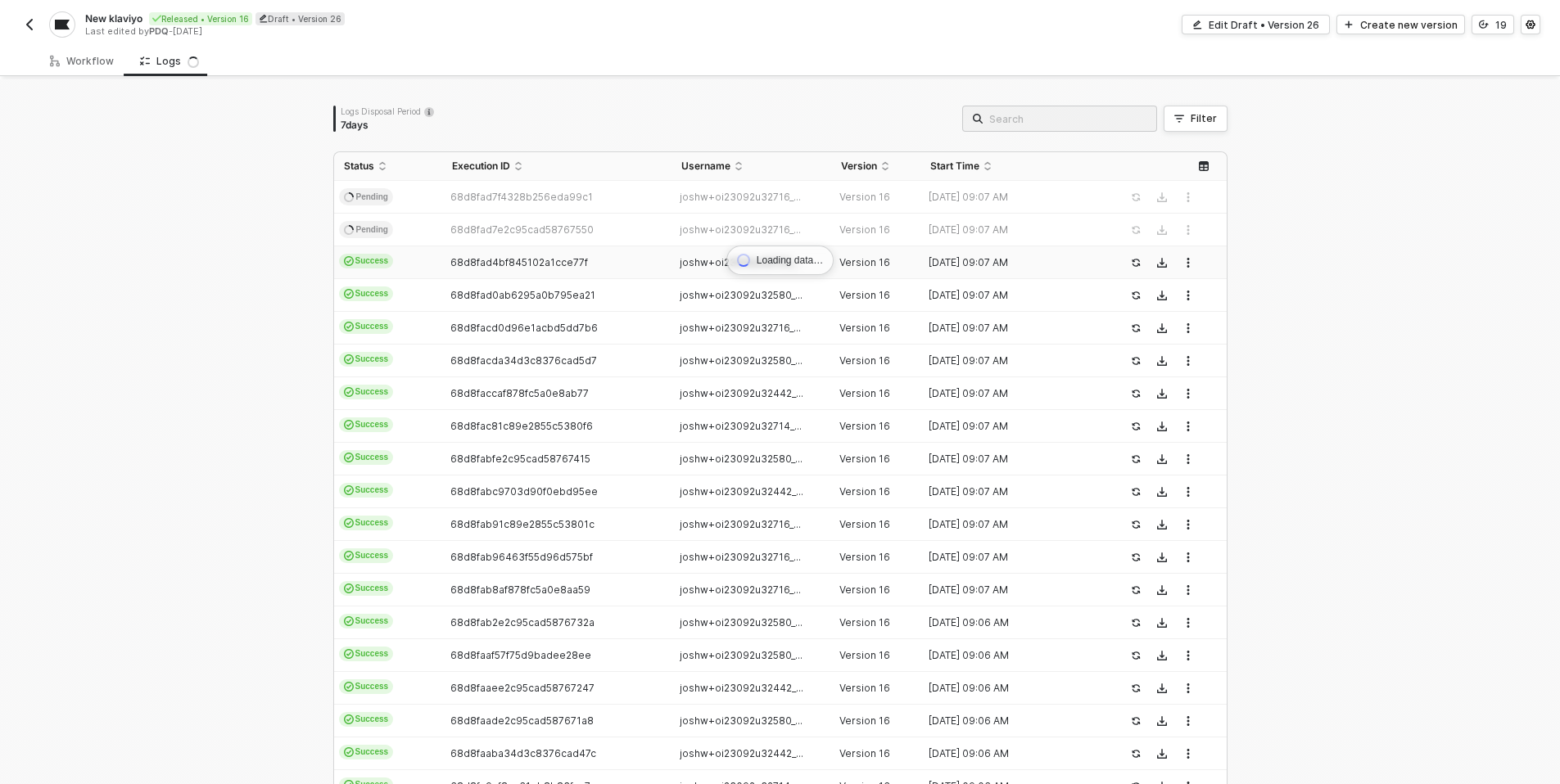
click at [427, 267] on td "Success" at bounding box center [387, 263] width 108 height 32
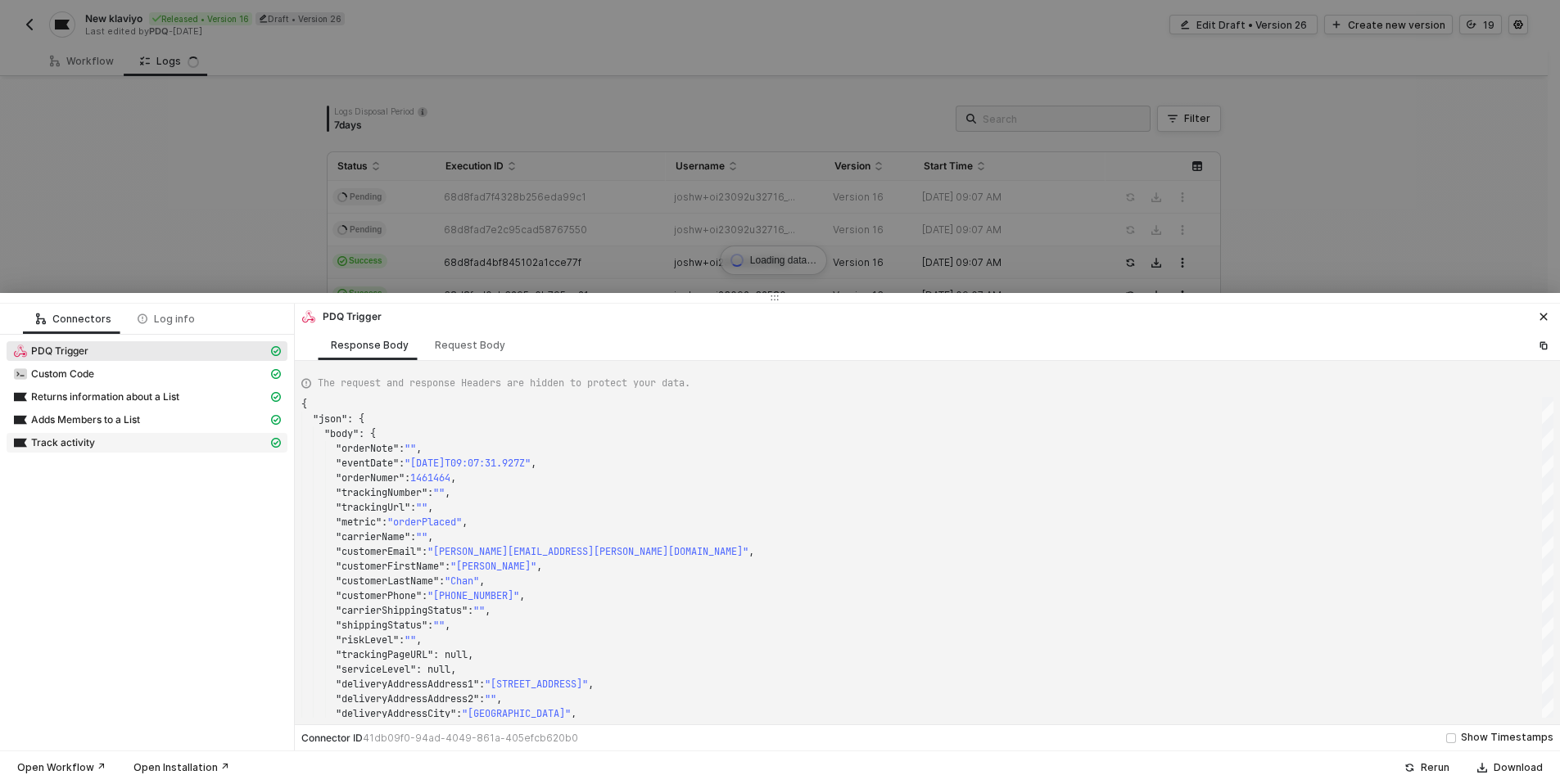
scroll to position [147, 0]
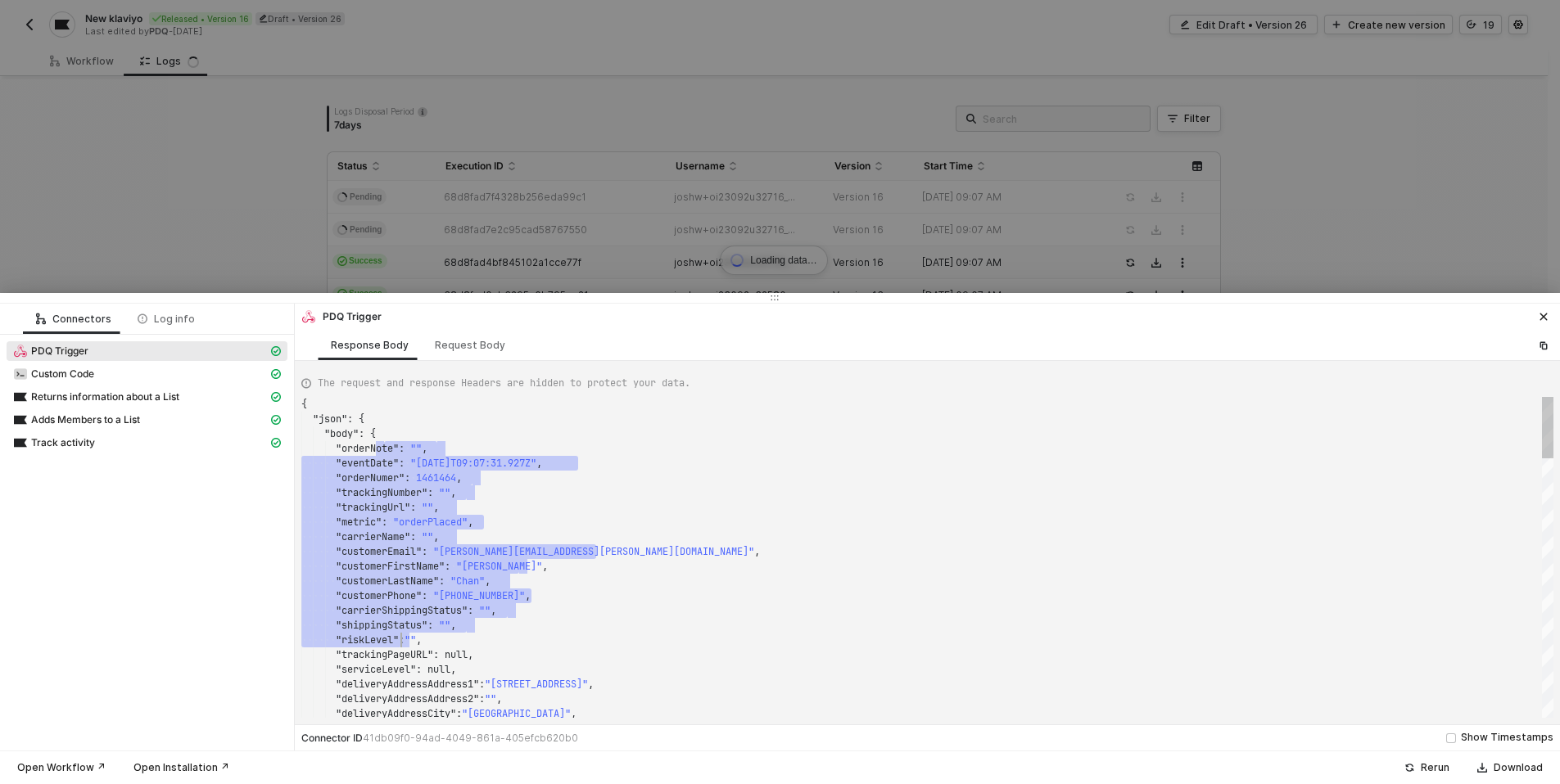
drag, startPoint x: 382, startPoint y: 447, endPoint x: 401, endPoint y: 647, distance: 200.9
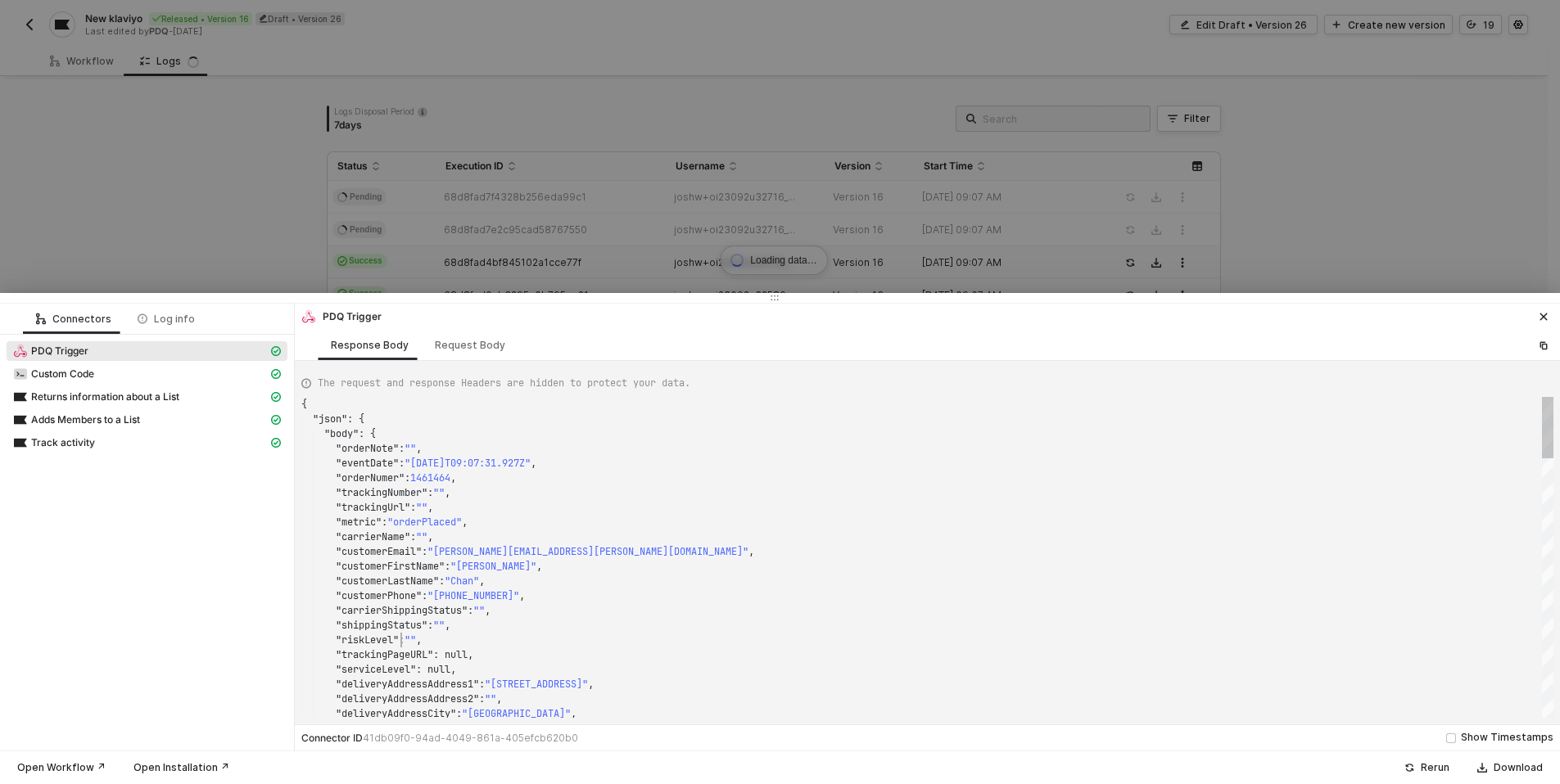
scroll to position [89, 100]
click at [401, 647] on textarea ""customerEmail": "darren.z.chan@gmail.com", "customerFirstName": "Darren", "cus…" at bounding box center [401, 640] width 1 height 15
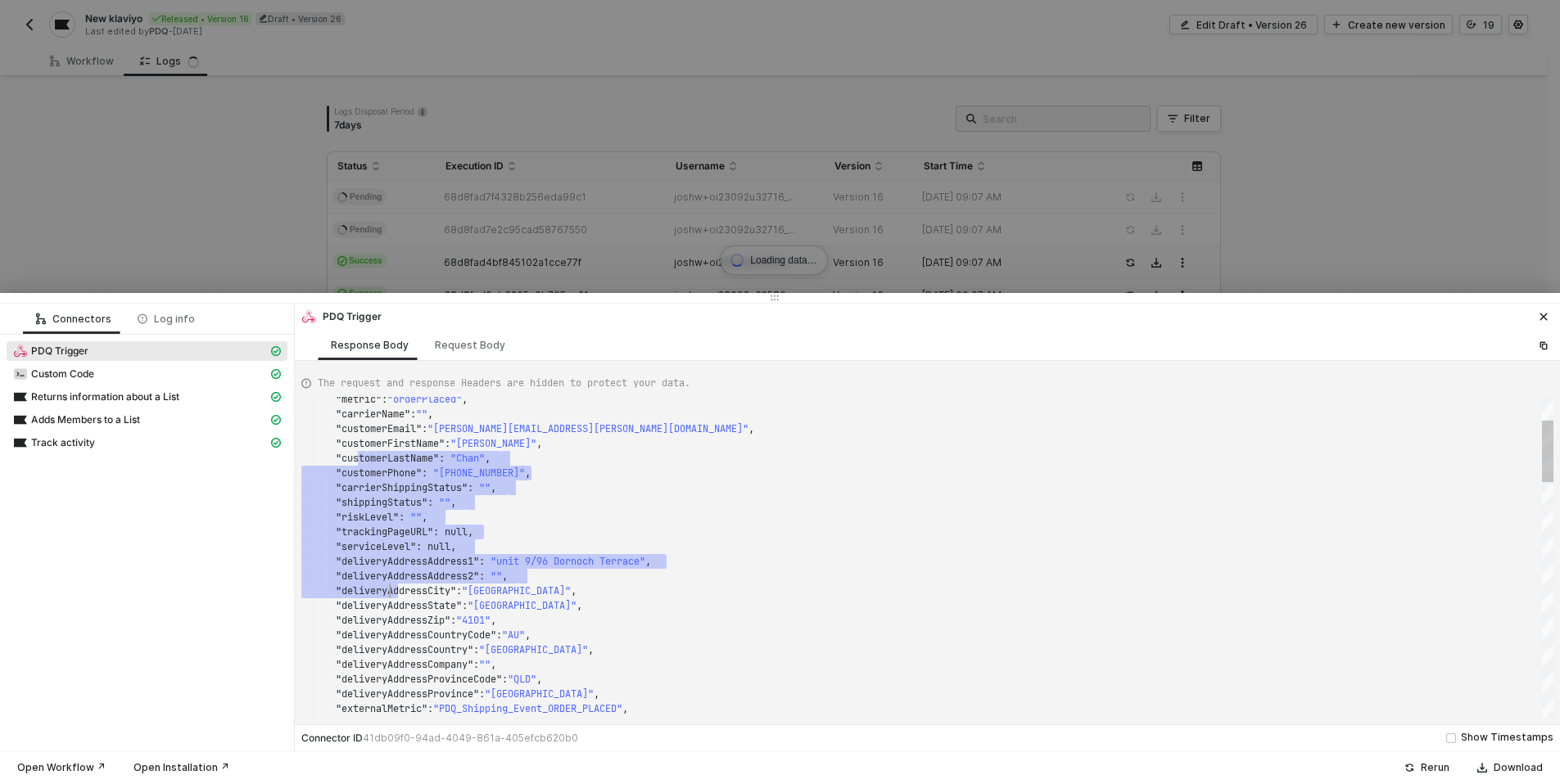
drag, startPoint x: 365, startPoint y: 464, endPoint x: 389, endPoint y: 599, distance: 137.1
click at [389, 600] on span ""deliveryAddressState"" at bounding box center [399, 606] width 126 height 13
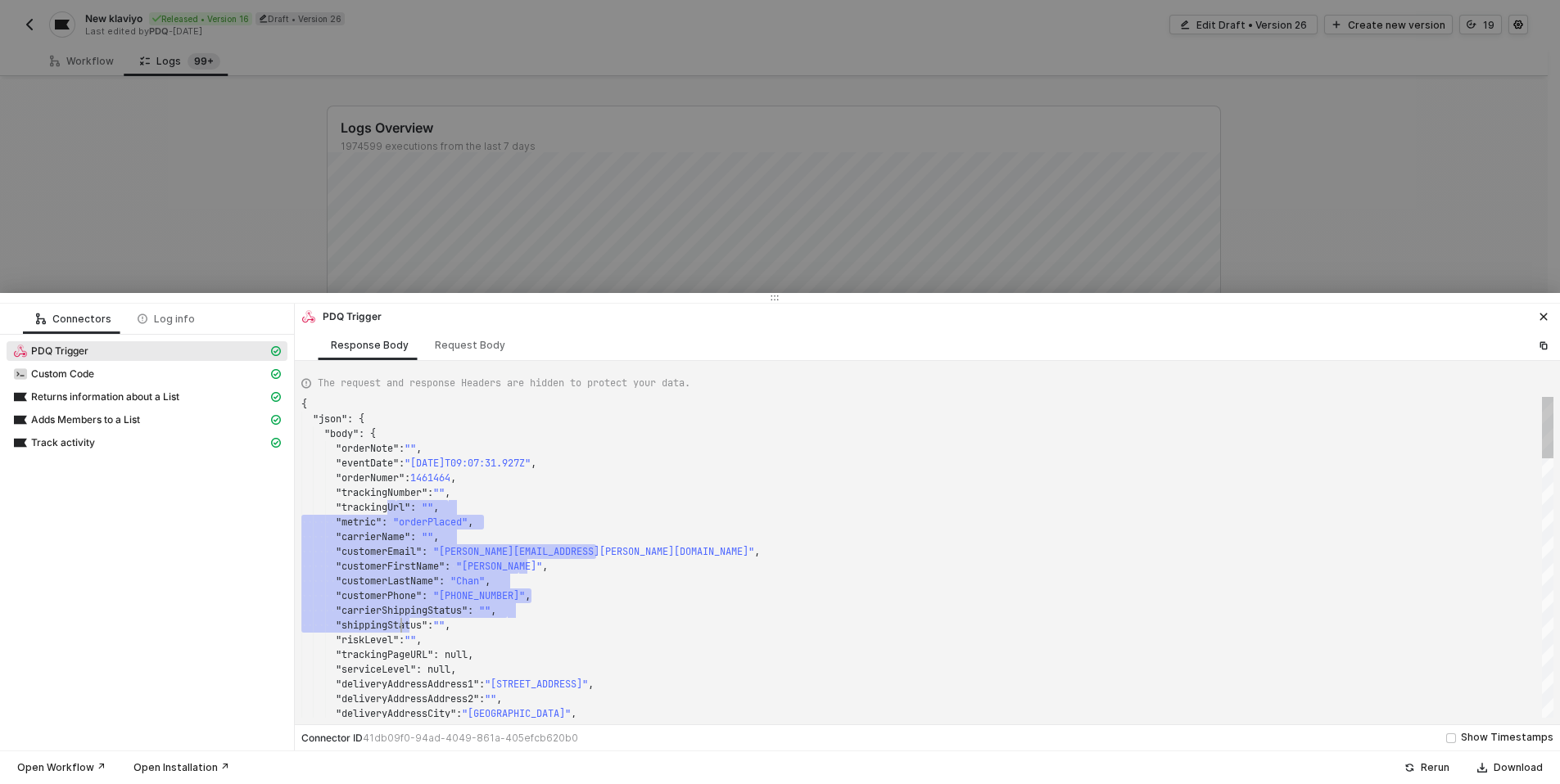
drag, startPoint x: 394, startPoint y: 509, endPoint x: 401, endPoint y: 629, distance: 120.2
type textarea ""customerEmail": "darren.z.chan@gmail.com", "customerFirstName": "Darren", "cus…"
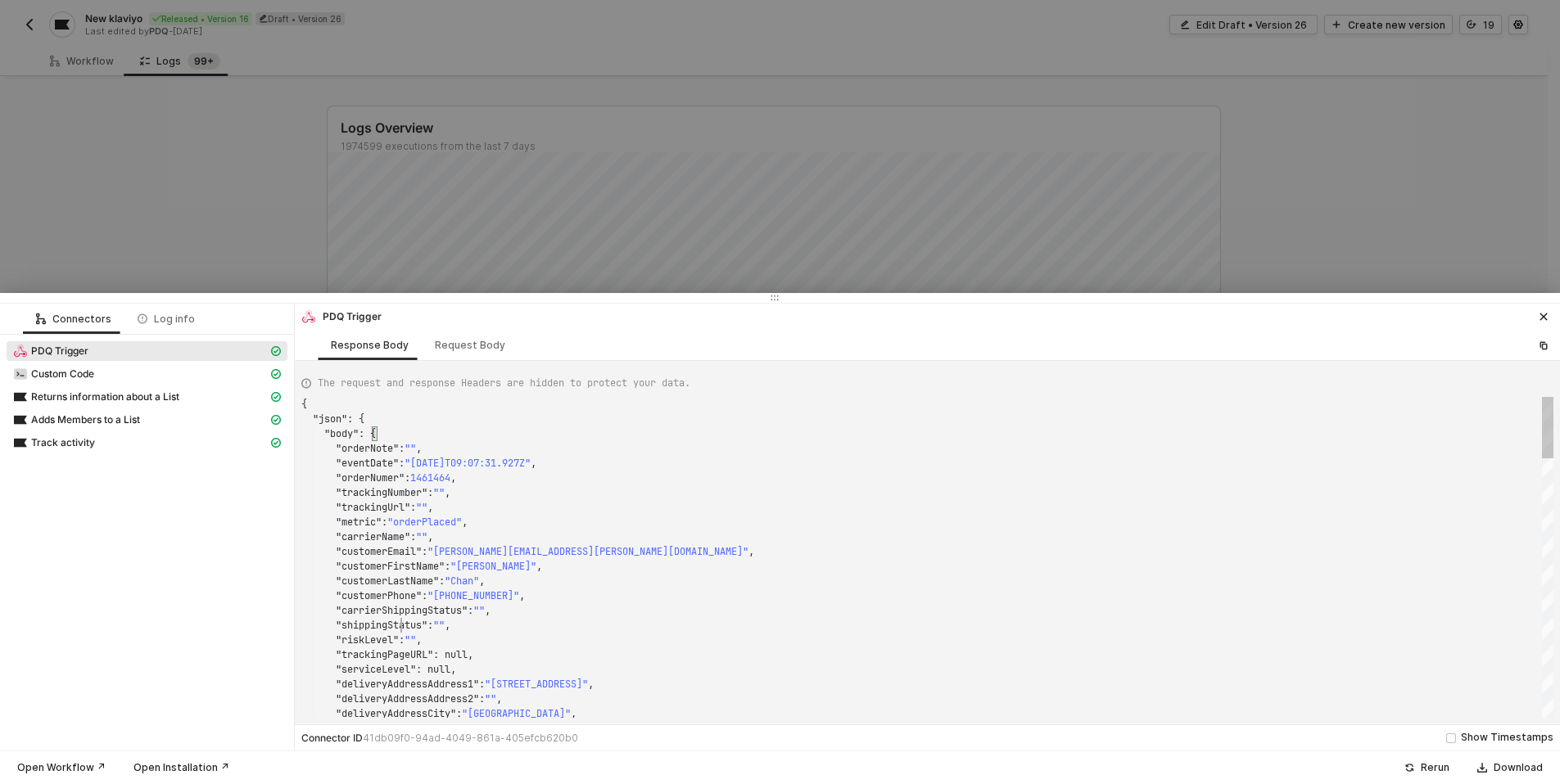
click at [401, 629] on textarea ""customerEmail": "darren.z.chan@gmail.com", "customerFirstName": "Darren", "cus…" at bounding box center [401, 625] width 1 height 15
